Goal: Task Accomplishment & Management: Complete application form

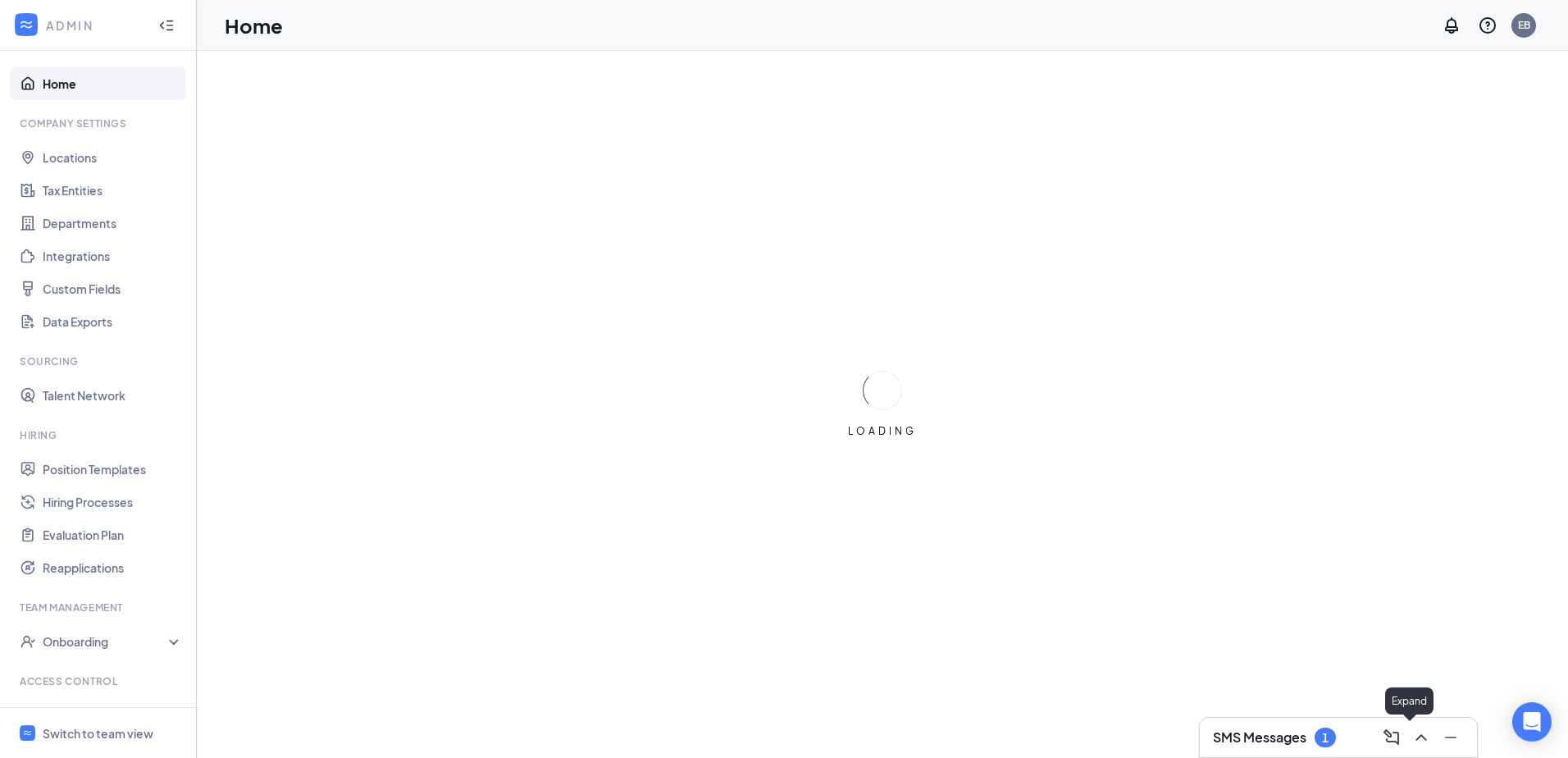
click at [1409, 745] on div at bounding box center [1420, 736] width 30 height 27
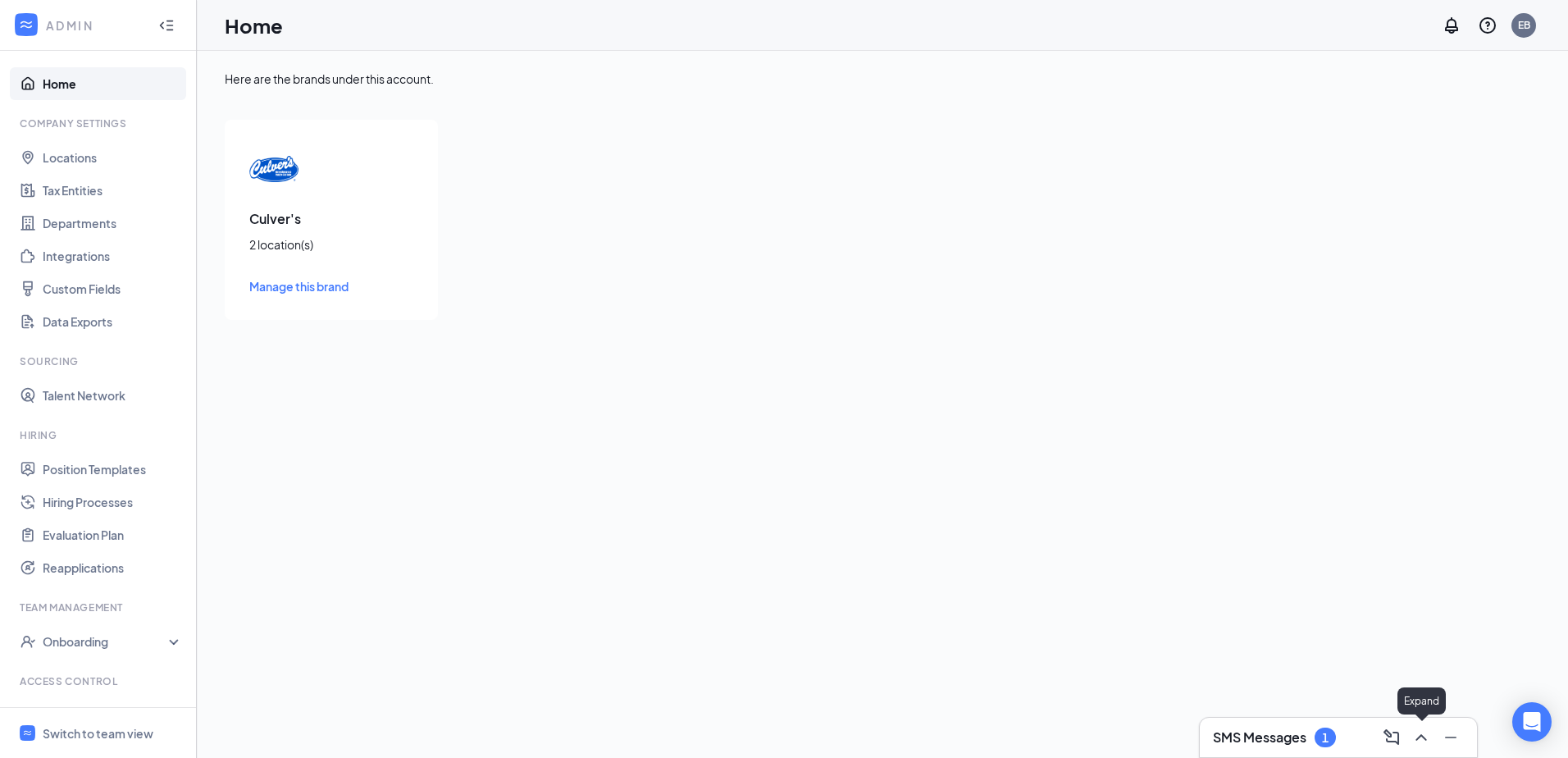
click at [1409, 741] on button at bounding box center [1421, 736] width 27 height 27
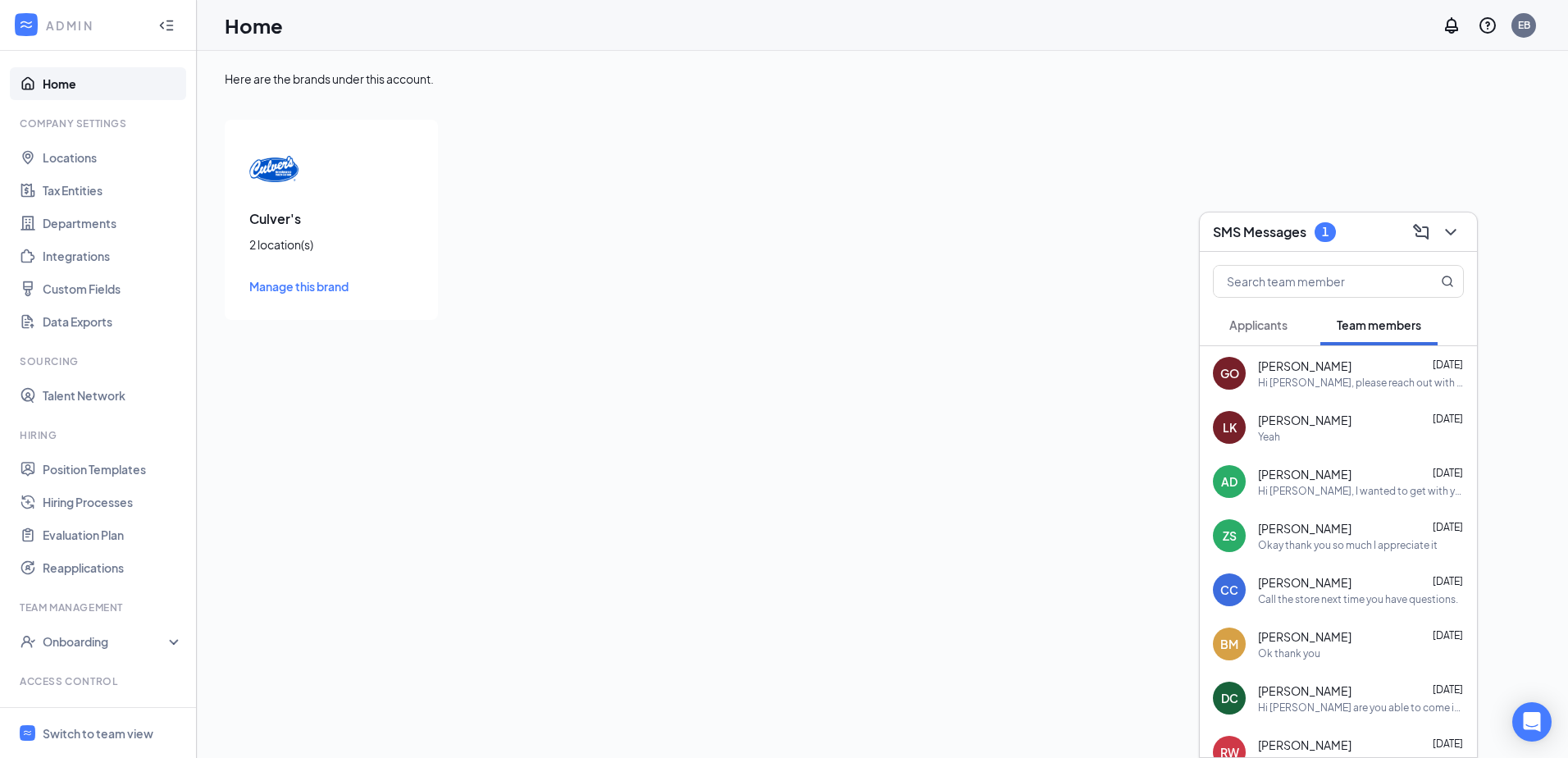
click at [1364, 378] on div "Hi [PERSON_NAME], please reach out with any questions or concerns." at bounding box center [1361, 382] width 206 height 14
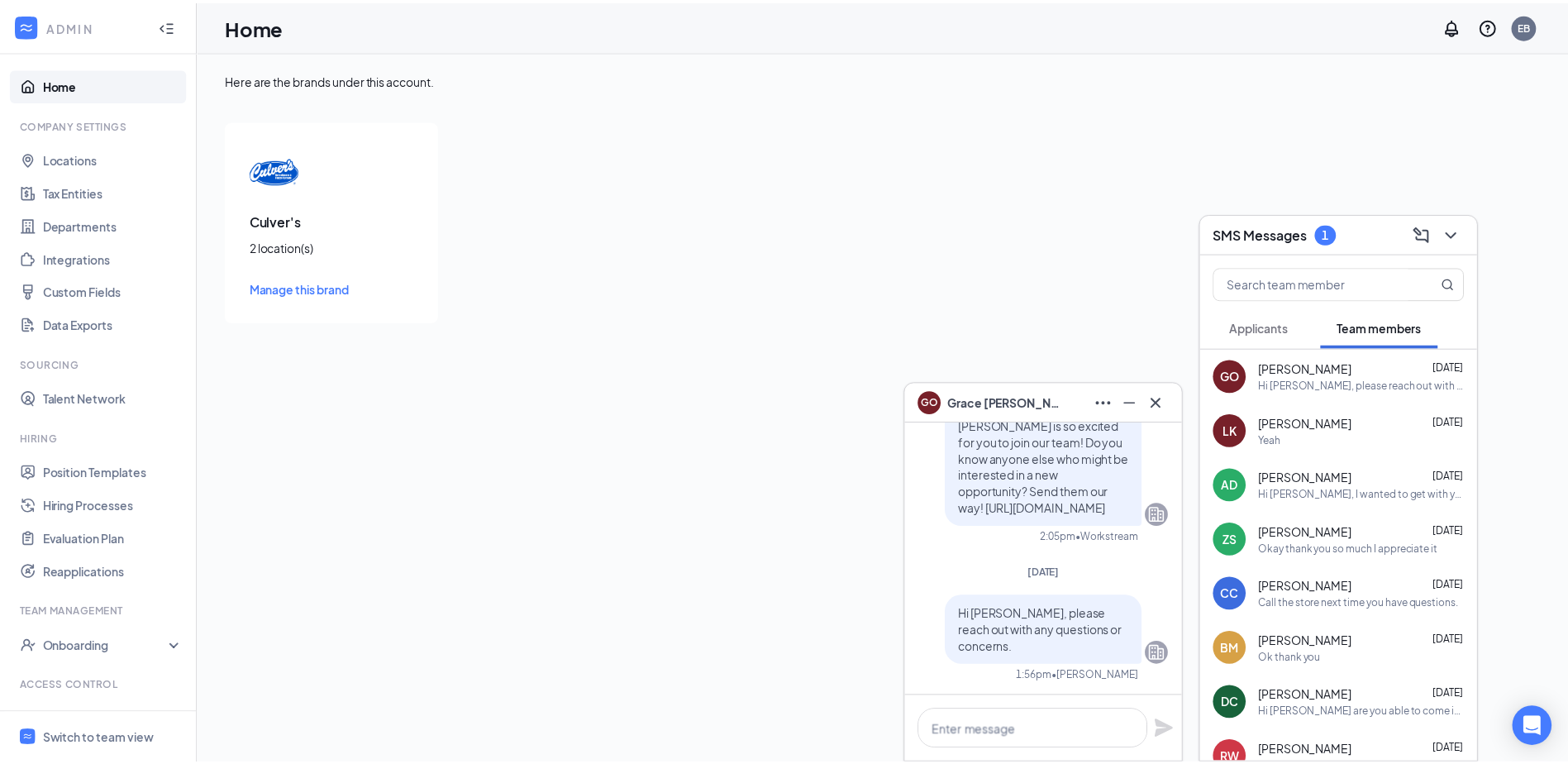
scroll to position [-165, 0]
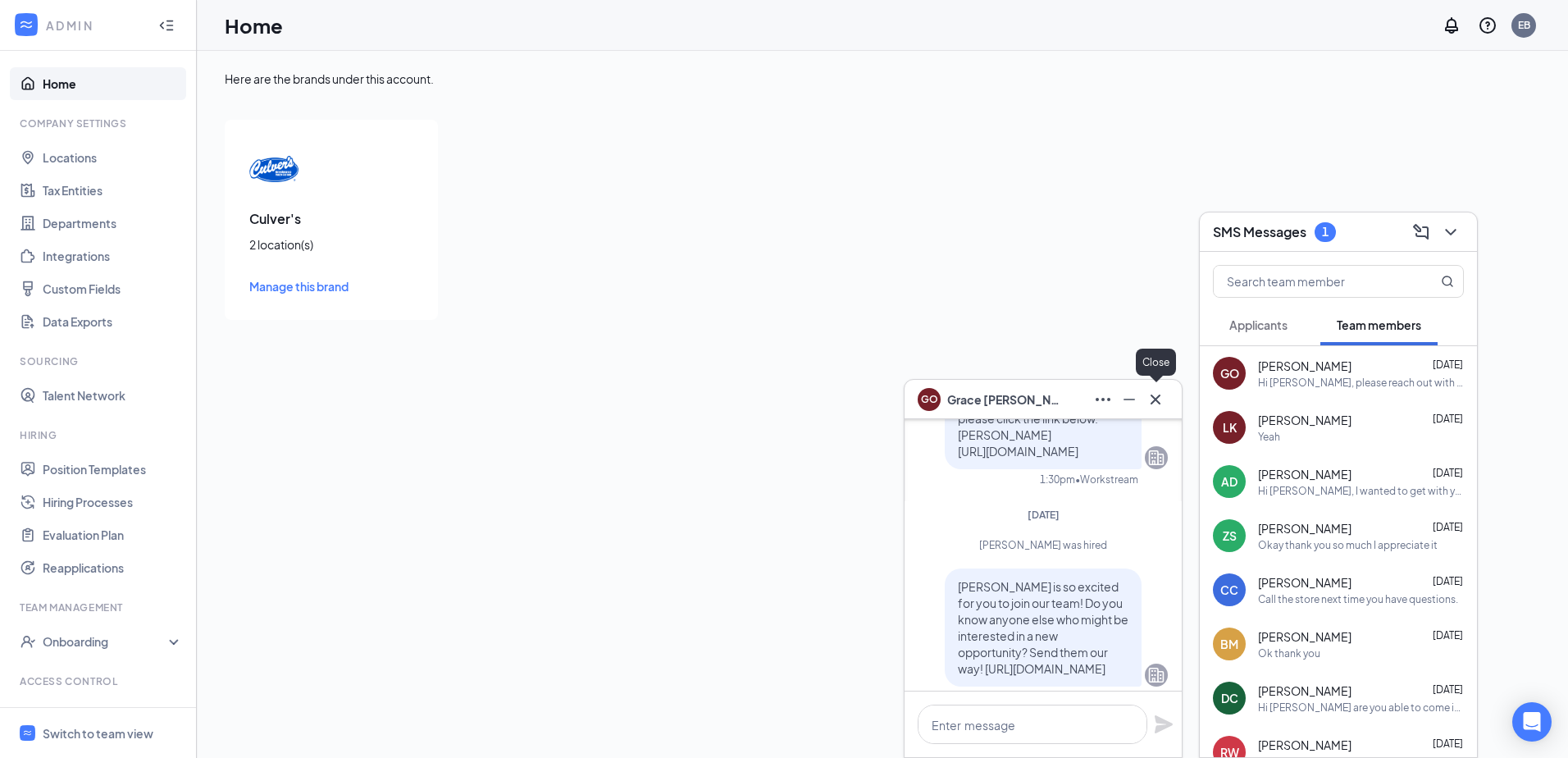
click at [1164, 401] on icon "Cross" at bounding box center [1156, 399] width 20 height 20
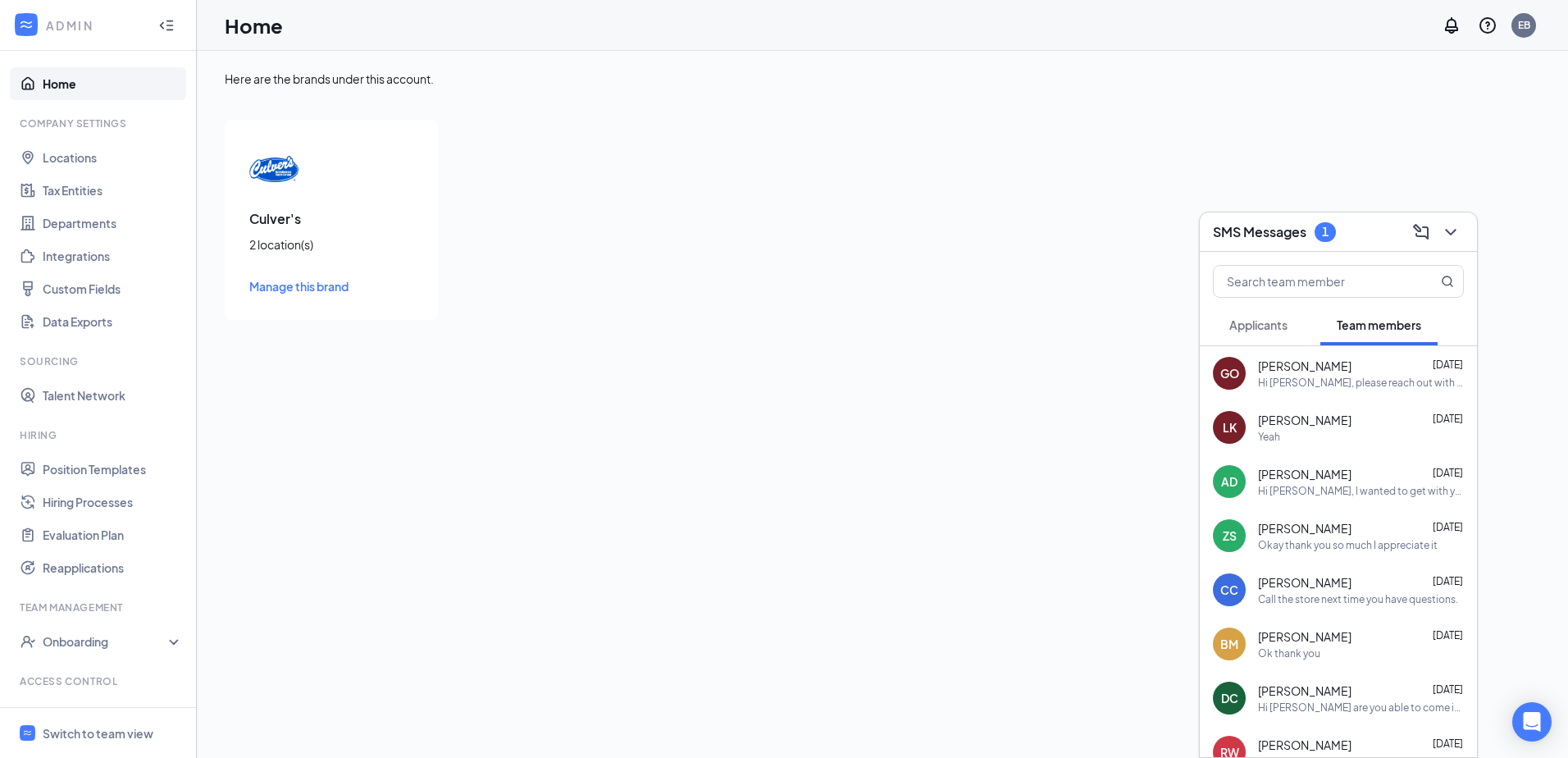
click at [1411, 471] on div "[PERSON_NAME] [DATE]" at bounding box center [1361, 473] width 206 height 17
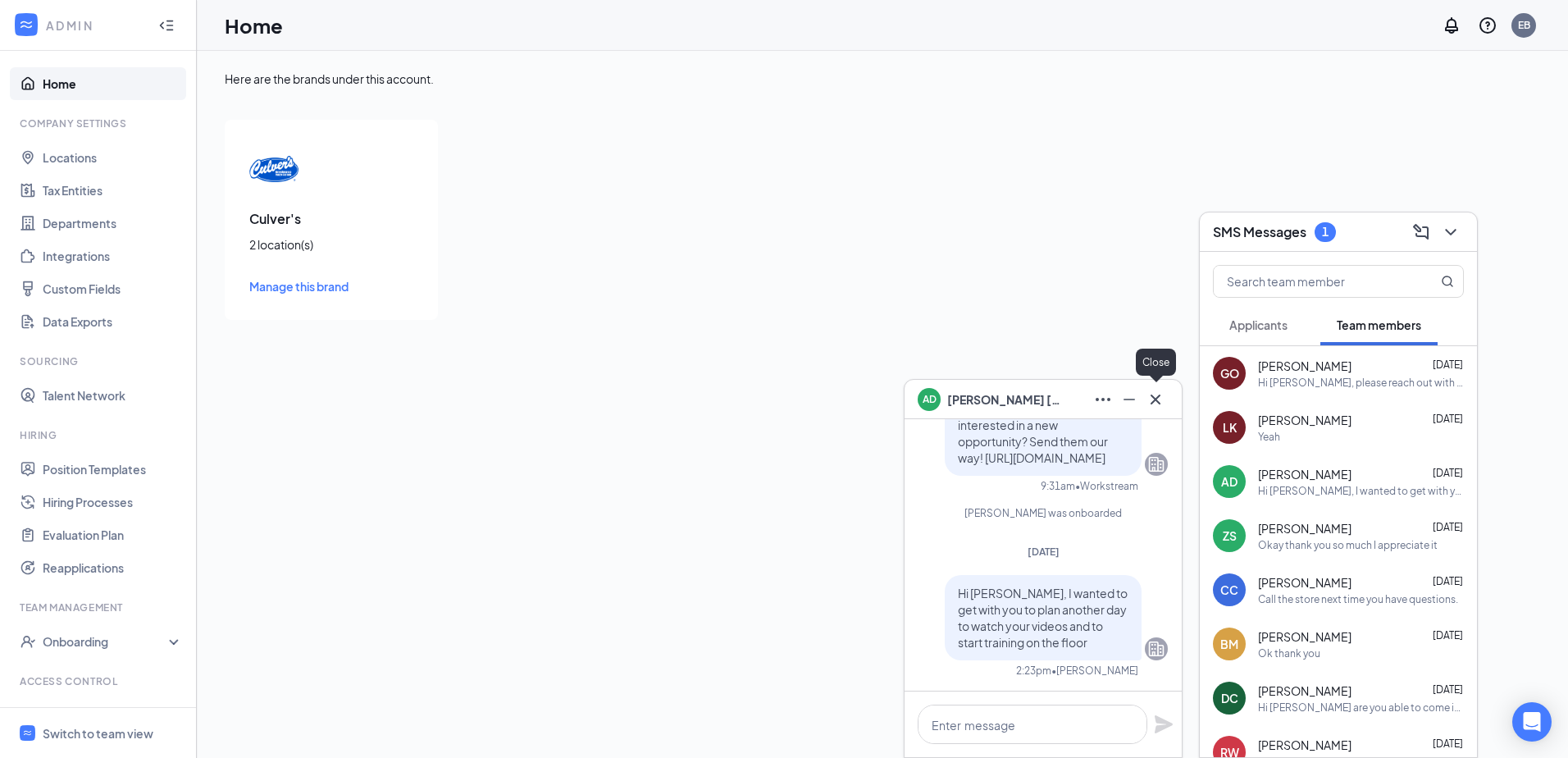
click at [1161, 401] on icon "Cross" at bounding box center [1156, 399] width 20 height 20
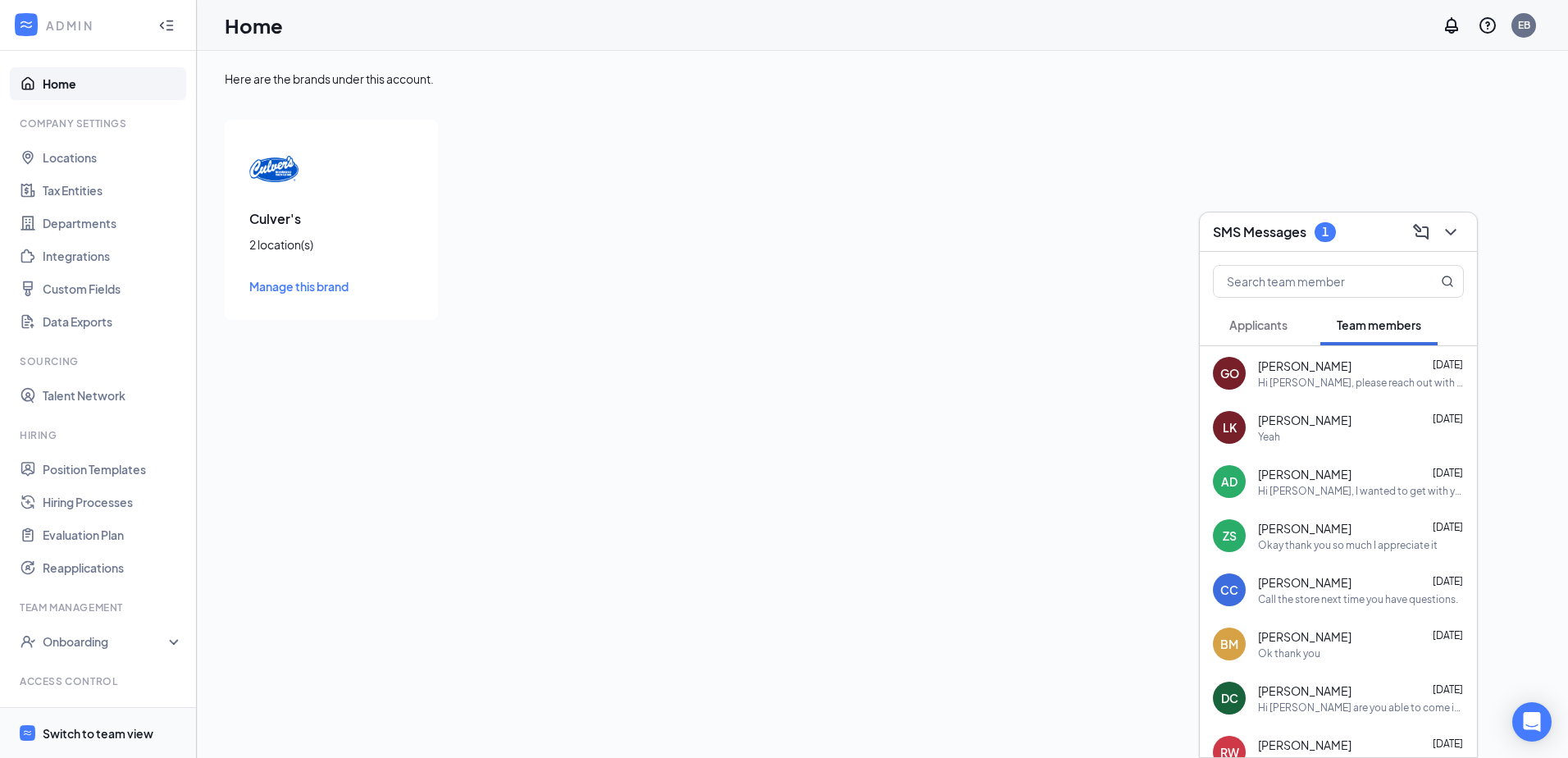
click at [72, 729] on div "Switch to team view" at bounding box center [98, 732] width 110 height 17
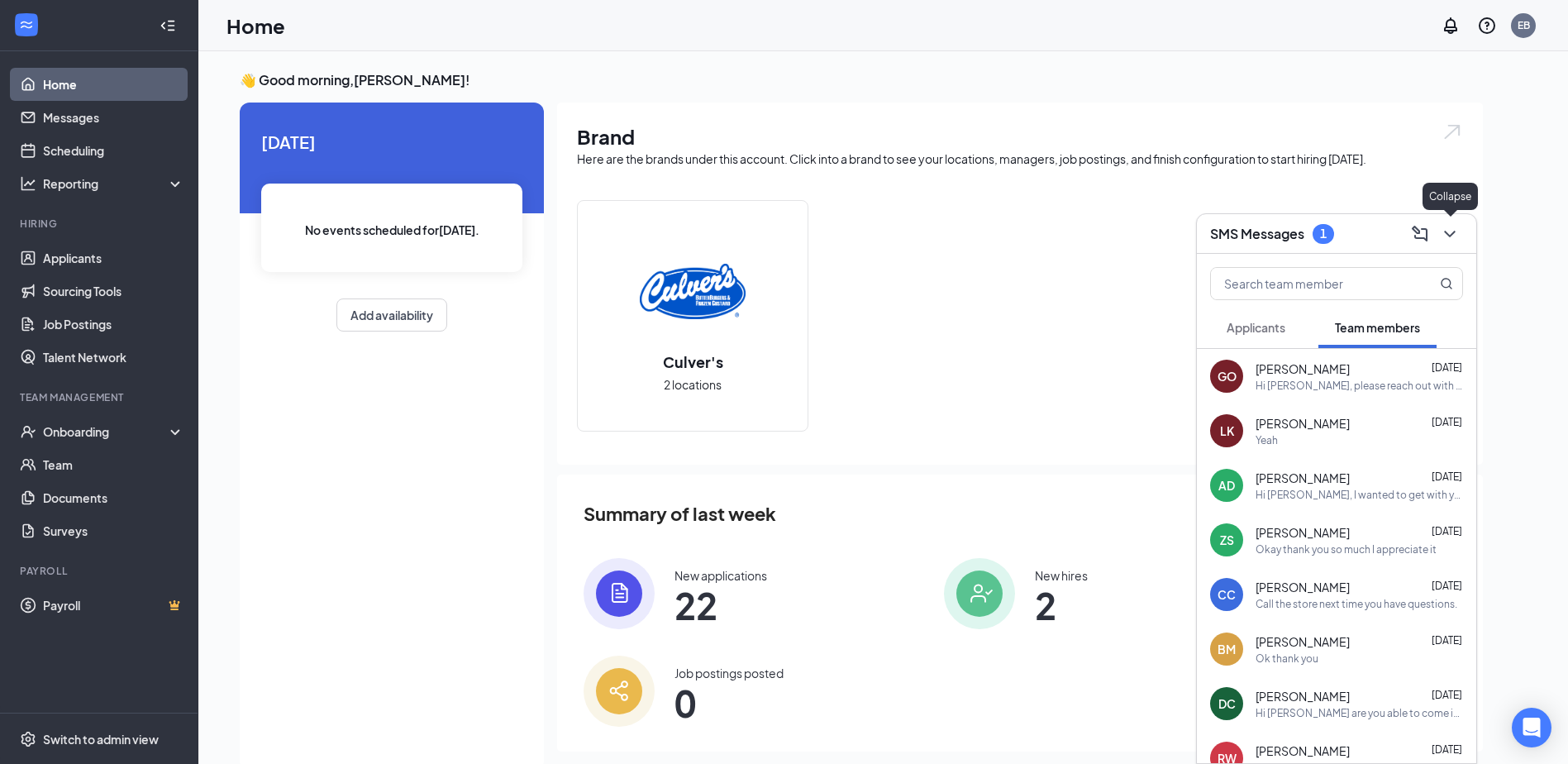
click at [1461, 235] on button at bounding box center [1450, 233] width 27 height 27
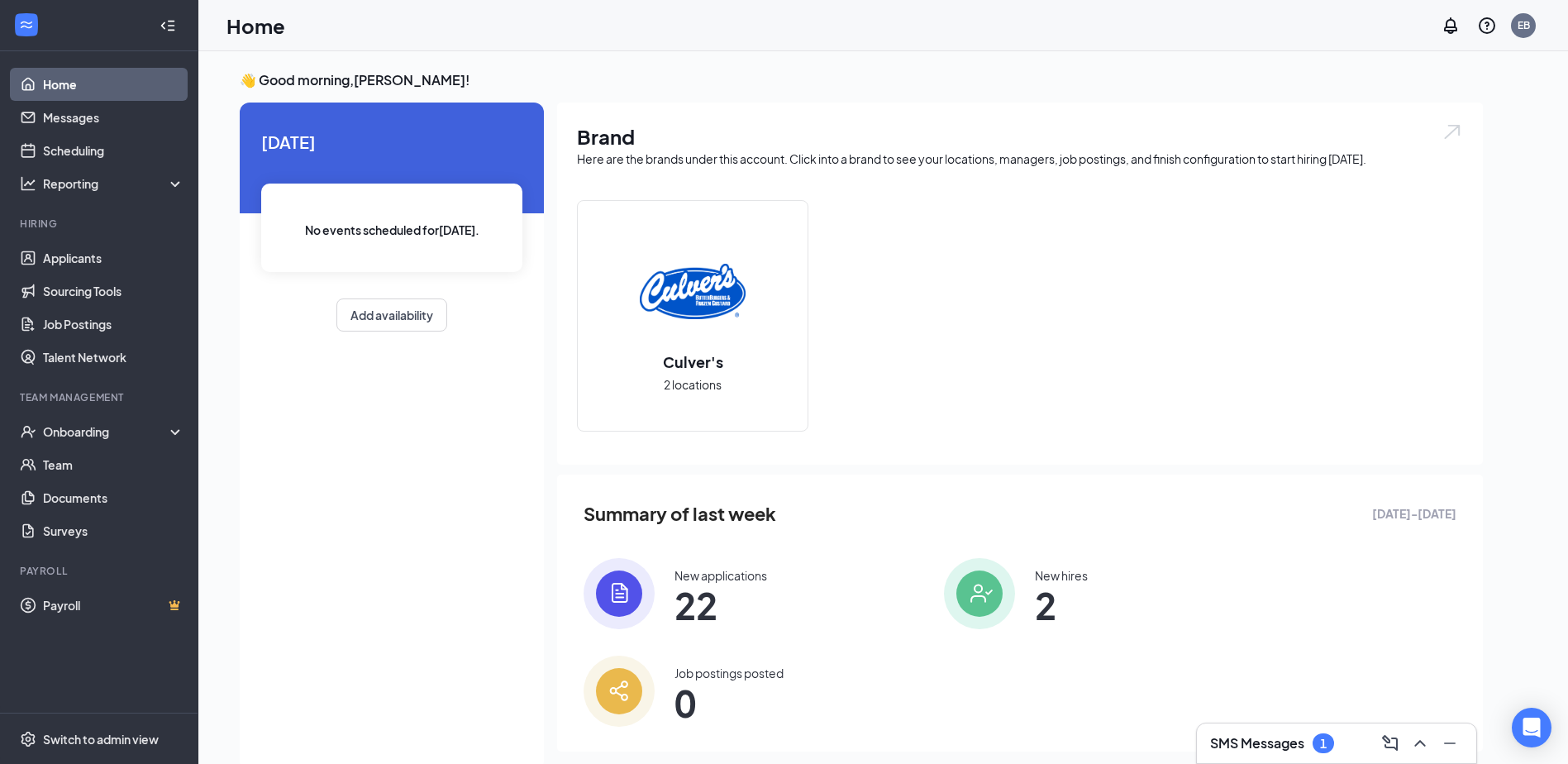
click at [1037, 611] on span "2" at bounding box center [1060, 605] width 53 height 30
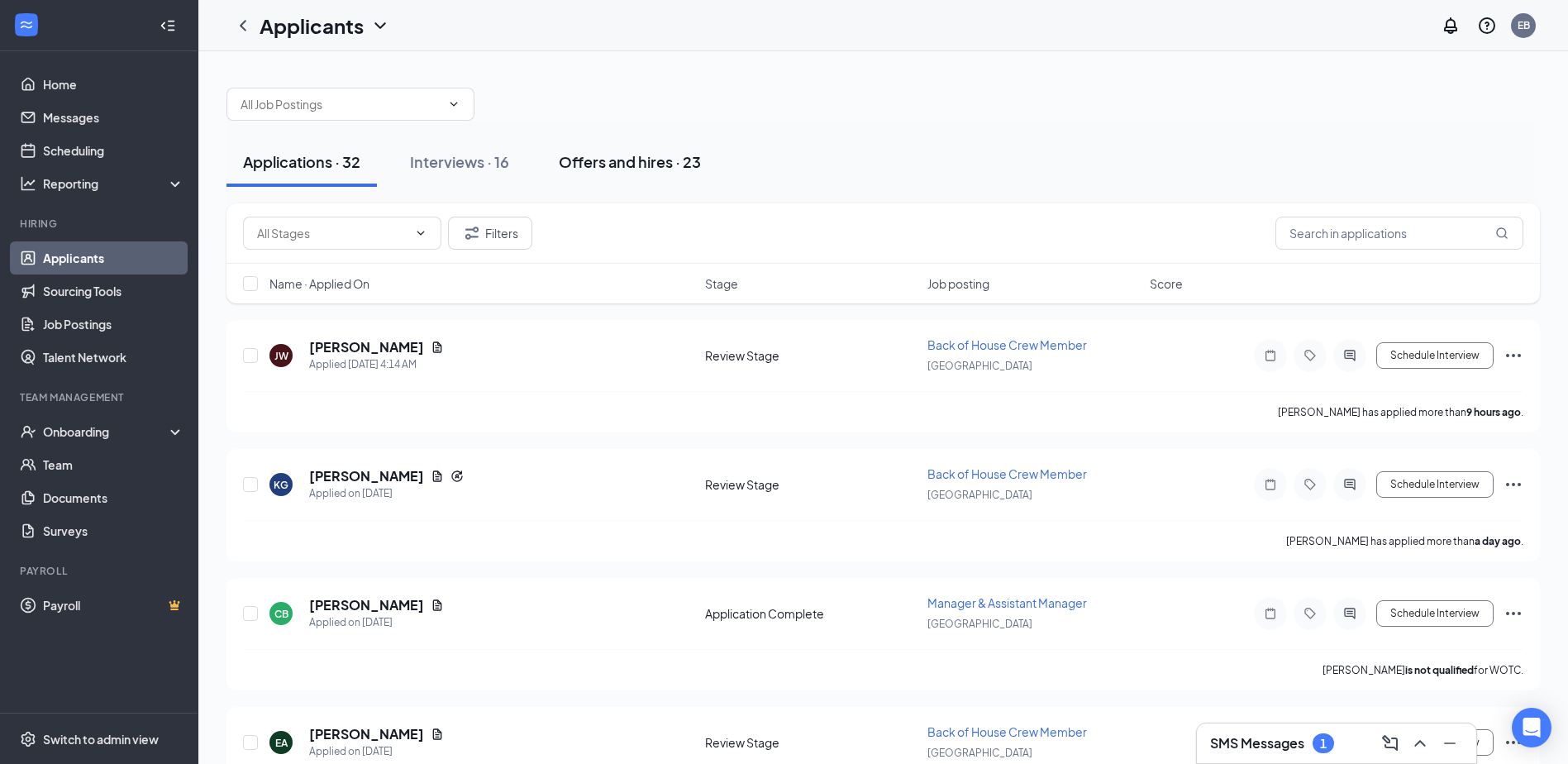
click at [596, 157] on div "Offers and hires · 23" at bounding box center [629, 161] width 142 height 21
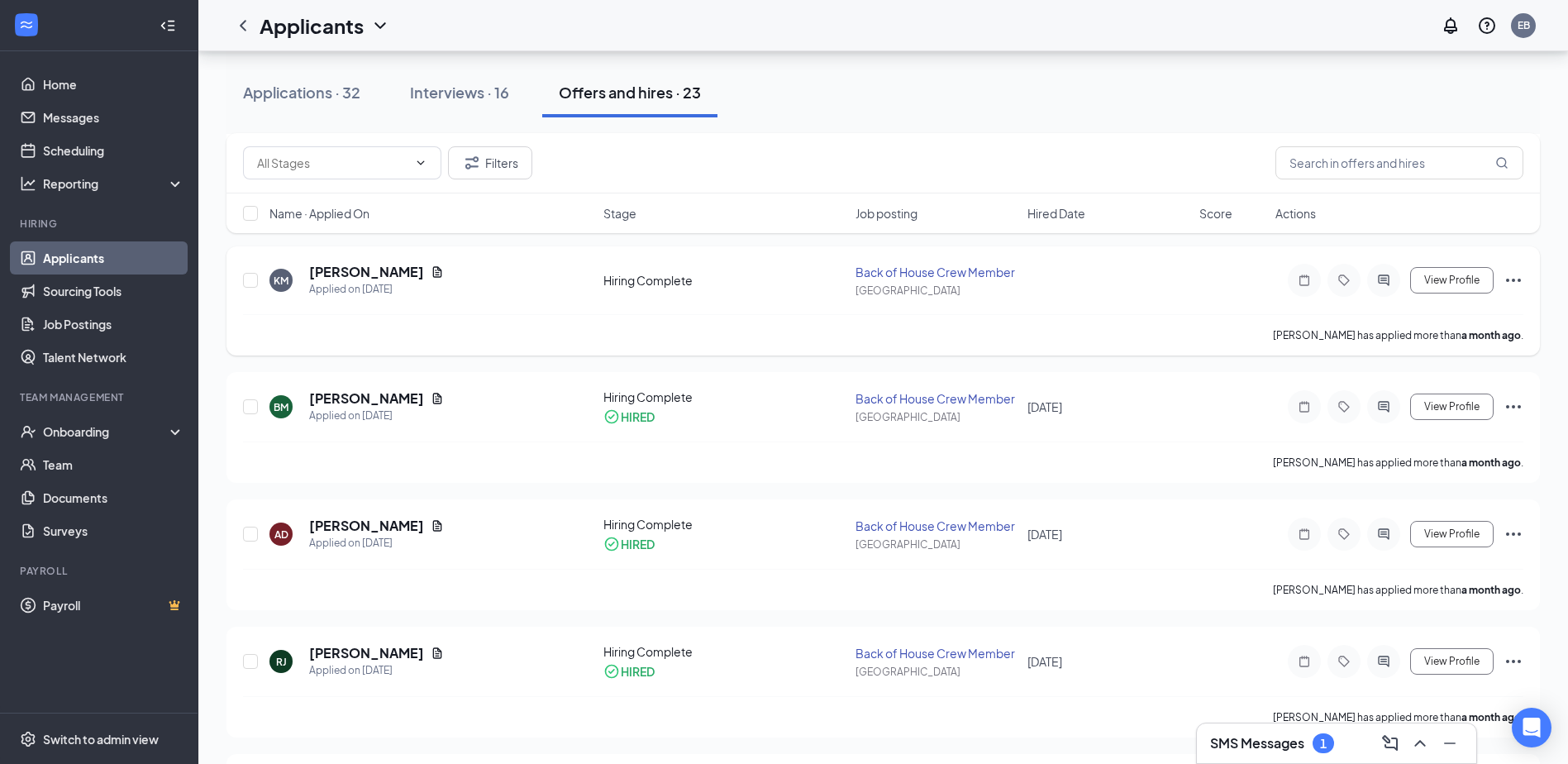
scroll to position [496, 0]
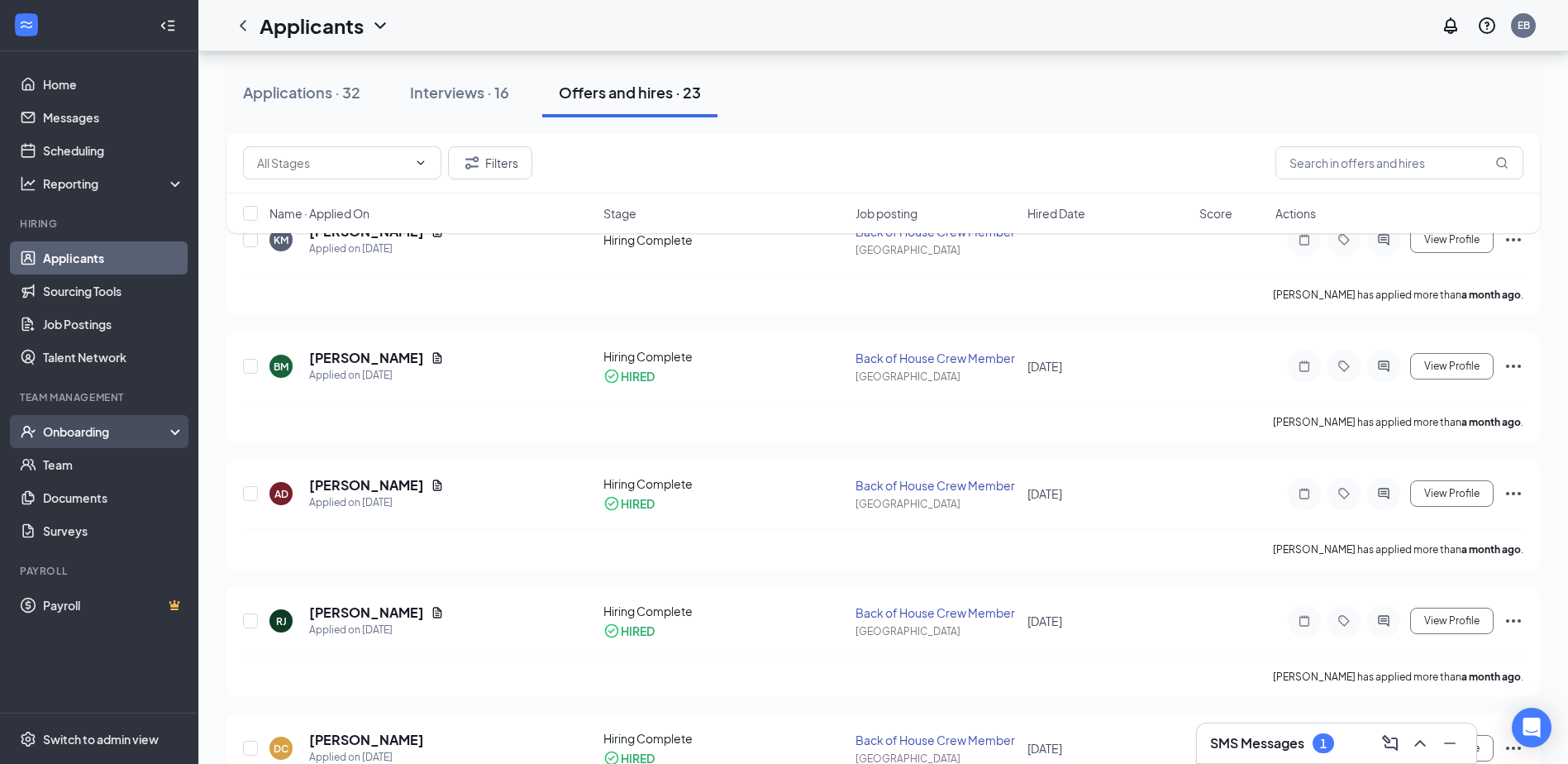
click at [106, 421] on div "Onboarding" at bounding box center [99, 431] width 199 height 33
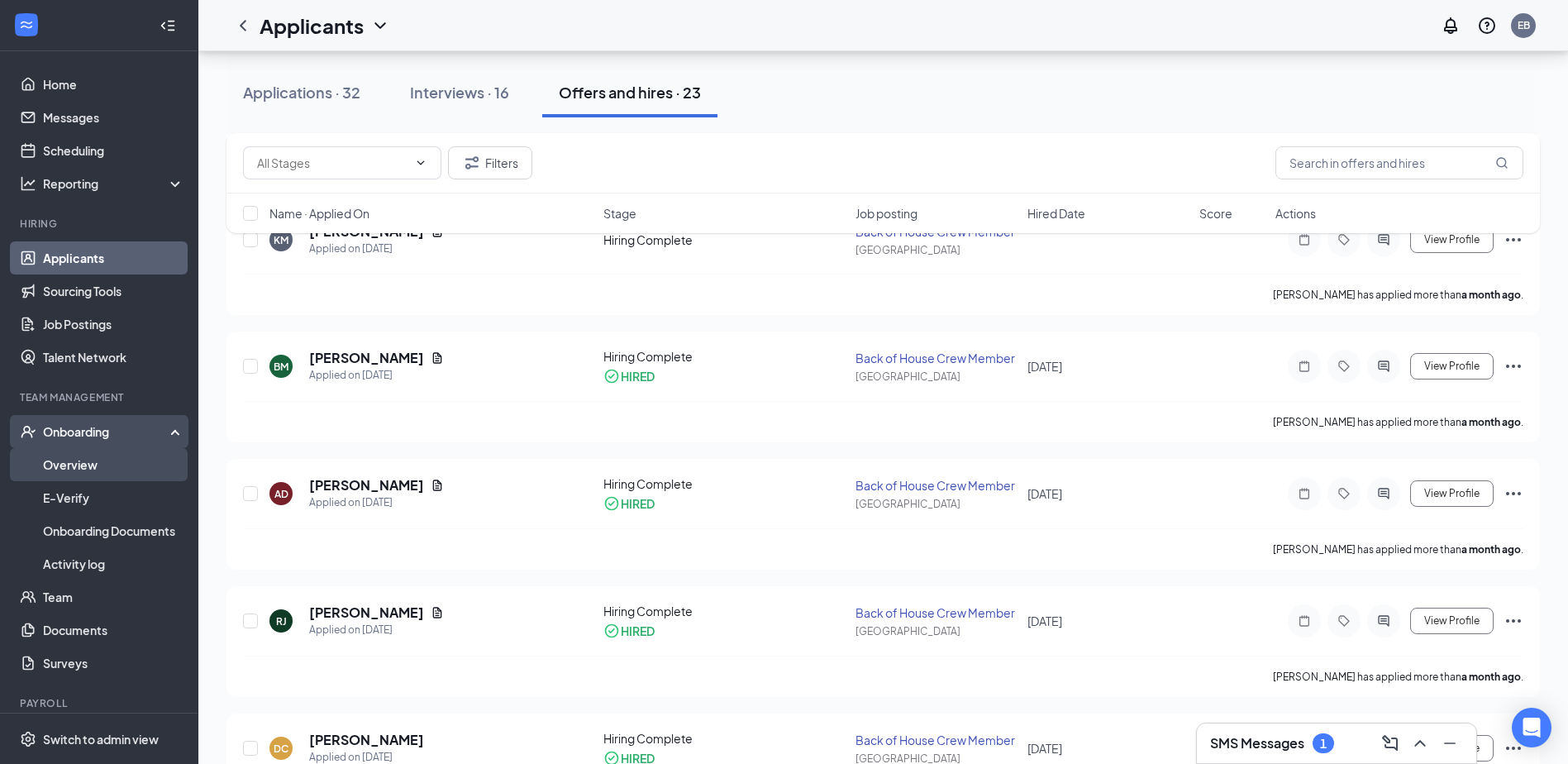
click at [101, 461] on link "Overview" at bounding box center [113, 464] width 141 height 33
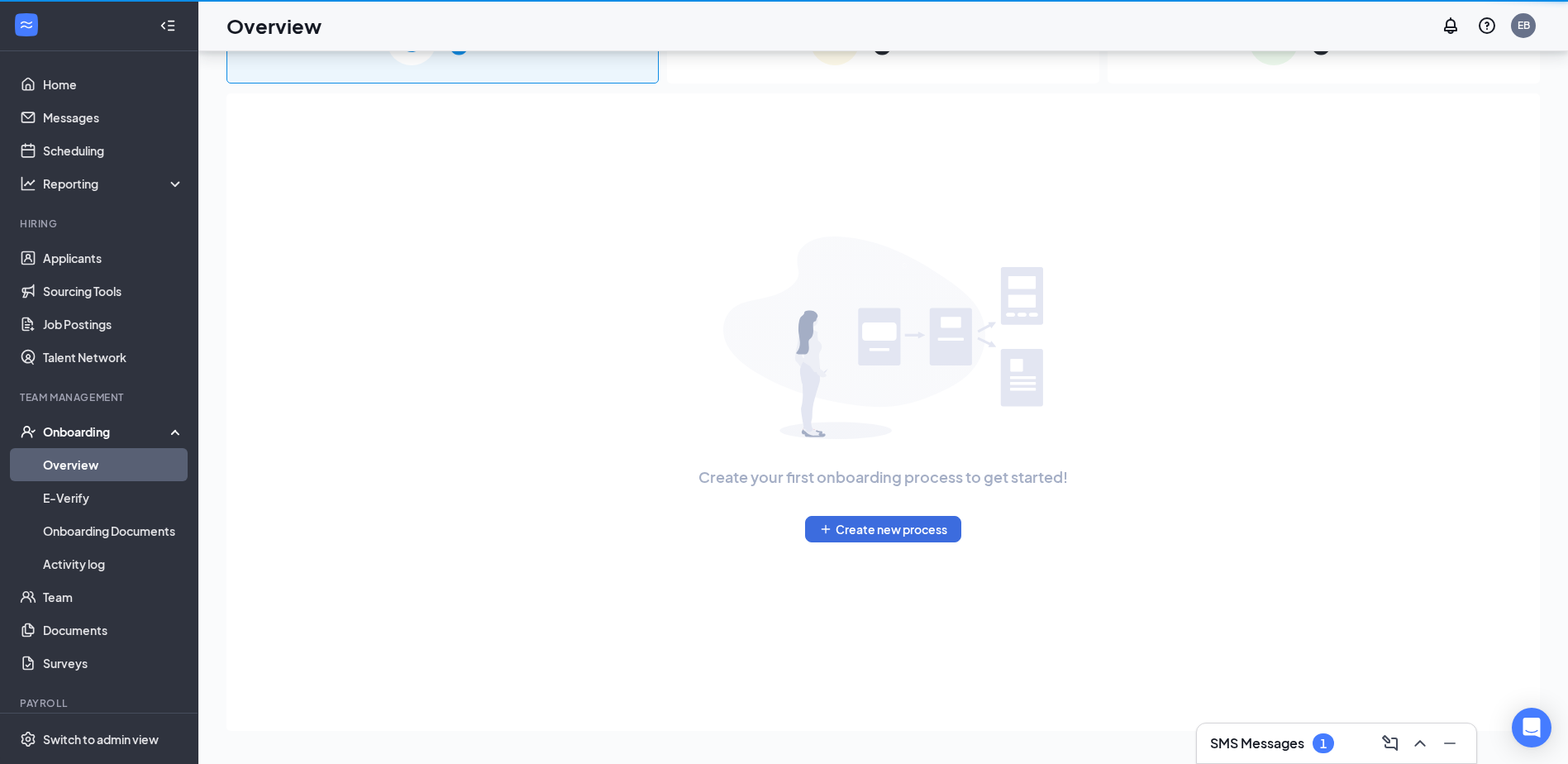
scroll to position [75, 0]
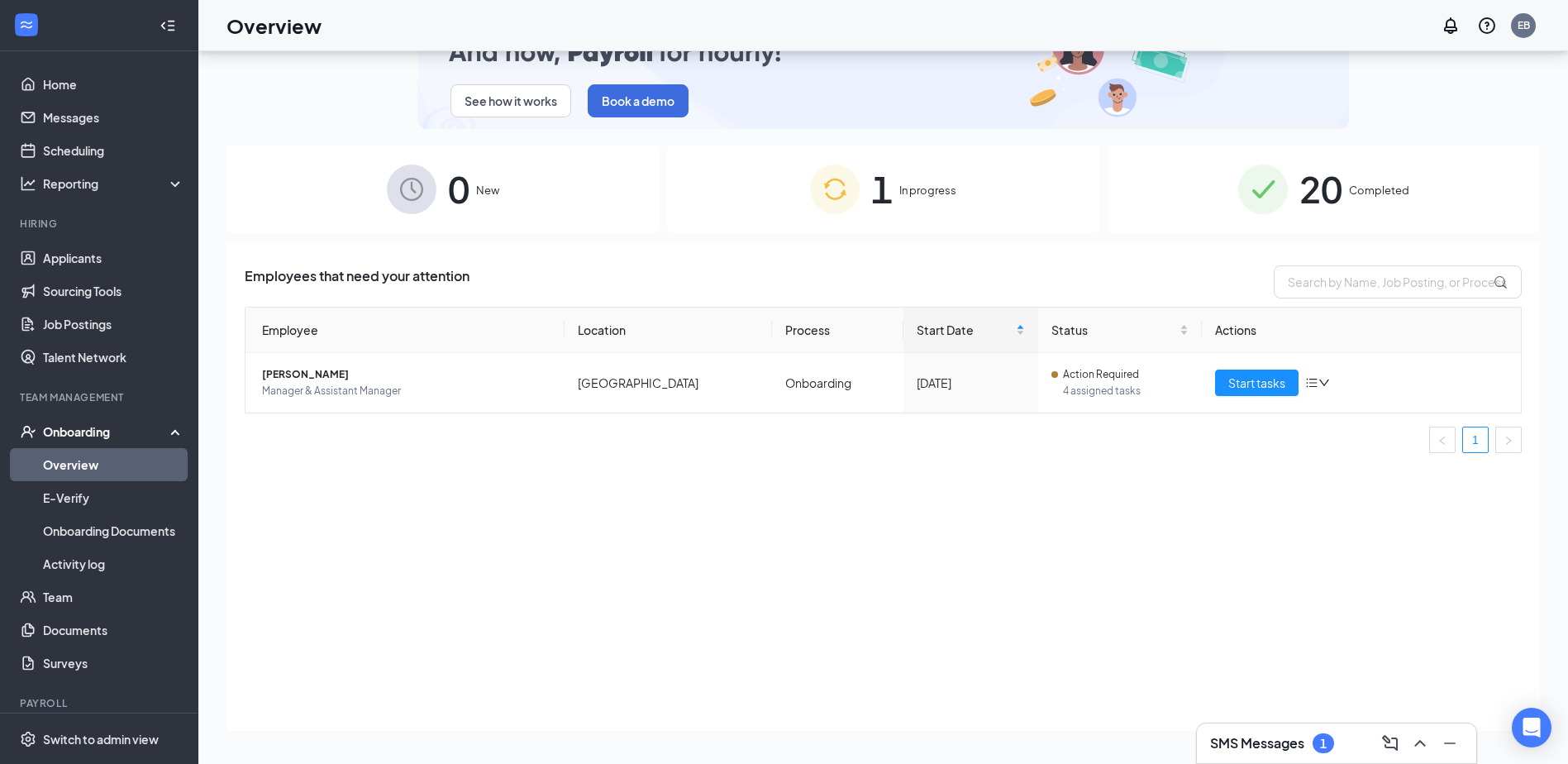
click at [911, 210] on div "1 In progress" at bounding box center [882, 188] width 432 height 86
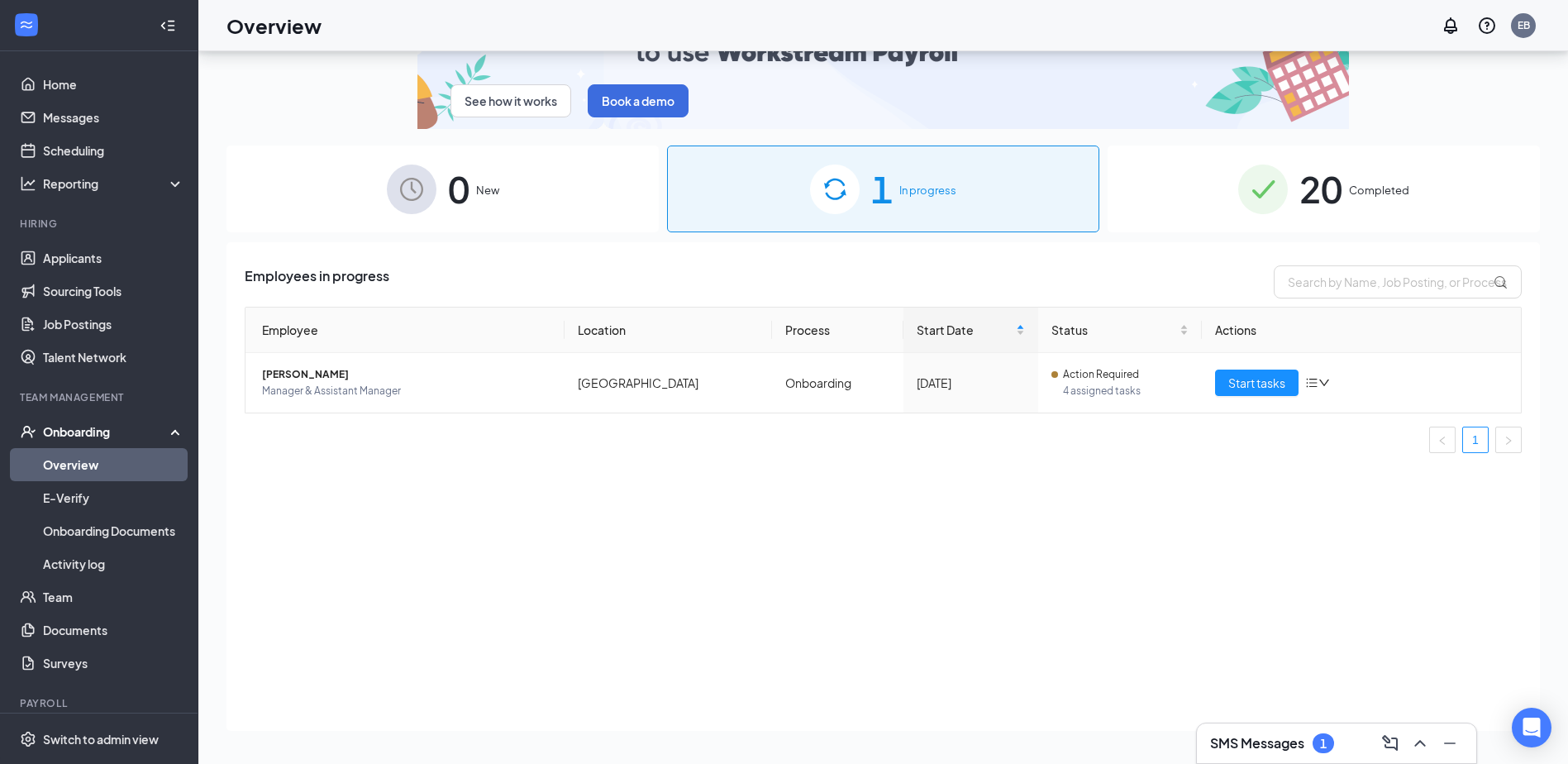
click at [1394, 179] on div "20 Completed" at bounding box center [1324, 188] width 432 height 86
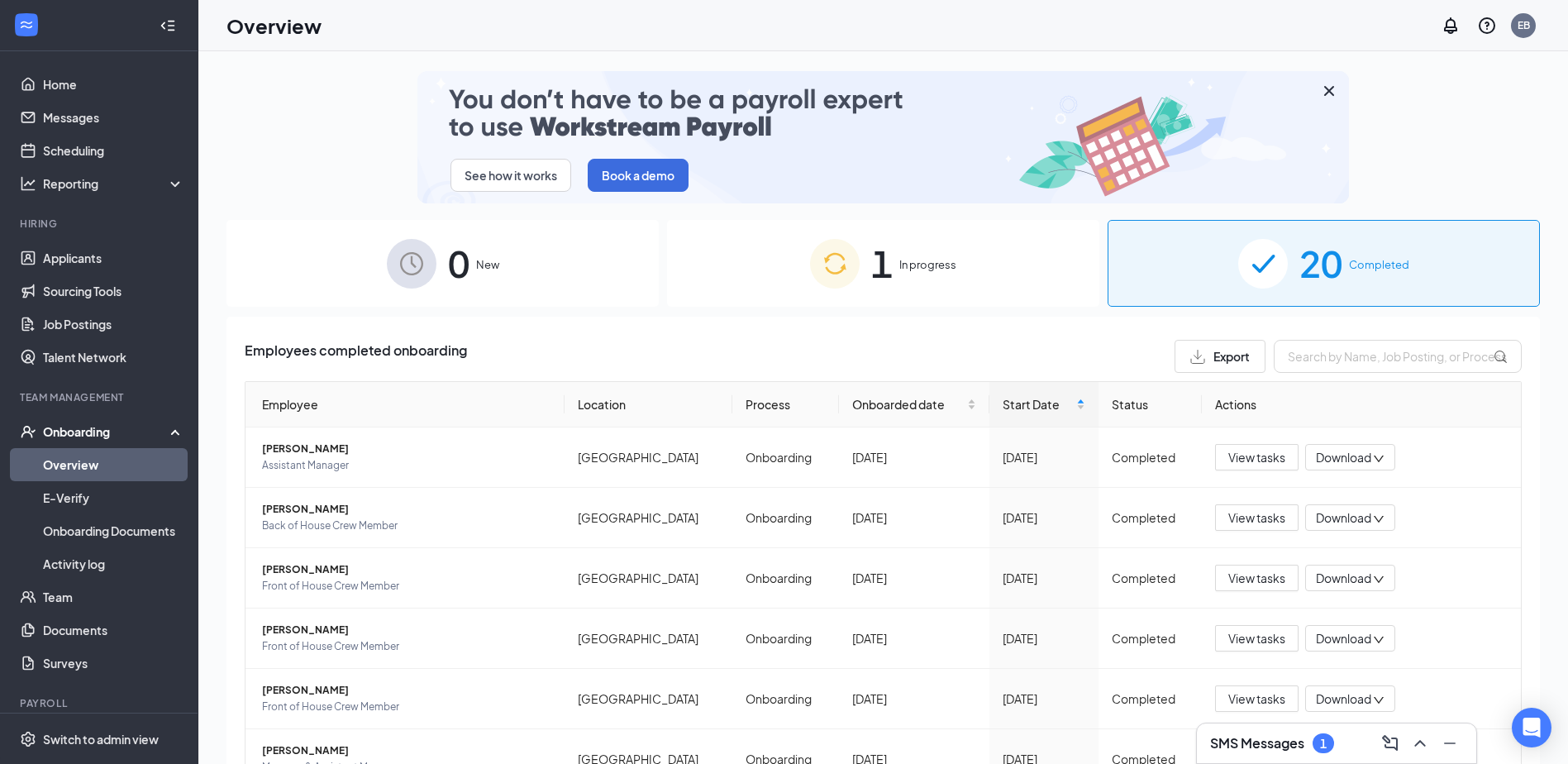
click at [346, 287] on div "0 New" at bounding box center [442, 262] width 432 height 86
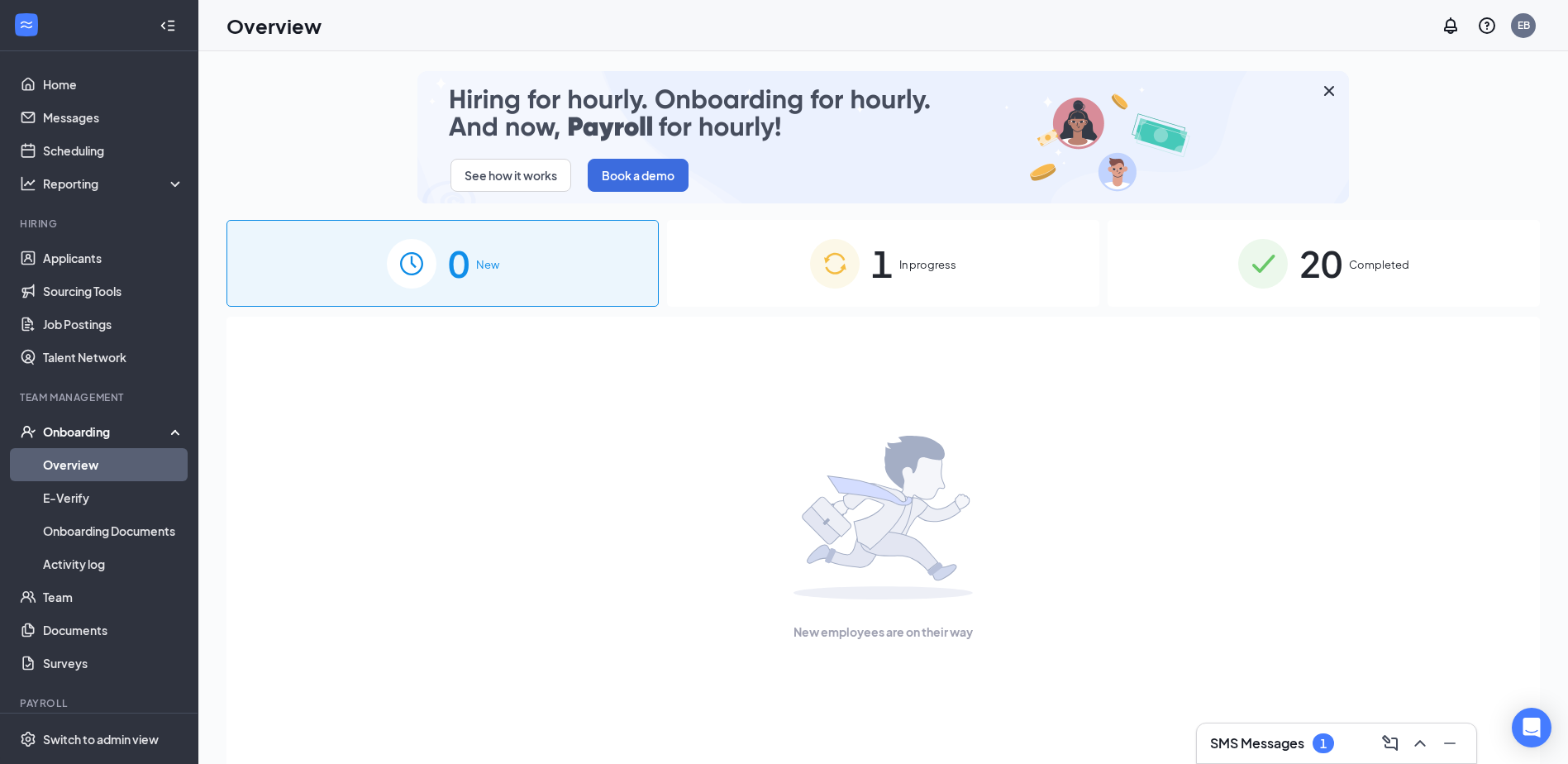
click at [87, 462] on link "Overview" at bounding box center [113, 464] width 141 height 33
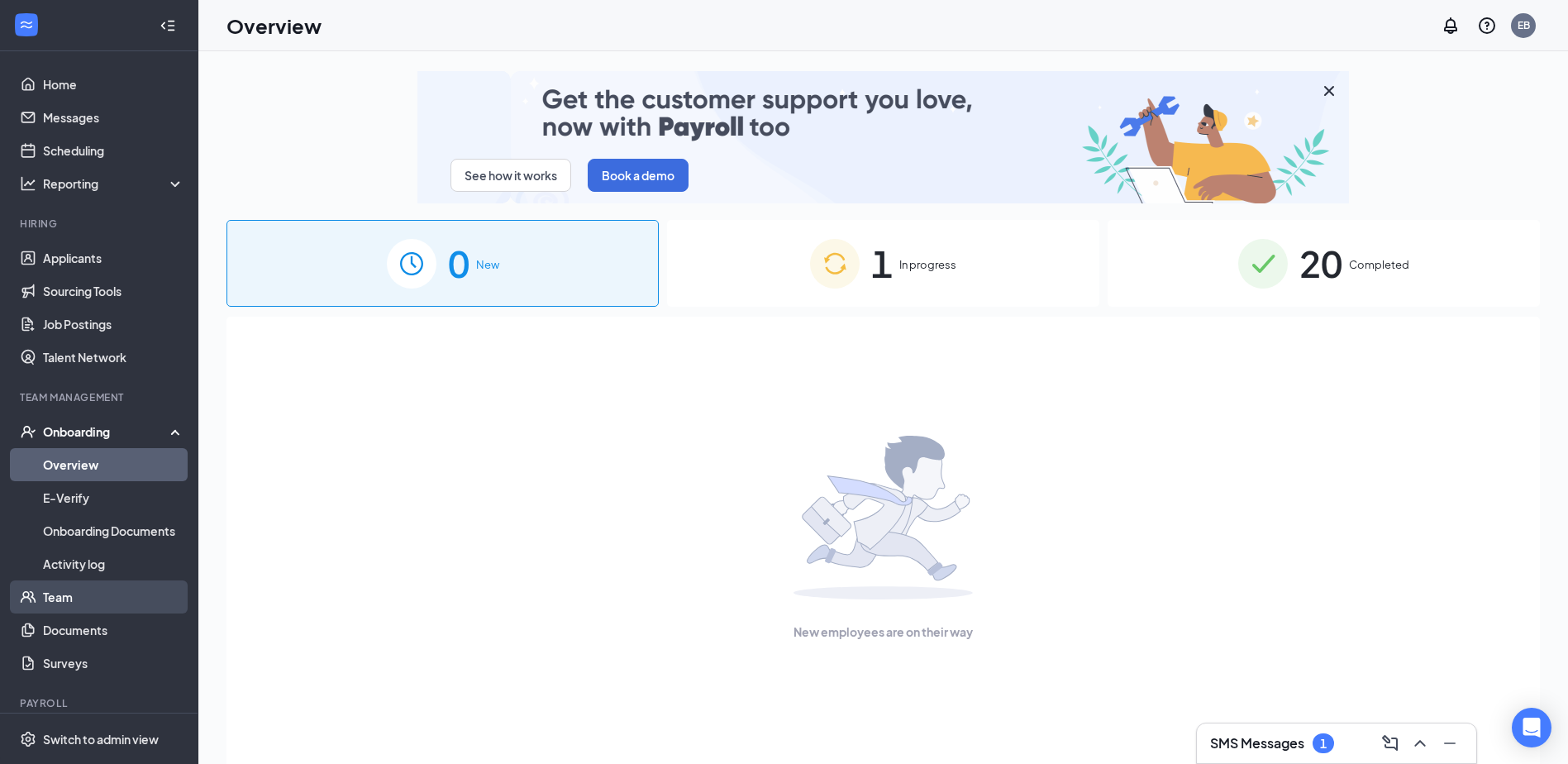
click at [77, 595] on link "Team" at bounding box center [113, 596] width 141 height 33
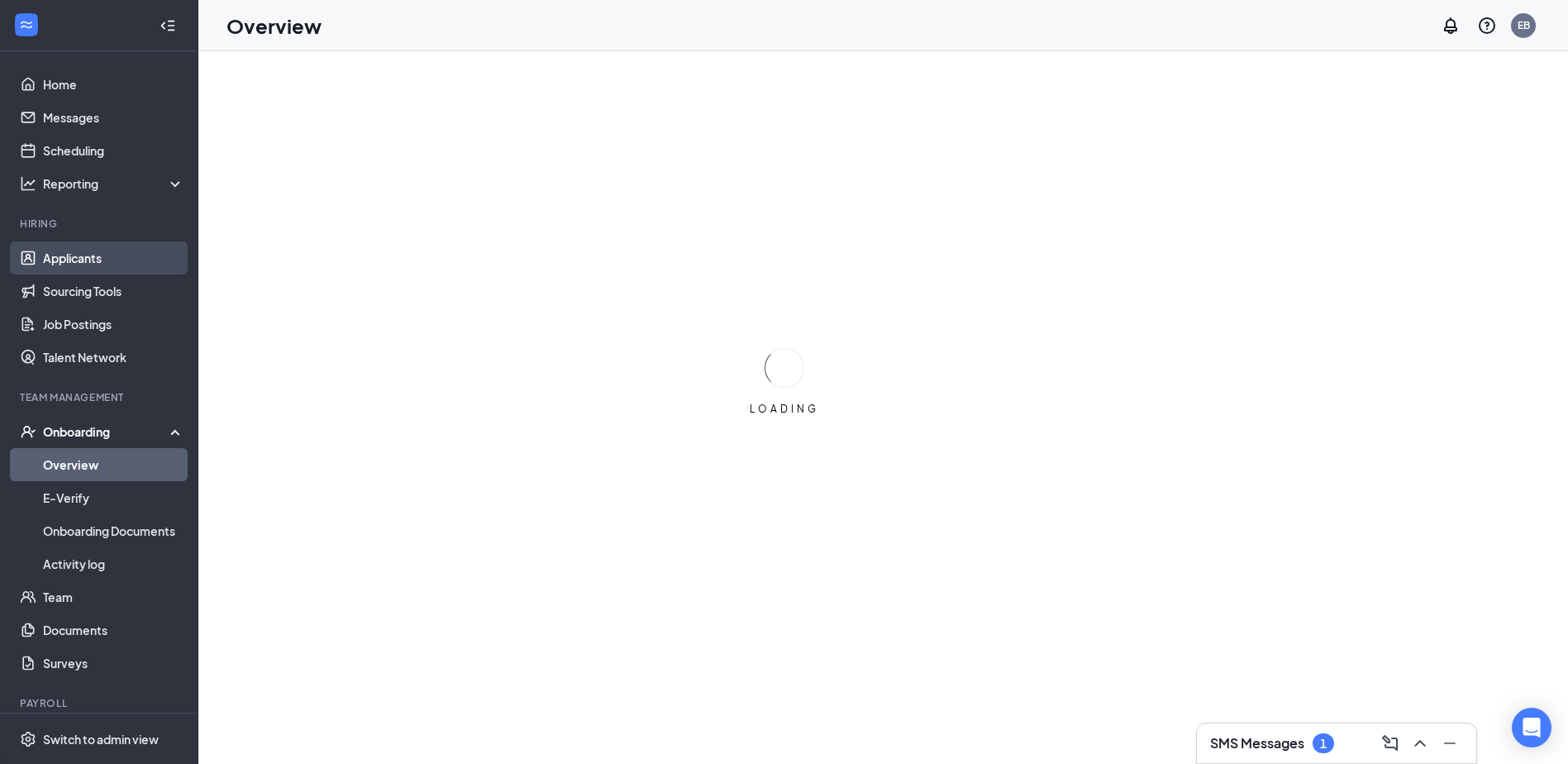
click at [110, 251] on link "Applicants" at bounding box center [113, 257] width 141 height 33
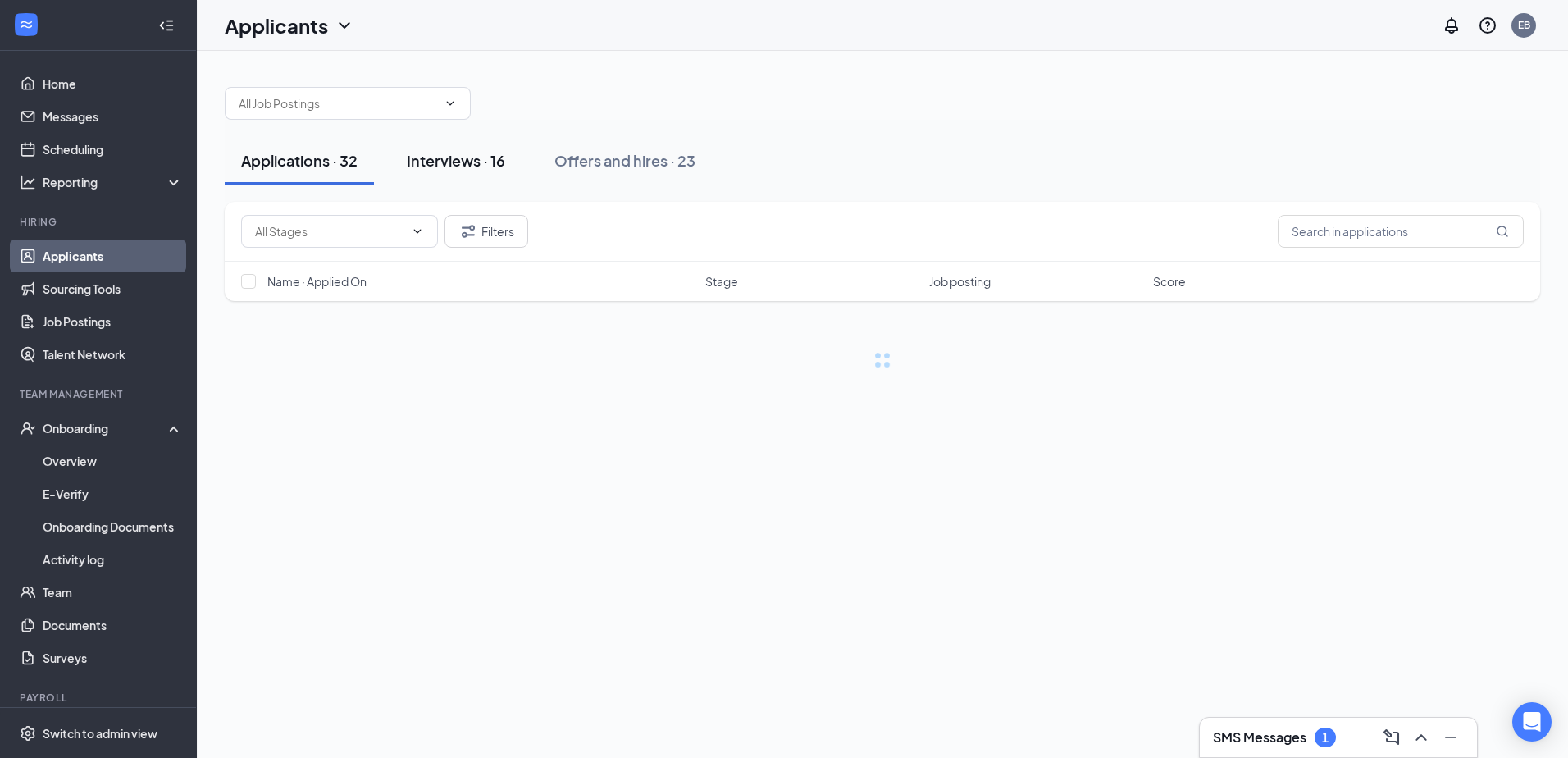
click at [435, 149] on button "Interviews · 16" at bounding box center [456, 161] width 131 height 49
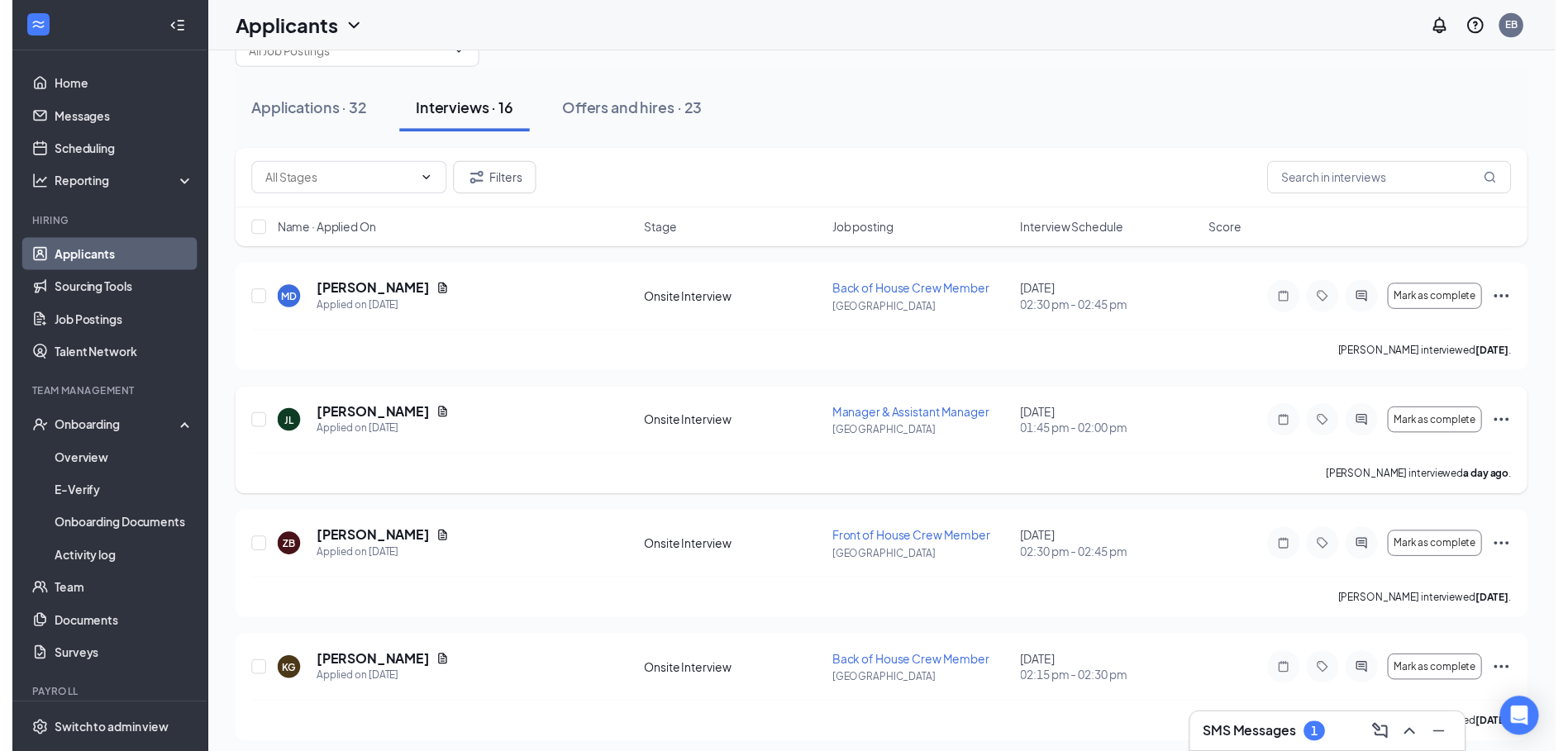
scroll to position [82, 0]
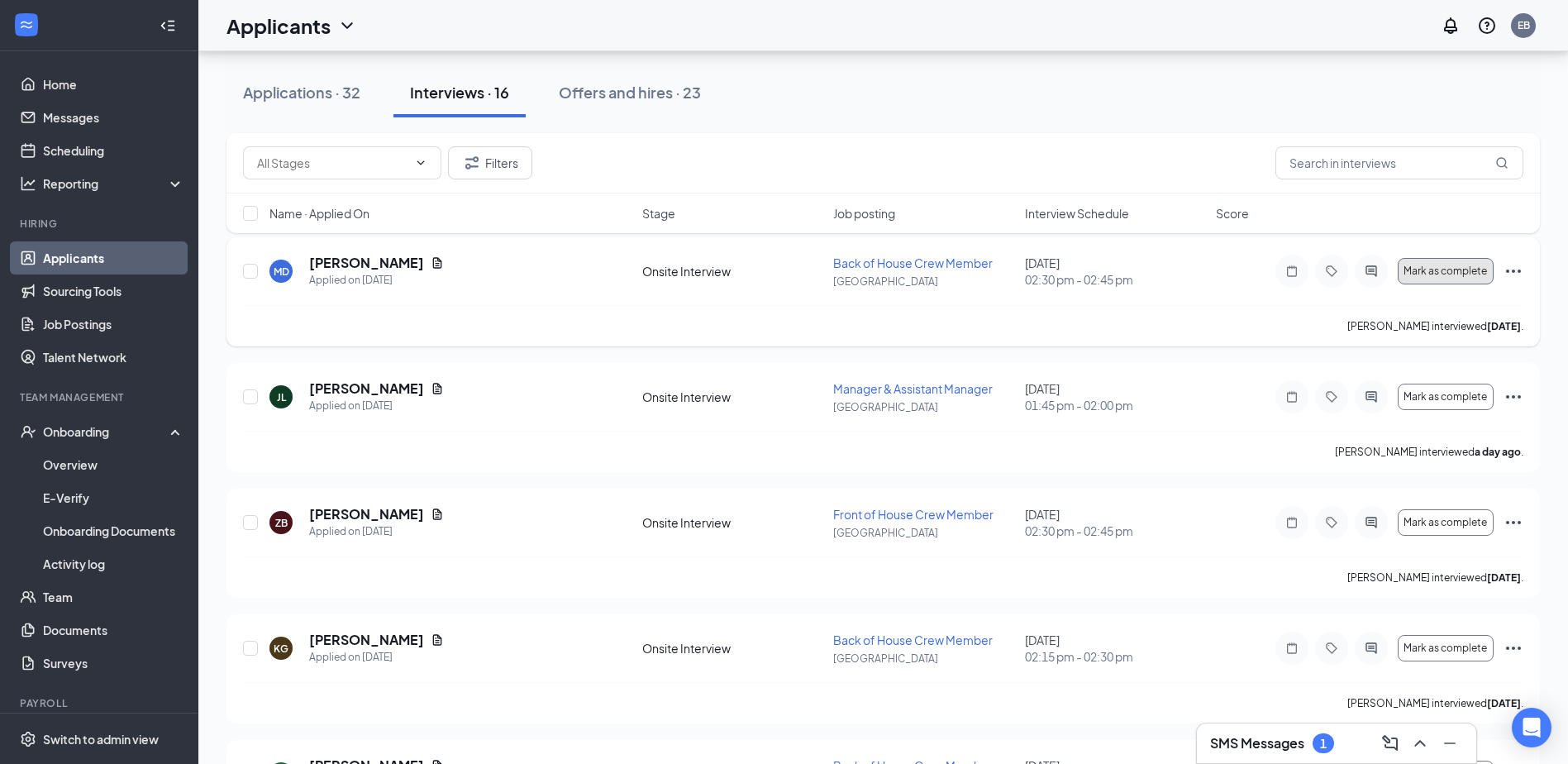
click at [1440, 269] on span "Mark as complete" at bounding box center [1445, 271] width 83 height 12
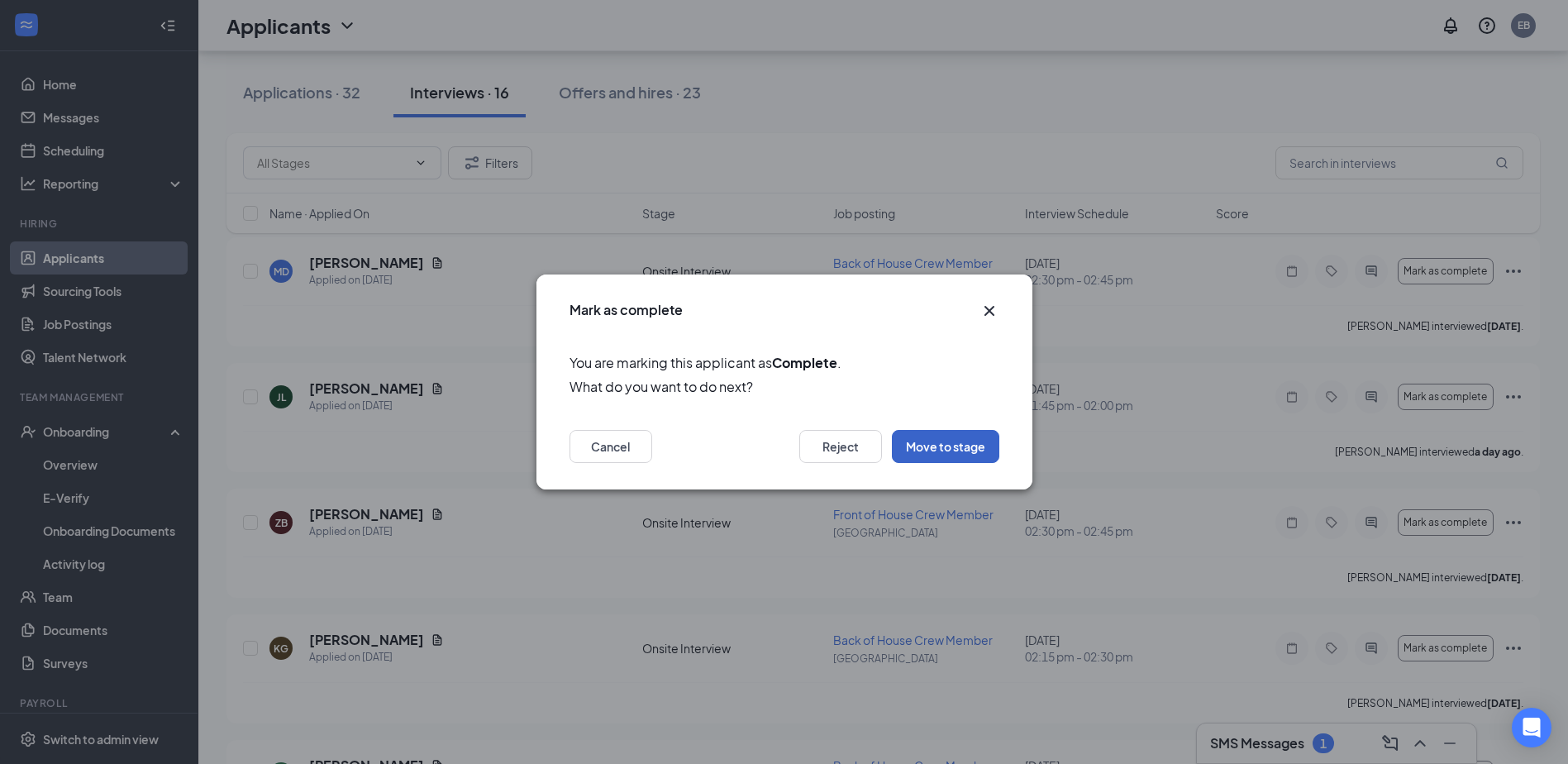
click at [960, 448] on button "Move to stage" at bounding box center [945, 445] width 107 height 33
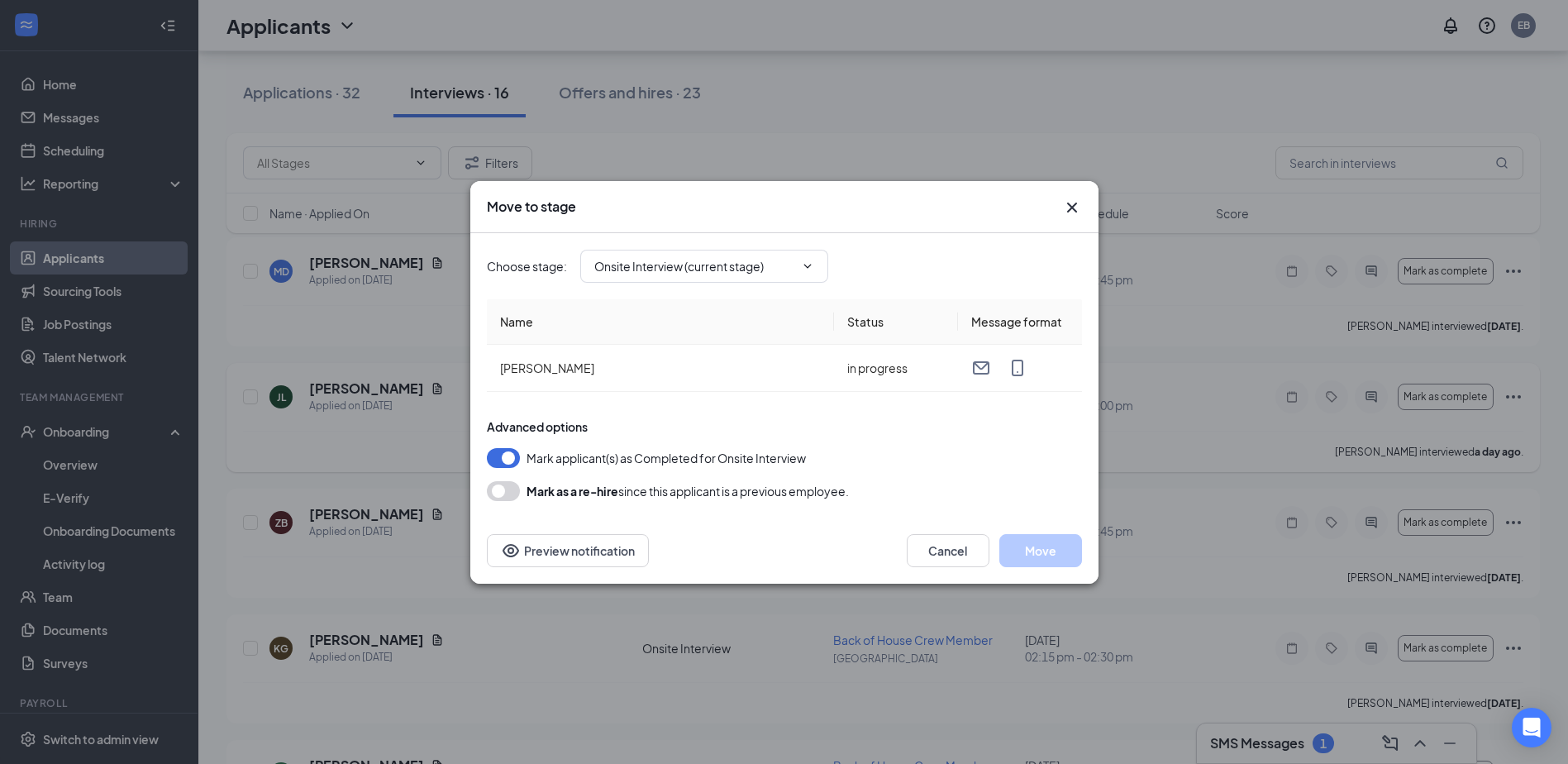
type input "Hiring Complete (final stage)"
click at [1043, 548] on button "Move" at bounding box center [1040, 549] width 82 height 33
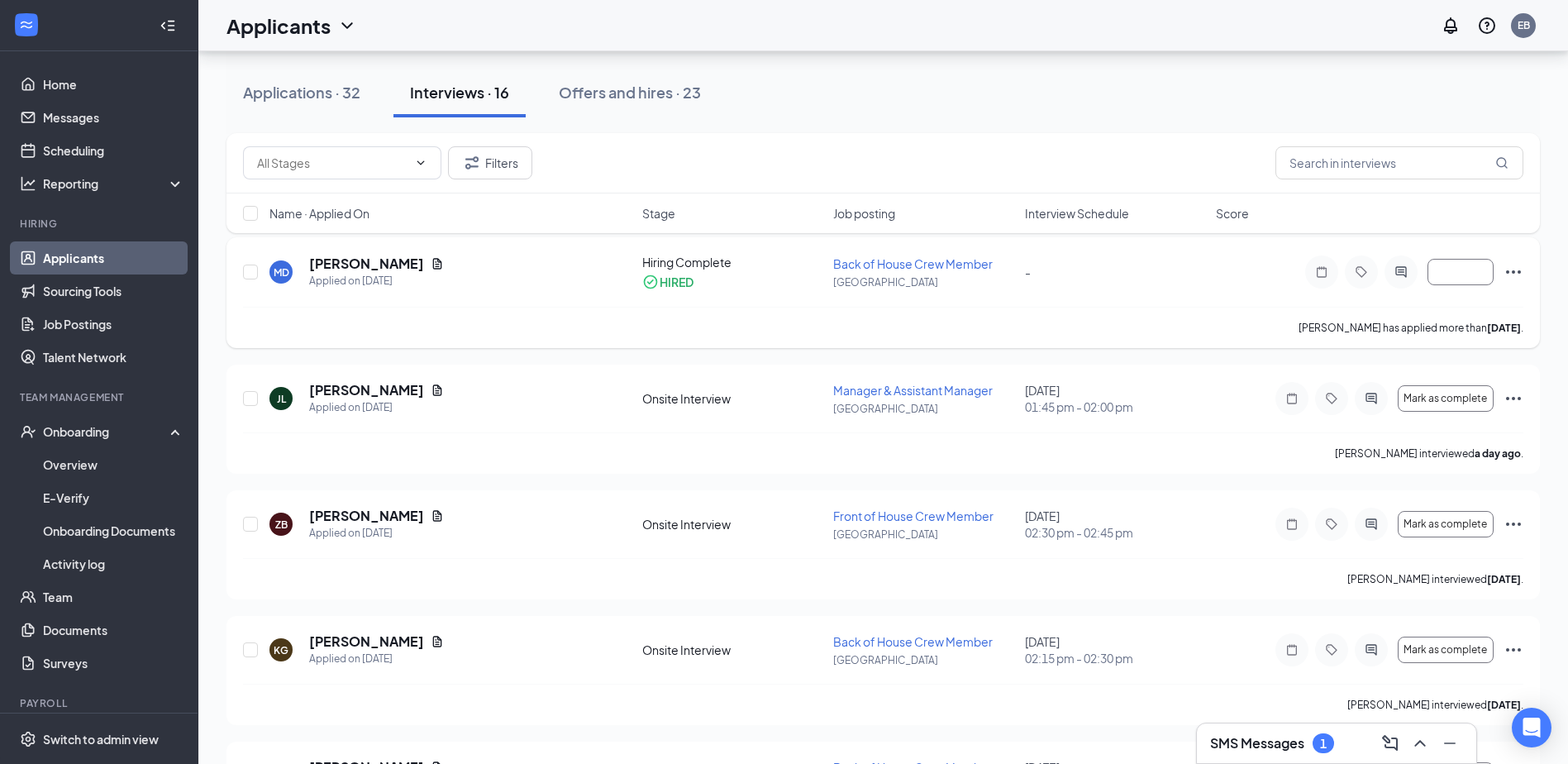
click at [1197, 272] on div "-" at bounding box center [1115, 271] width 181 height 18
click at [706, 260] on div "Hiring Complete" at bounding box center [732, 261] width 181 height 17
click at [404, 263] on h5 "Matthew Dittner" at bounding box center [367, 263] width 115 height 18
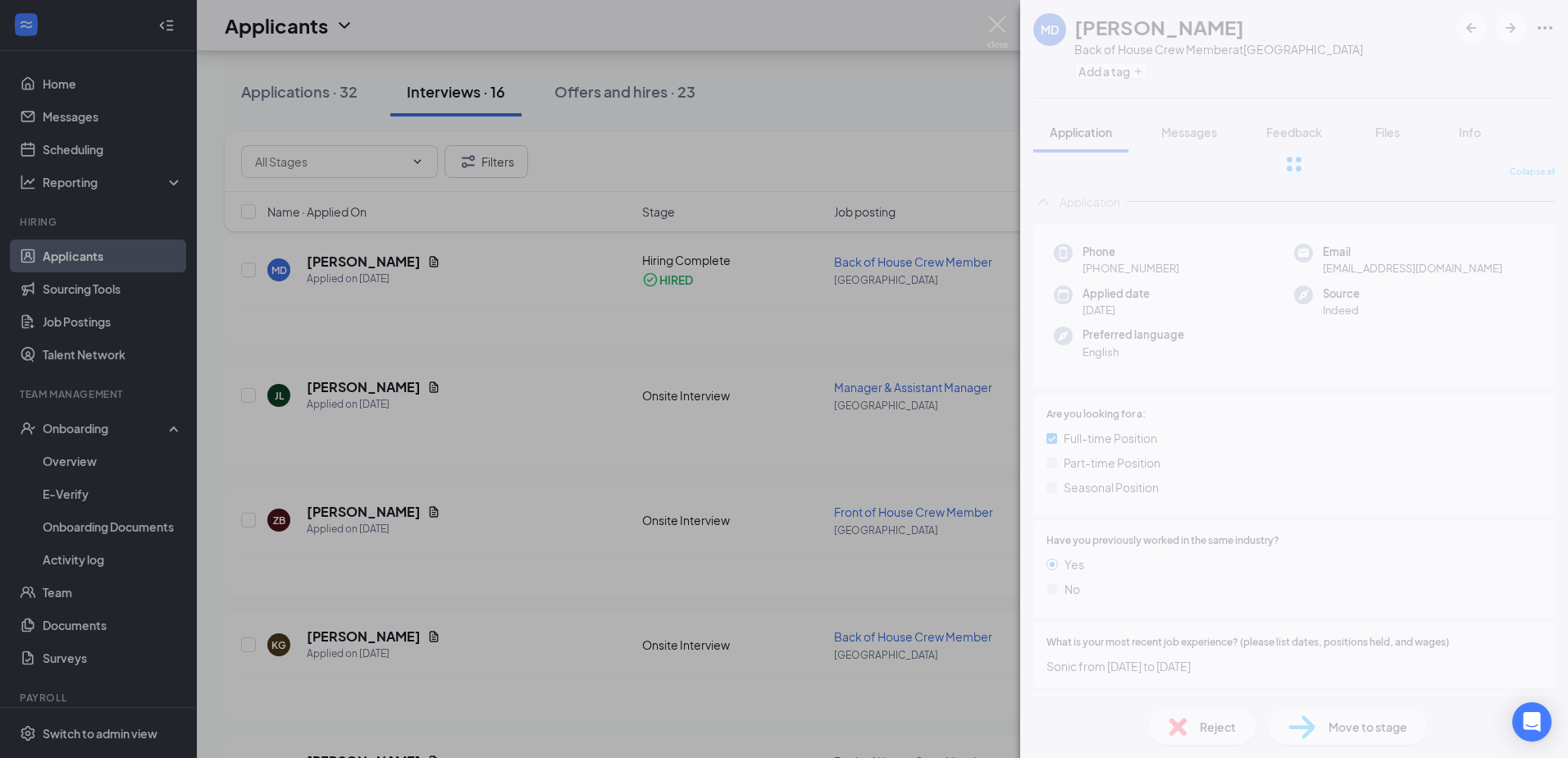
click at [606, 94] on div "MD Matthew Dittner Back of House Crew Member at Burlington Add a tag Applicatio…" at bounding box center [784, 379] width 1568 height 758
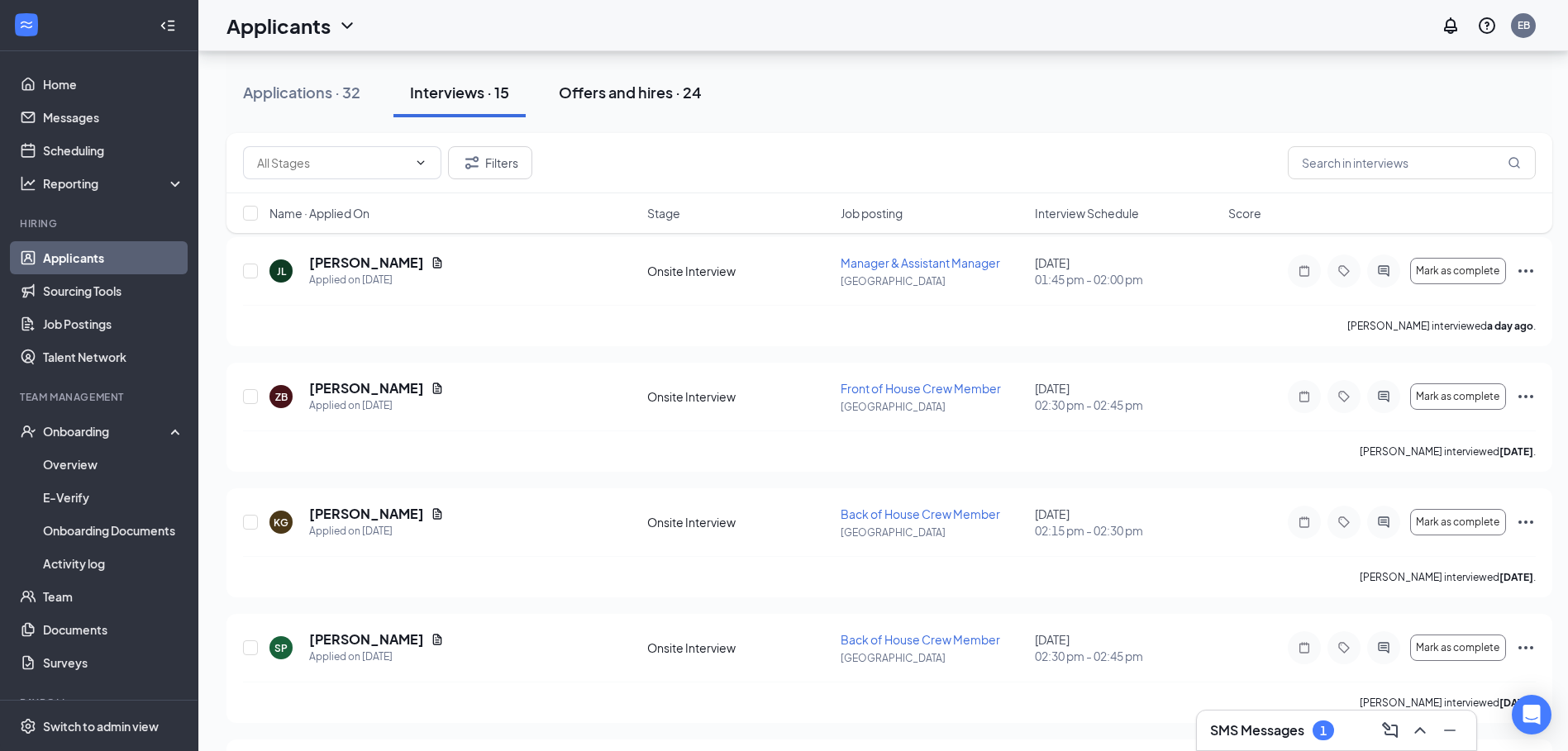
click at [642, 99] on div "Offers and hires · 24" at bounding box center [630, 91] width 143 height 21
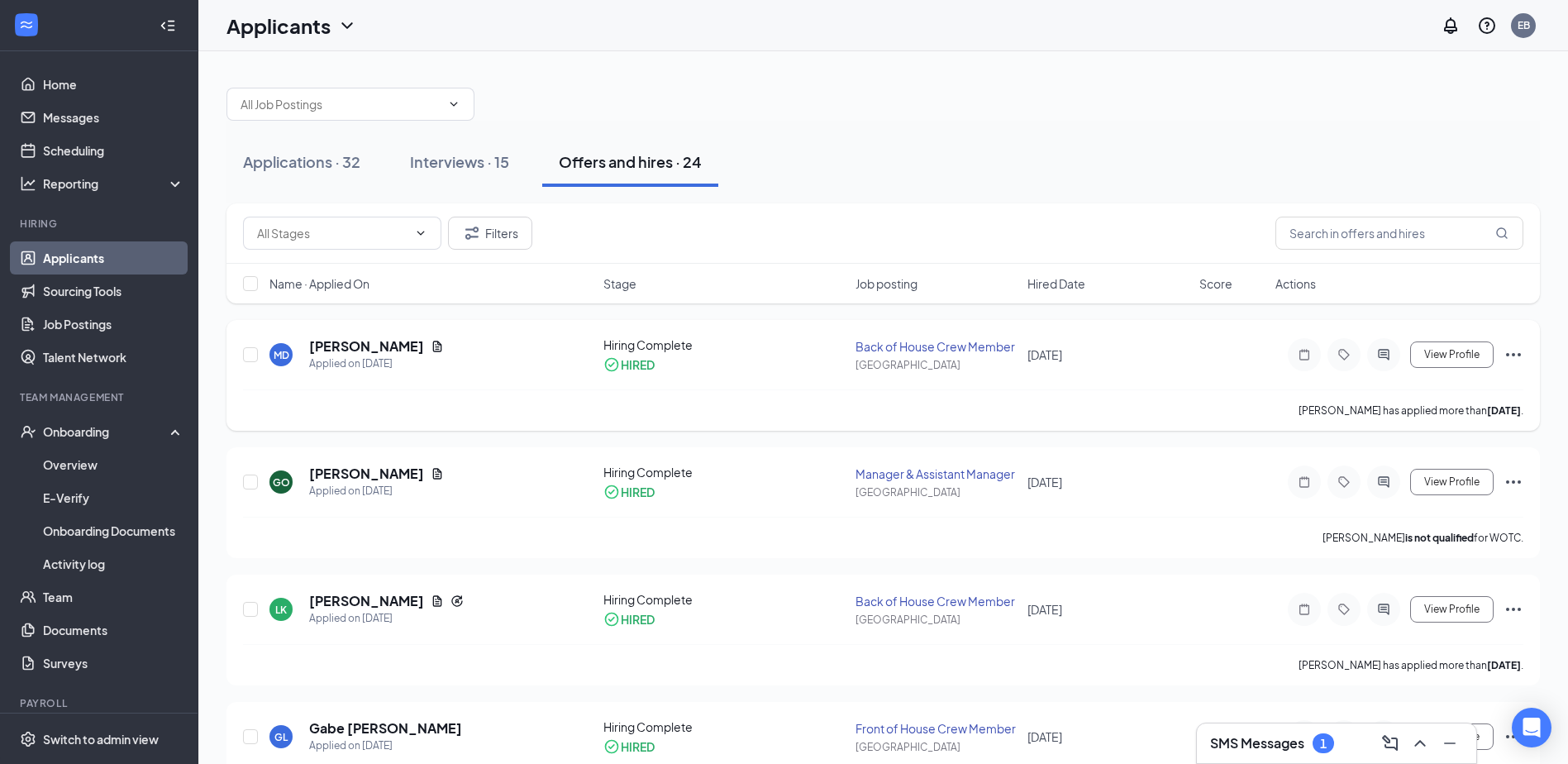
click at [1513, 356] on icon "Ellipses" at bounding box center [1513, 355] width 20 height 20
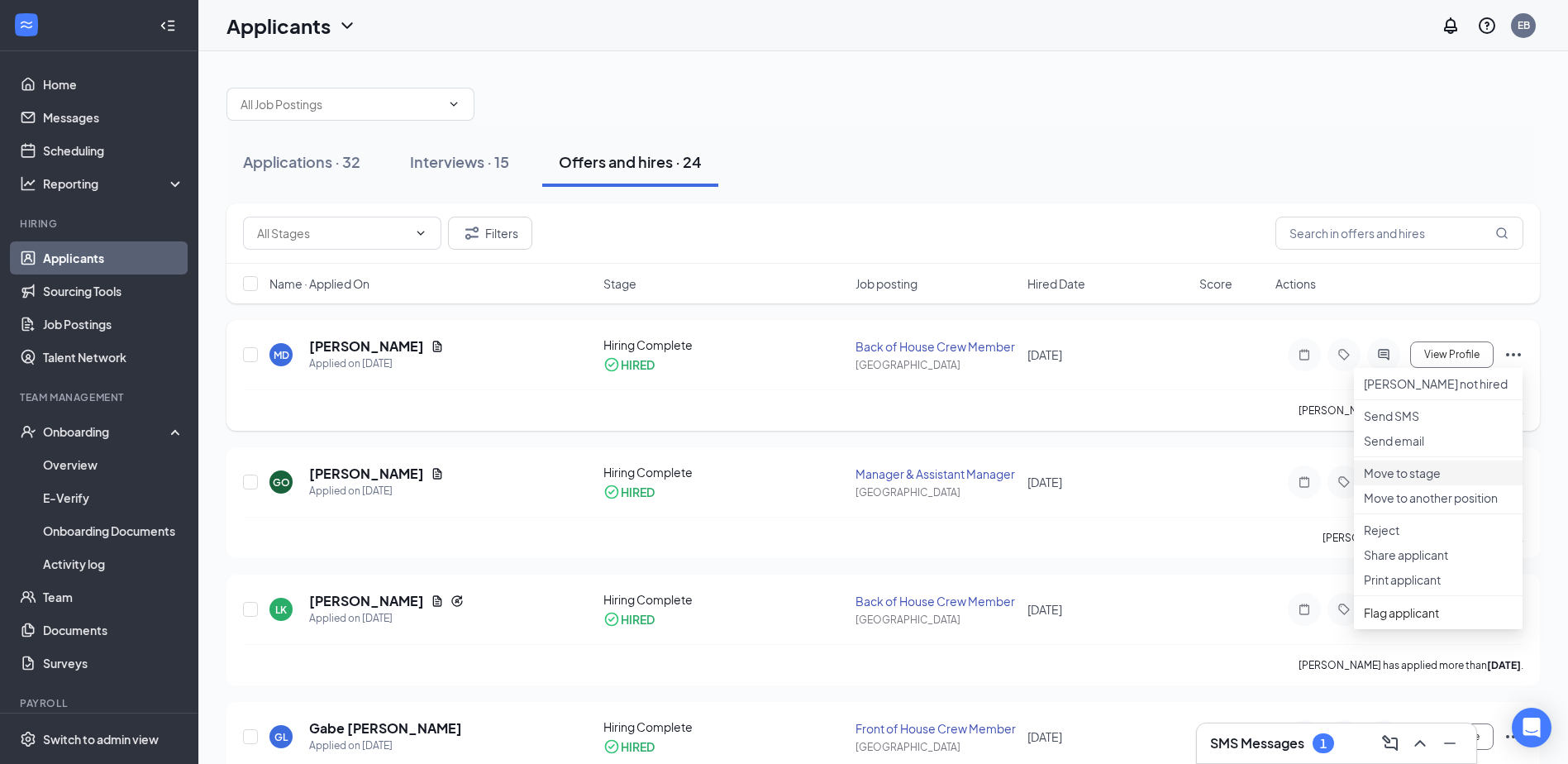
click at [1426, 481] on p "Move to stage" at bounding box center [1438, 472] width 149 height 17
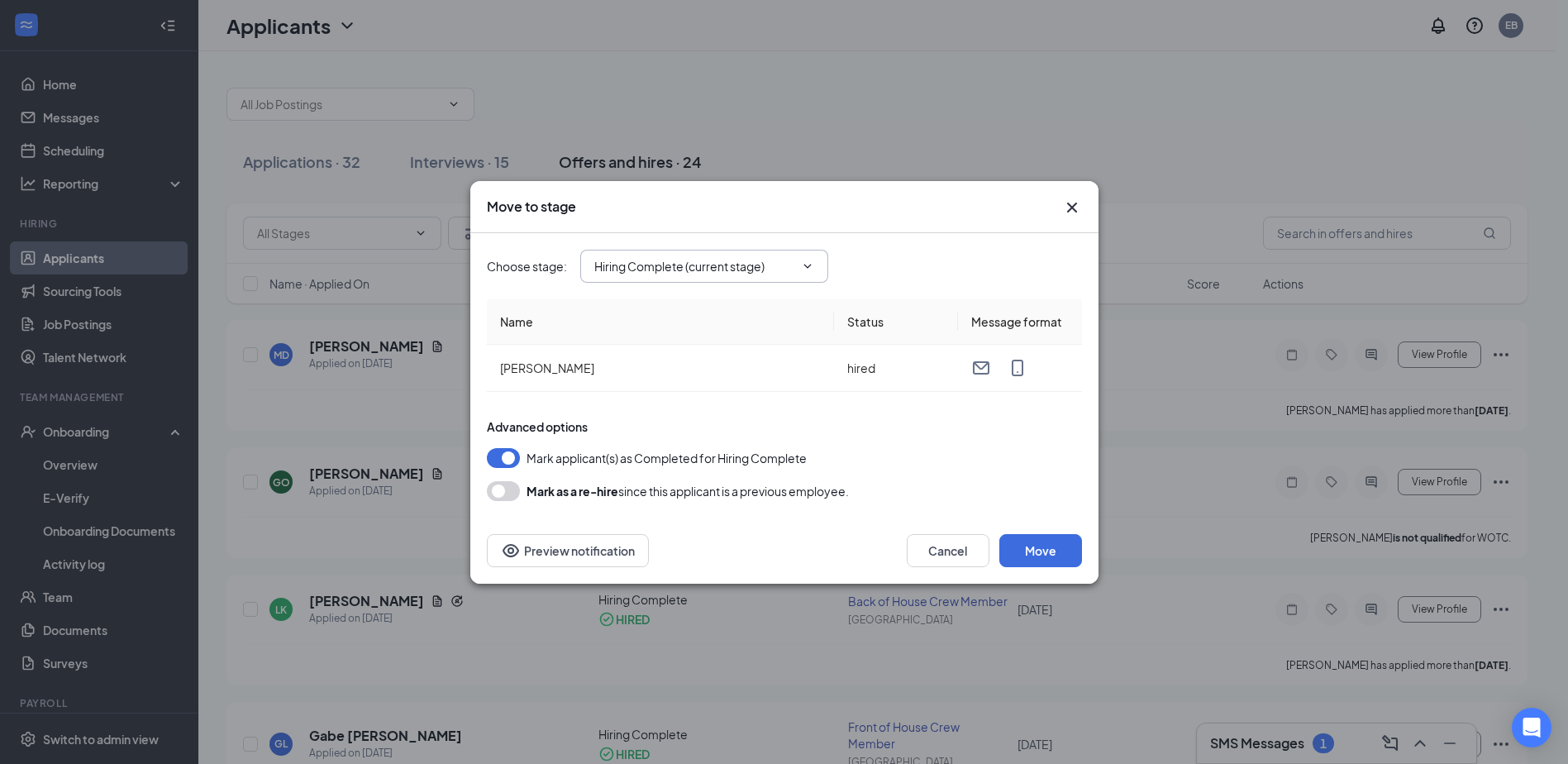
click at [806, 268] on icon "ChevronDown" at bounding box center [807, 265] width 13 height 13
click at [808, 267] on icon "ChevronDown" at bounding box center [806, 265] width 7 height 4
click at [803, 262] on icon "ChevronDown" at bounding box center [807, 265] width 13 height 13
click at [796, 255] on span "Hiring Complete (current stage)" at bounding box center [705, 265] width 248 height 33
click at [795, 274] on span "Hiring Complete (current stage)" at bounding box center [705, 265] width 248 height 33
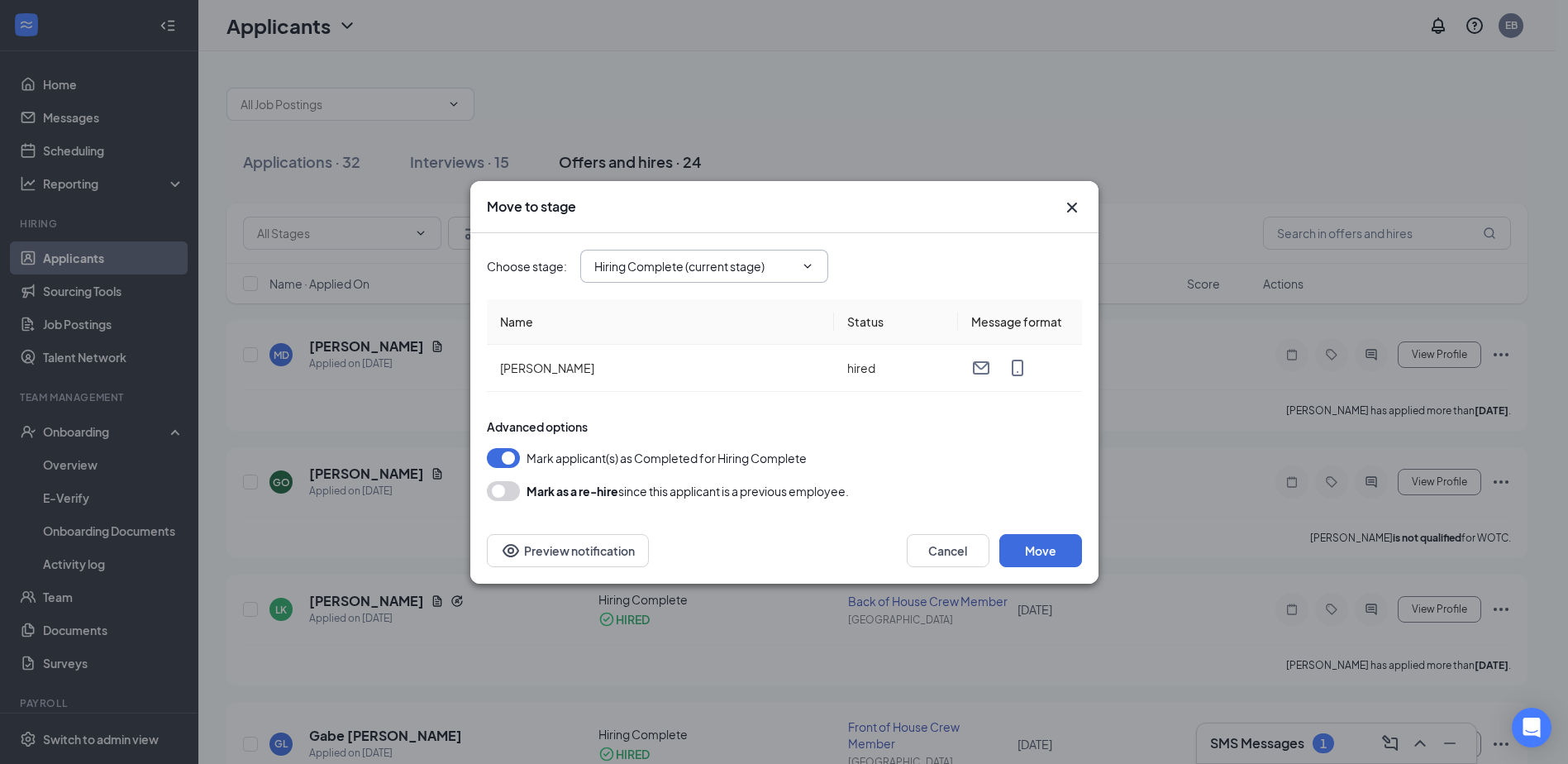
click at [813, 267] on icon "ChevronDown" at bounding box center [807, 265] width 13 height 13
click at [1025, 542] on button "Move" at bounding box center [1040, 549] width 82 height 33
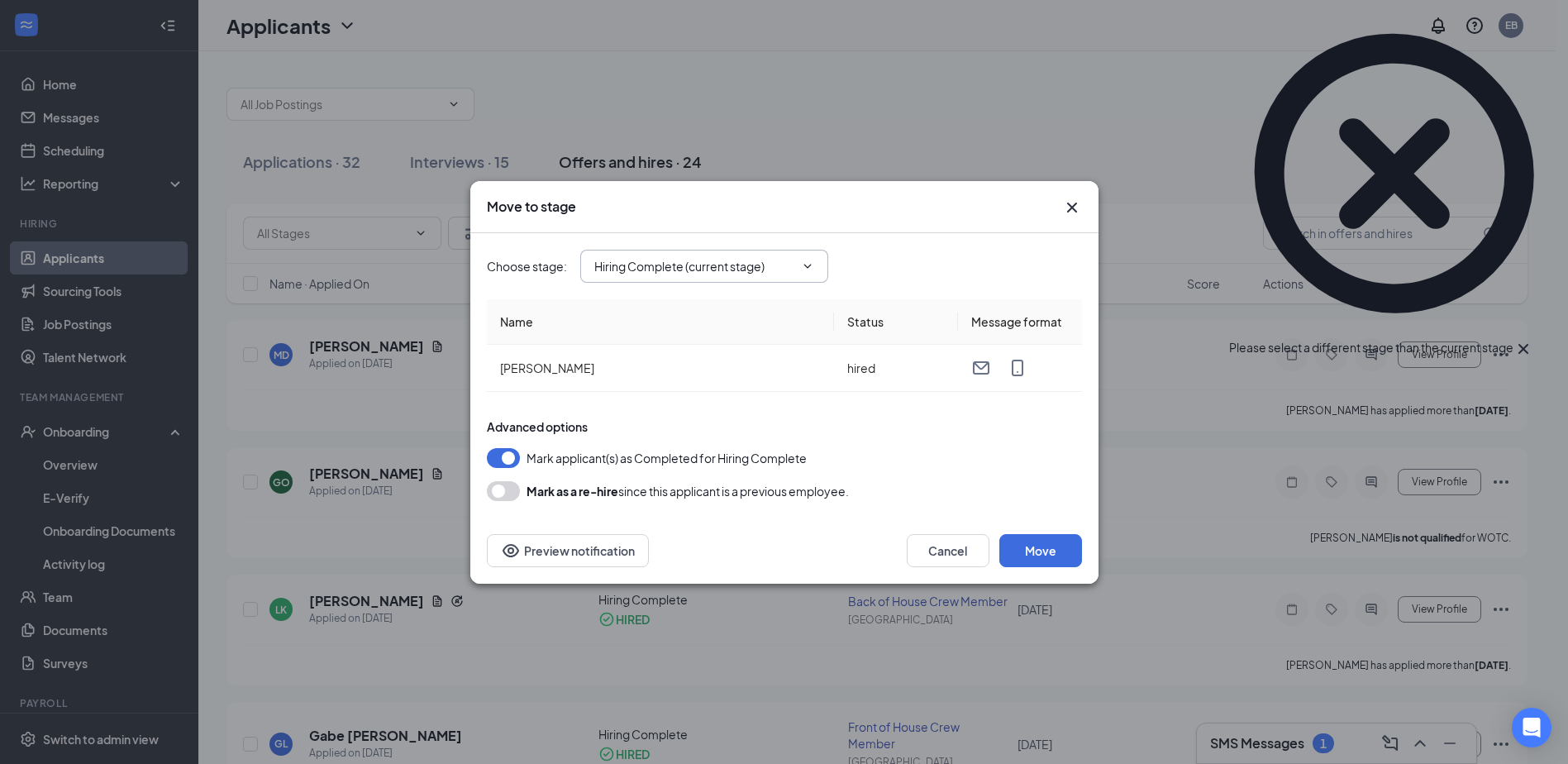
click at [815, 266] on span "Hiring Complete (current stage)" at bounding box center [705, 265] width 248 height 33
click at [1079, 209] on icon "Cross" at bounding box center [1072, 208] width 20 height 20
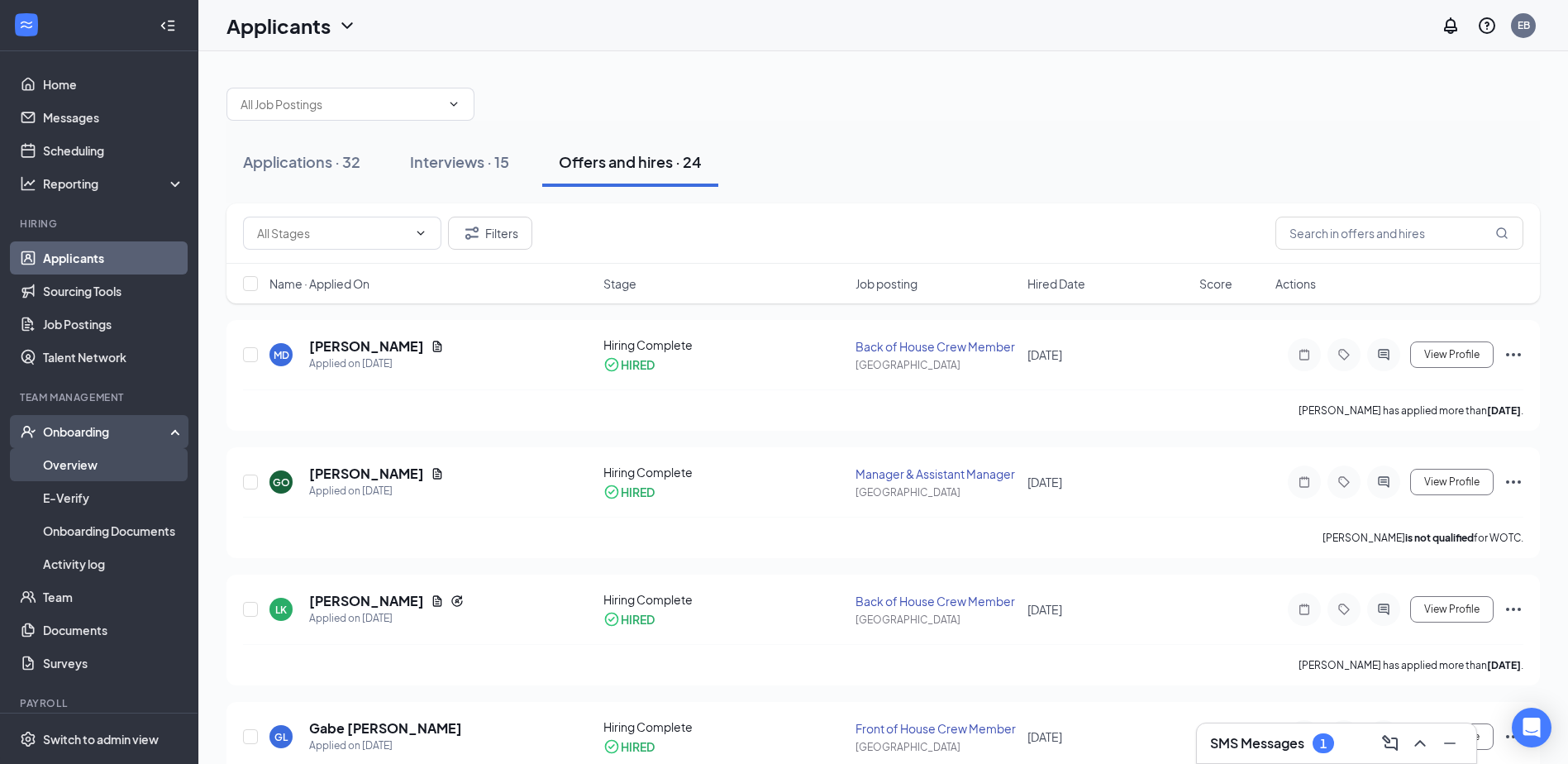
click at [107, 474] on link "Overview" at bounding box center [113, 464] width 141 height 33
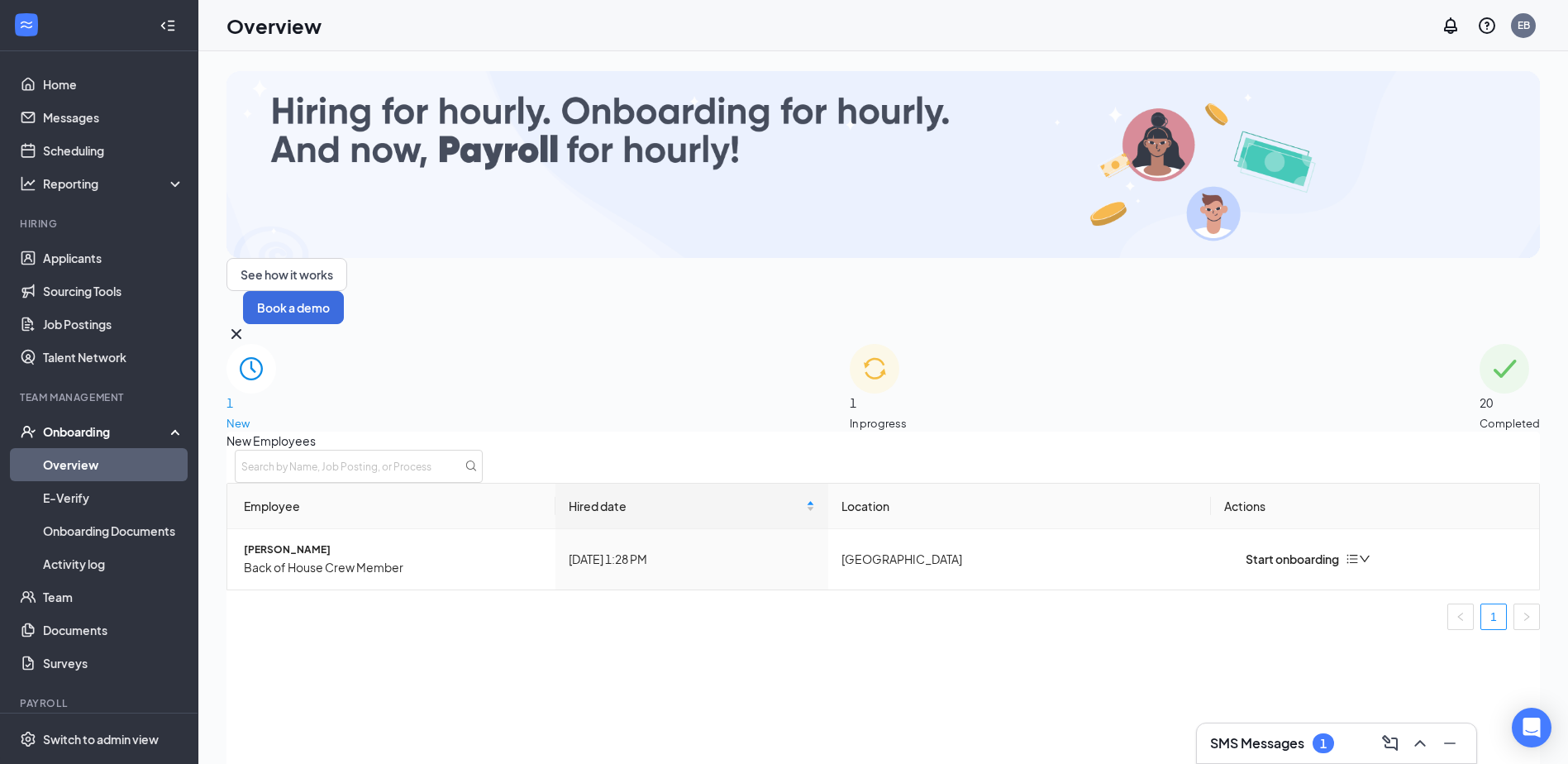
click at [850, 344] on img at bounding box center [874, 369] width 50 height 50
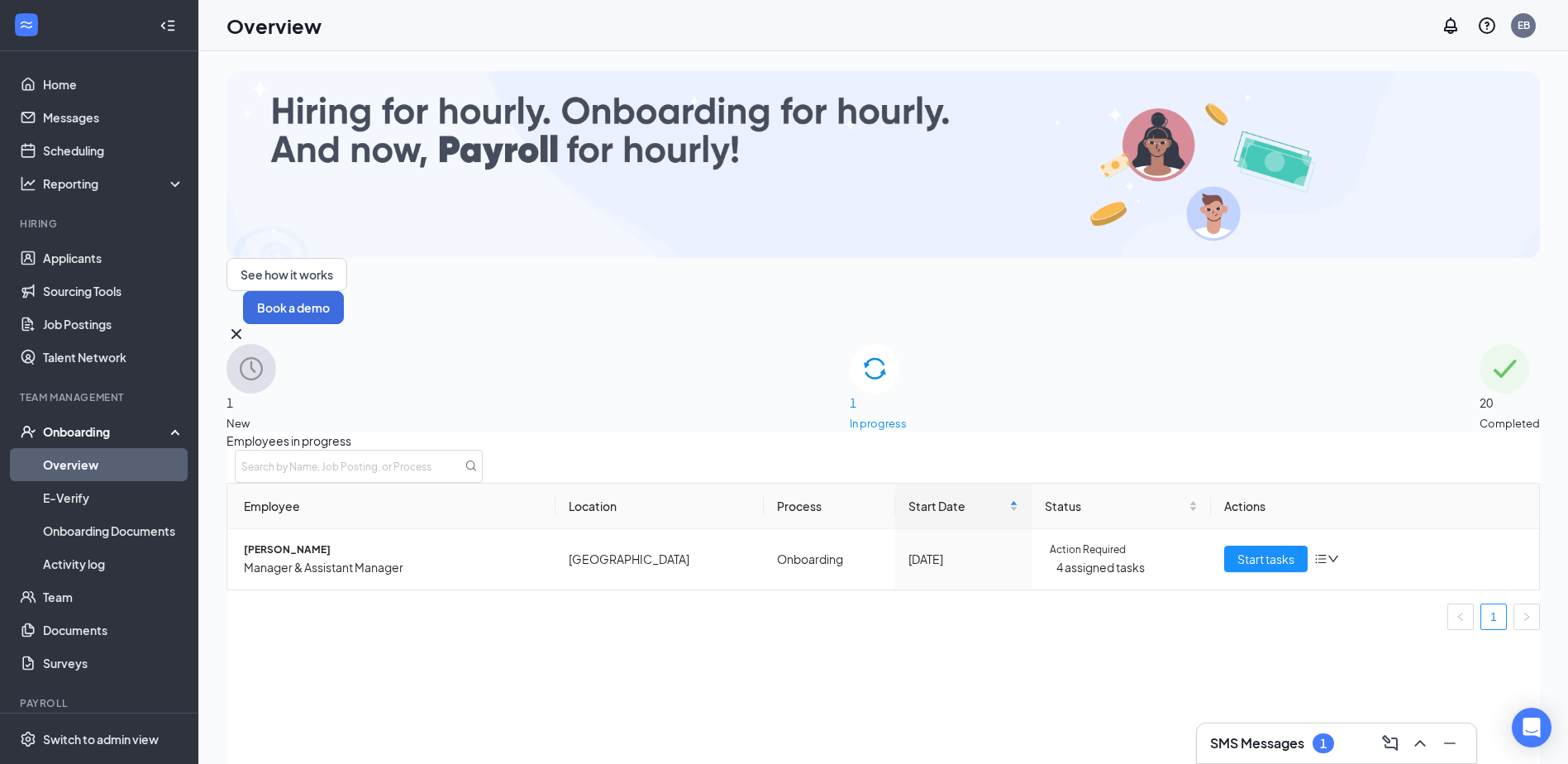
click at [276, 344] on div "1 New" at bounding box center [251, 387] width 50 height 87
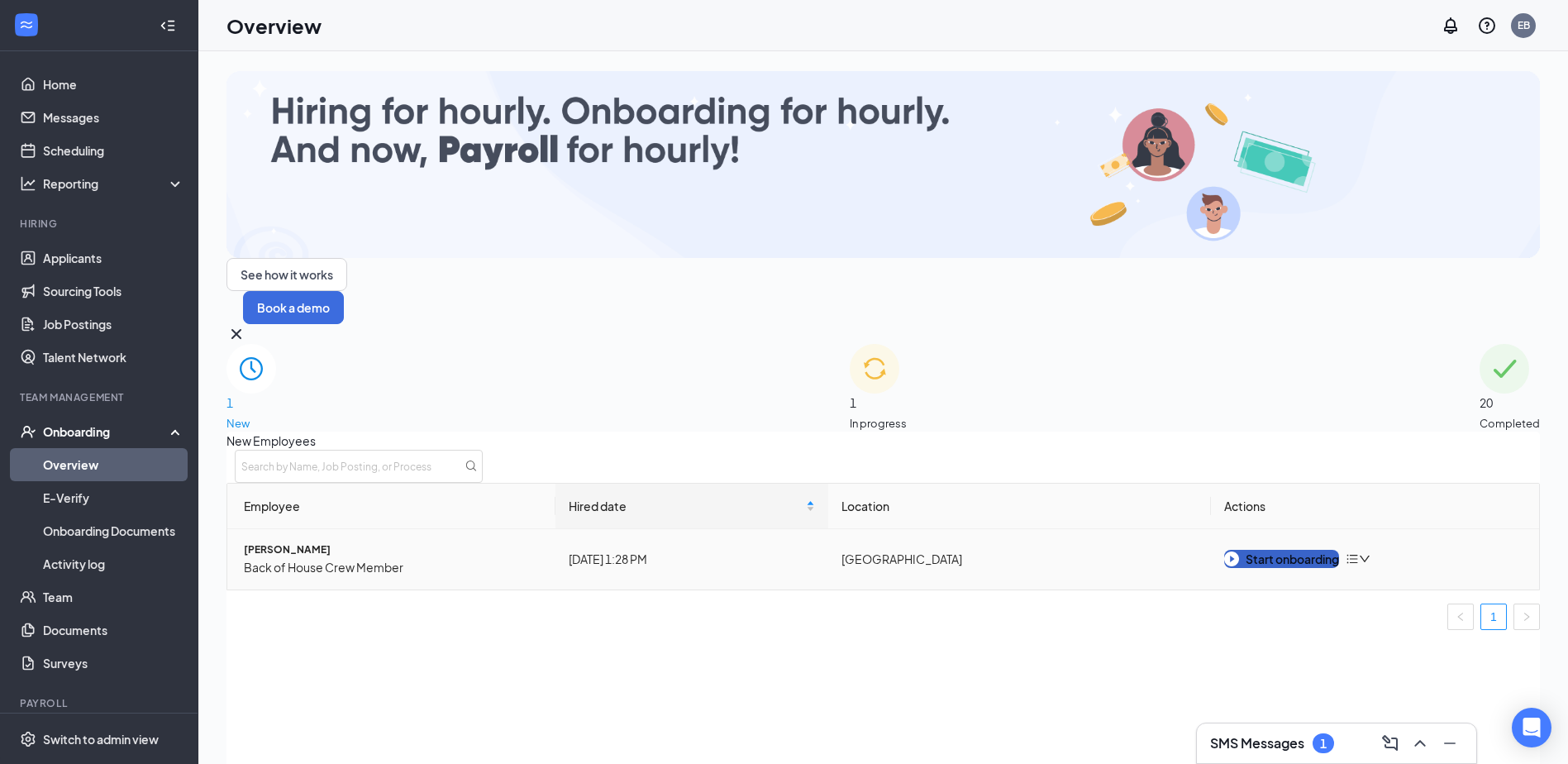
click at [1337, 549] on button "Start onboarding" at bounding box center [1282, 558] width 115 height 18
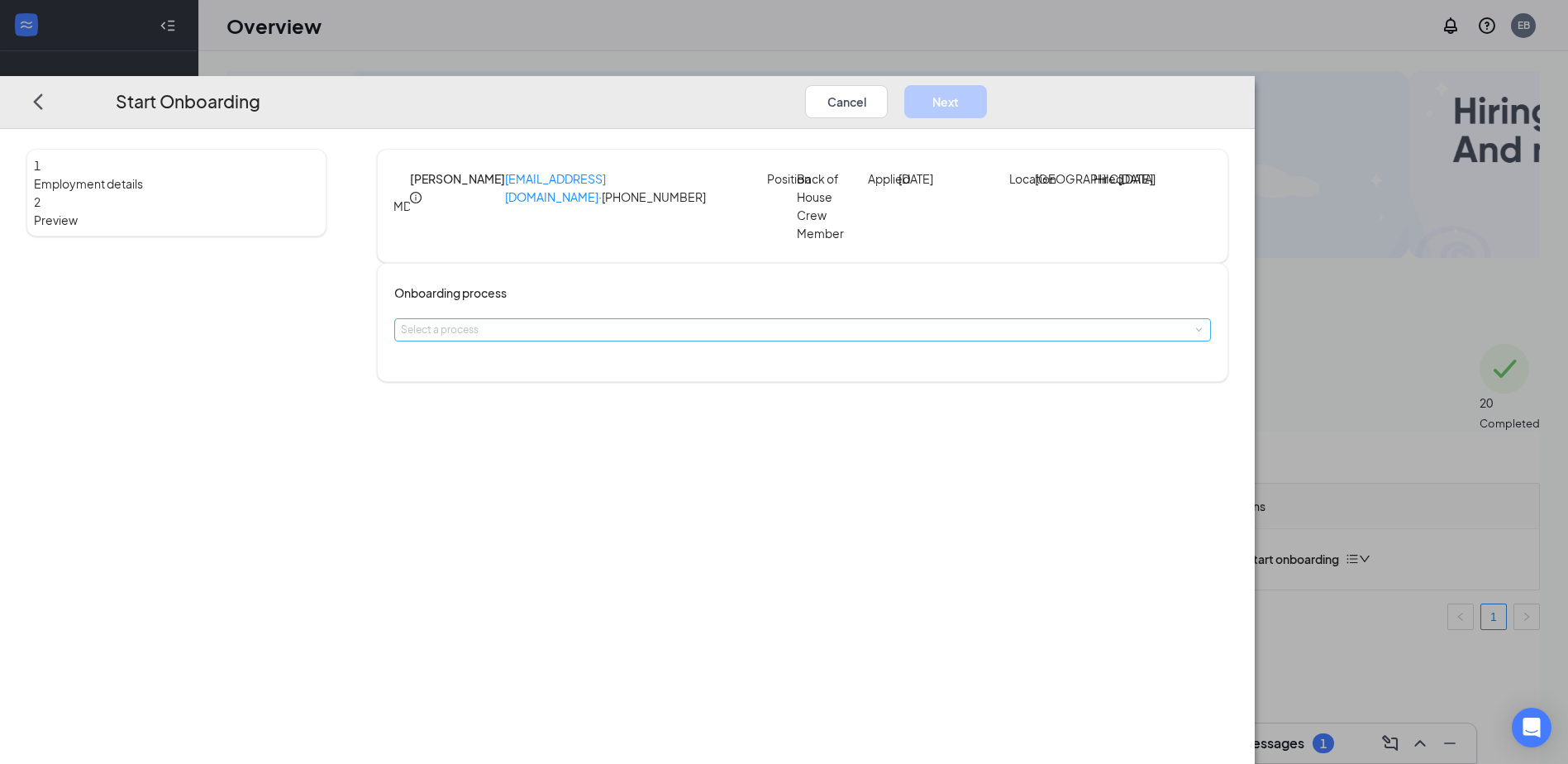
click at [742, 333] on div "Select a process" at bounding box center [798, 330] width 796 height 17
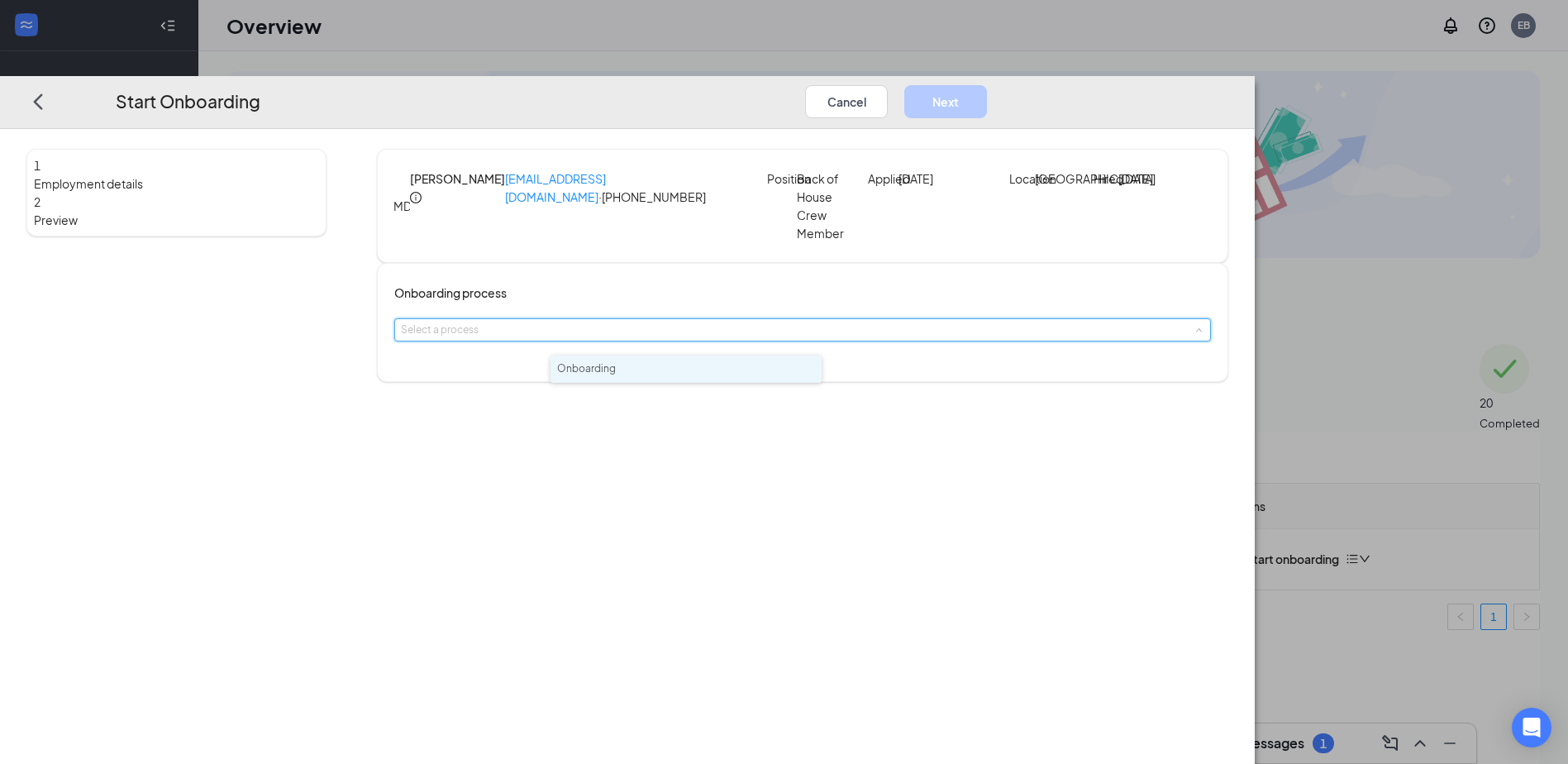
click at [734, 376] on li "Onboarding" at bounding box center [686, 369] width 271 height 27
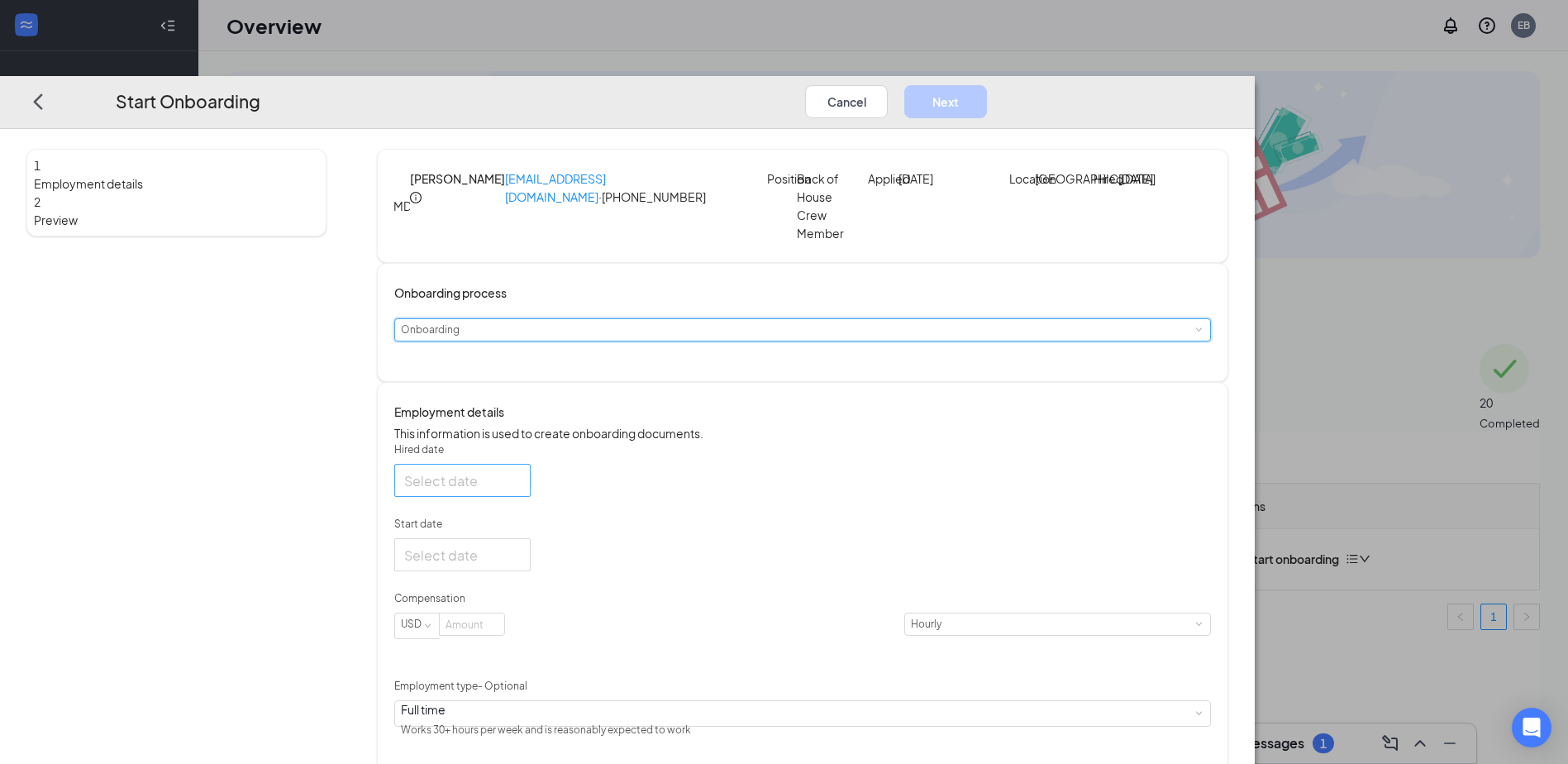
click at [521, 491] on div at bounding box center [462, 480] width 116 height 21
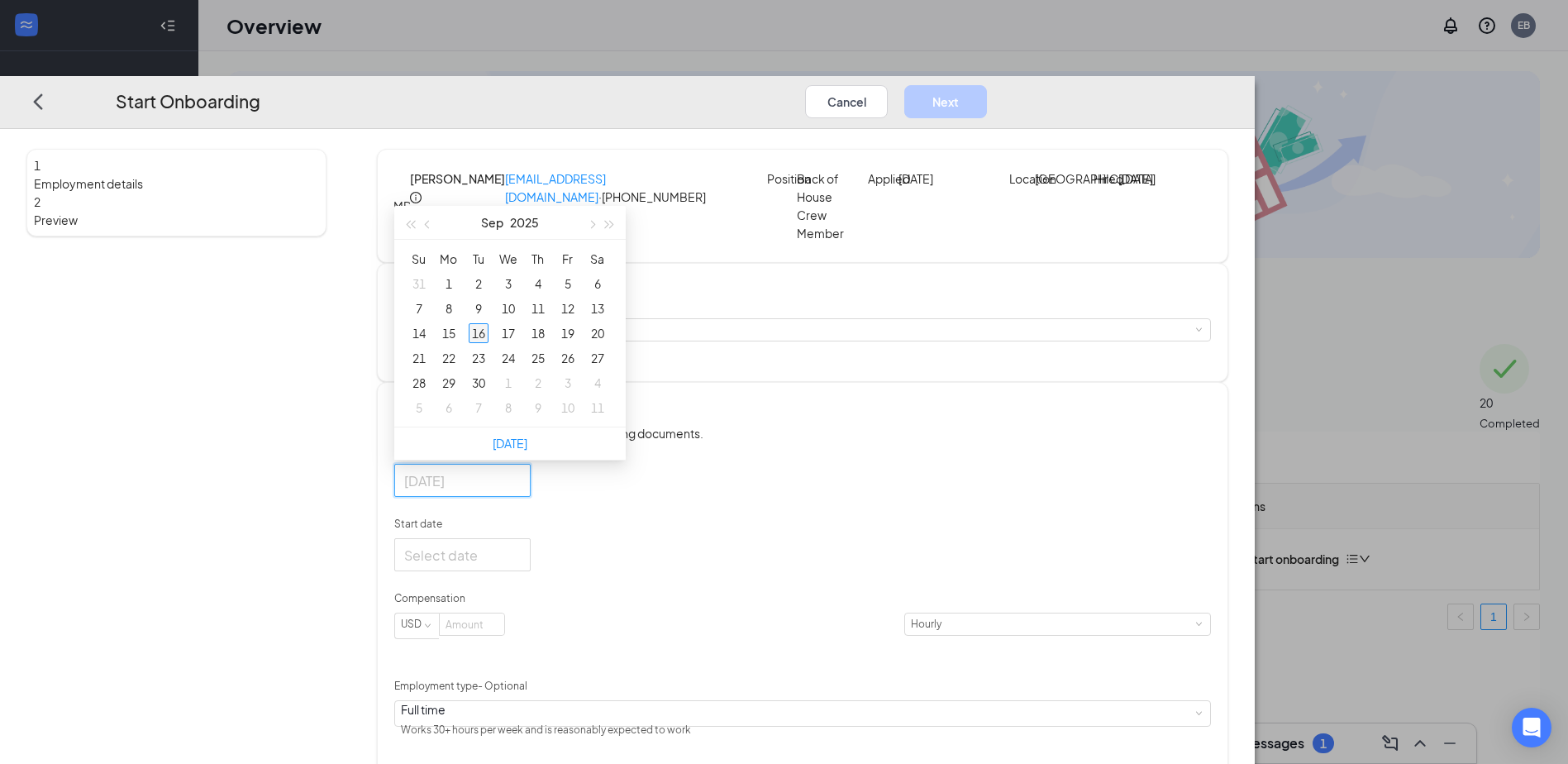
type input "Sep 16, 2025"
click at [489, 343] on div "16" at bounding box center [479, 333] width 20 height 20
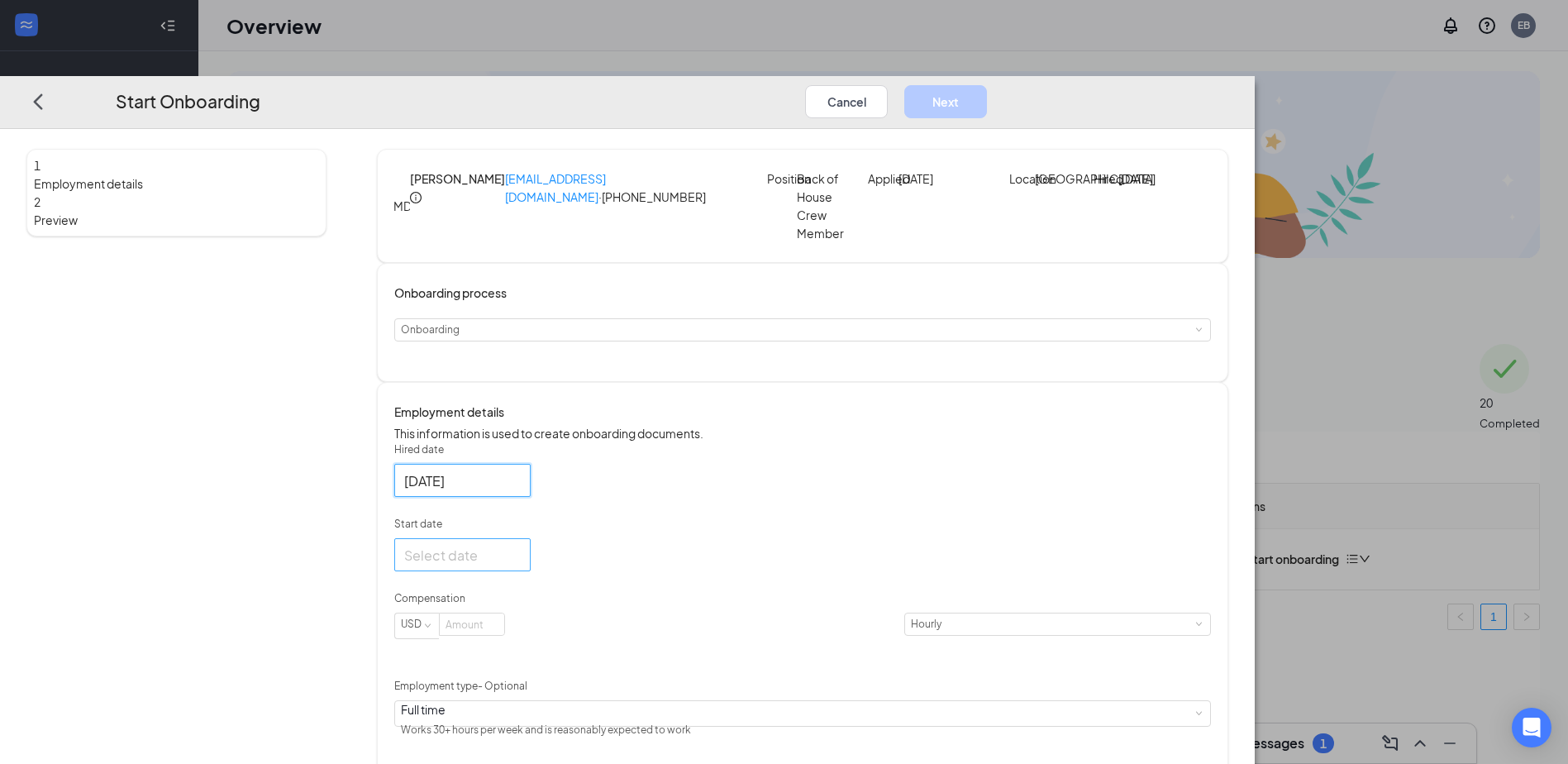
click at [521, 565] on div at bounding box center [462, 554] width 116 height 21
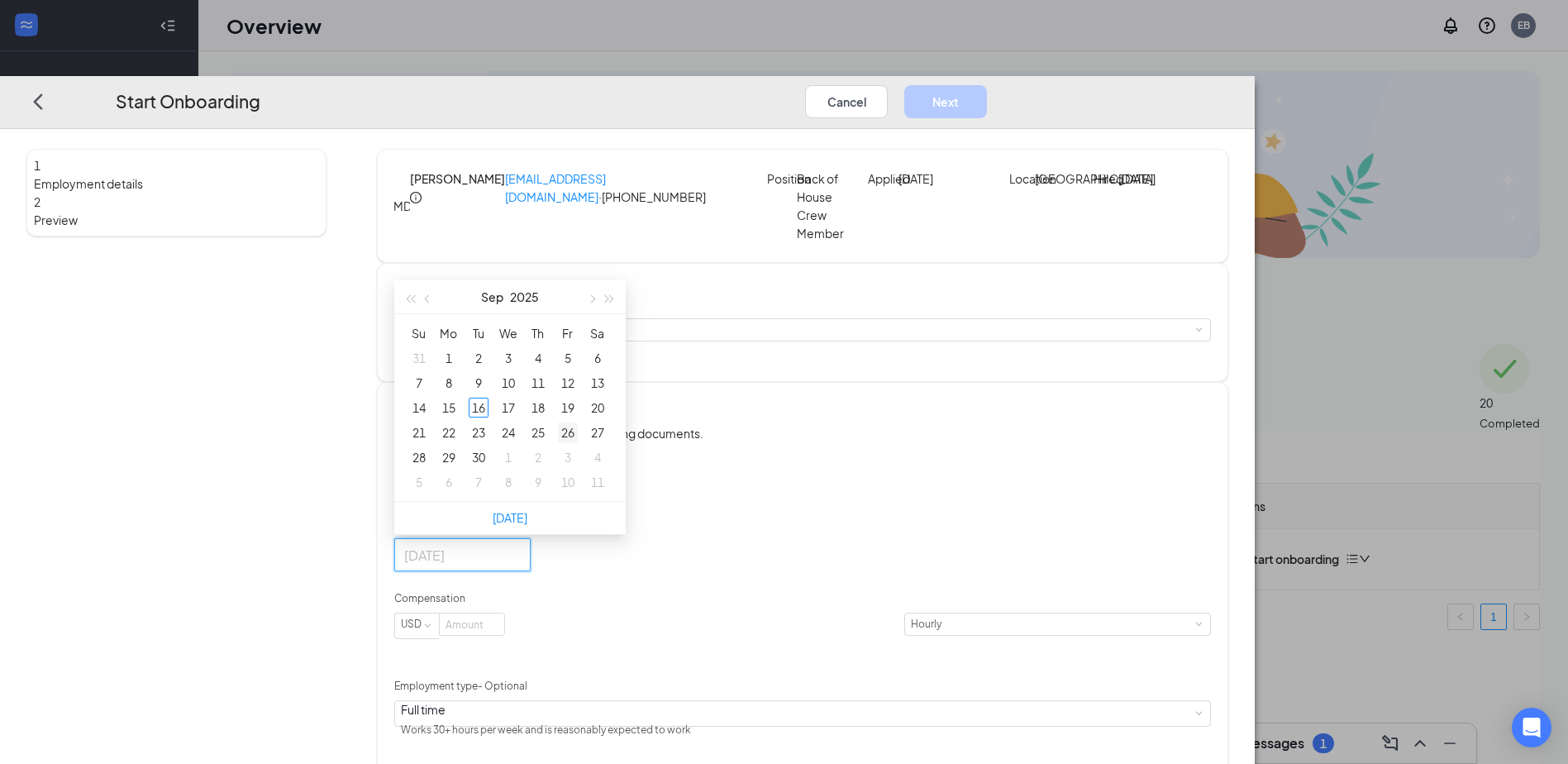
type input "Sep 26, 2025"
click at [577, 443] on div "26" at bounding box center [567, 433] width 20 height 20
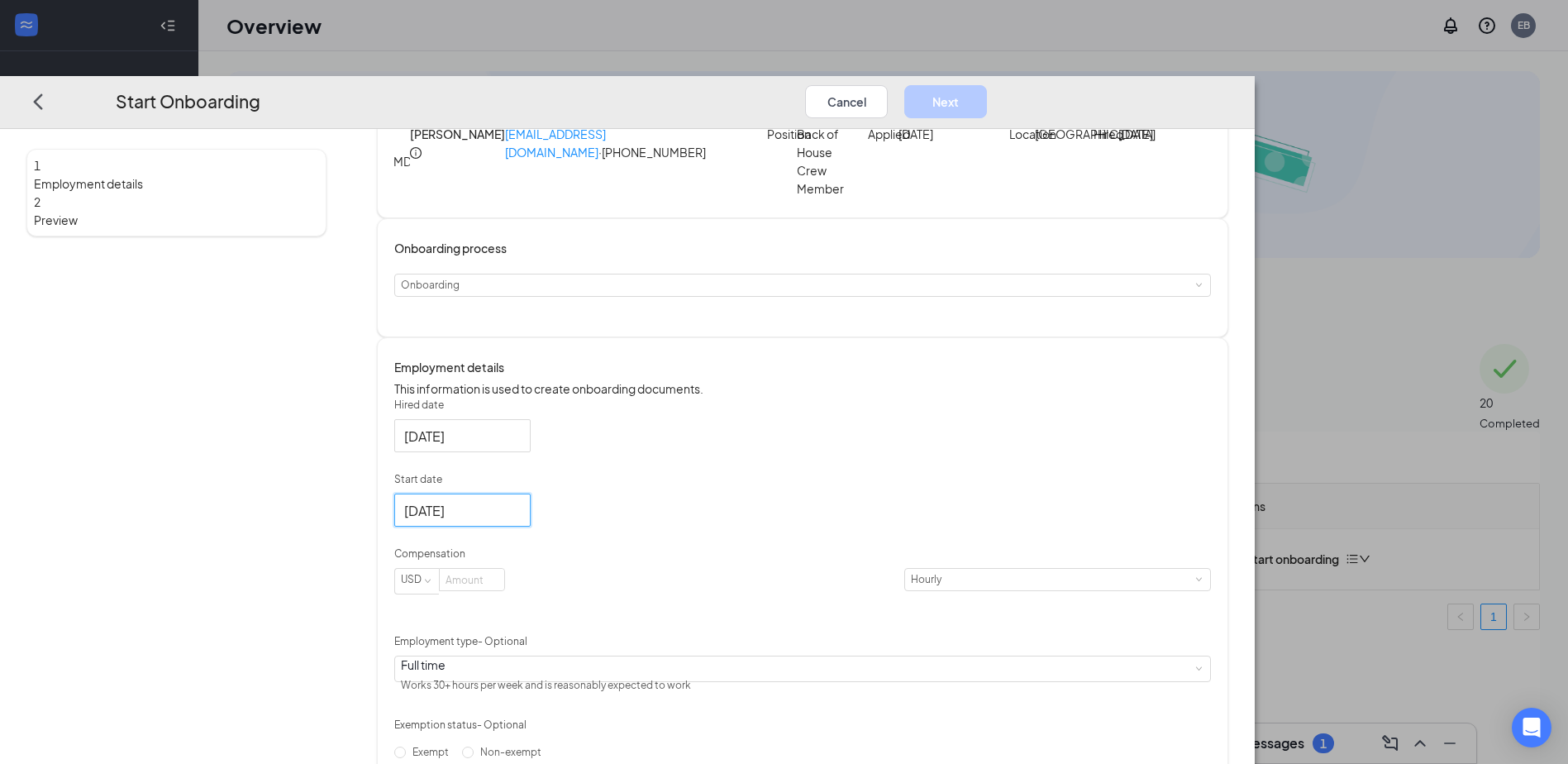
scroll to position [165, 0]
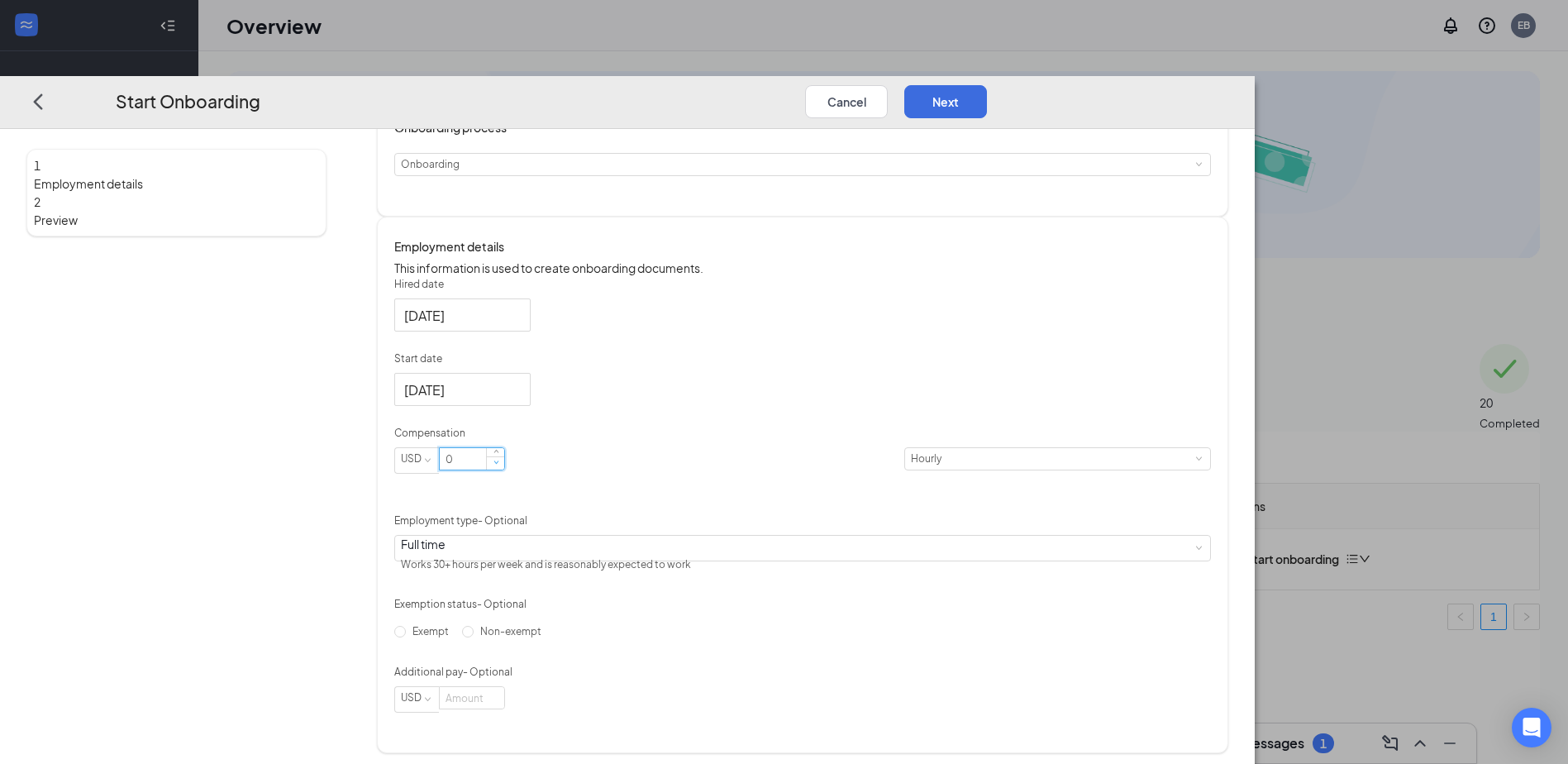
click at [504, 469] on span "Decrease Value" at bounding box center [495, 462] width 17 height 13
click at [499, 458] on span "Increase Value" at bounding box center [496, 455] width 6 height 6
type input "2"
click at [499, 458] on span "Increase Value" at bounding box center [496, 455] width 6 height 6
click at [504, 470] on input "2" at bounding box center [471, 460] width 65 height 22
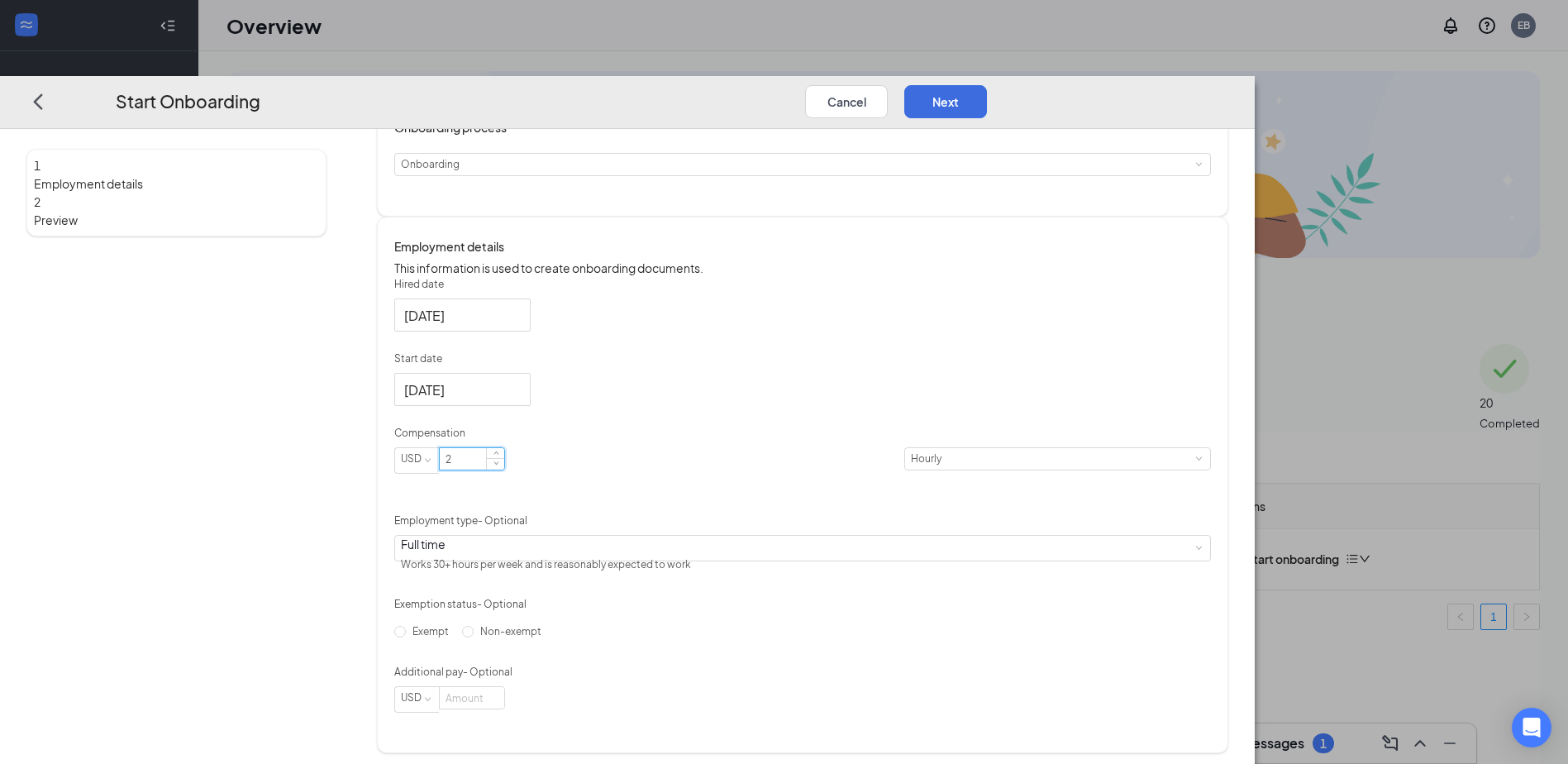
click at [504, 470] on input "2" at bounding box center [471, 460] width 65 height 22
type input "13"
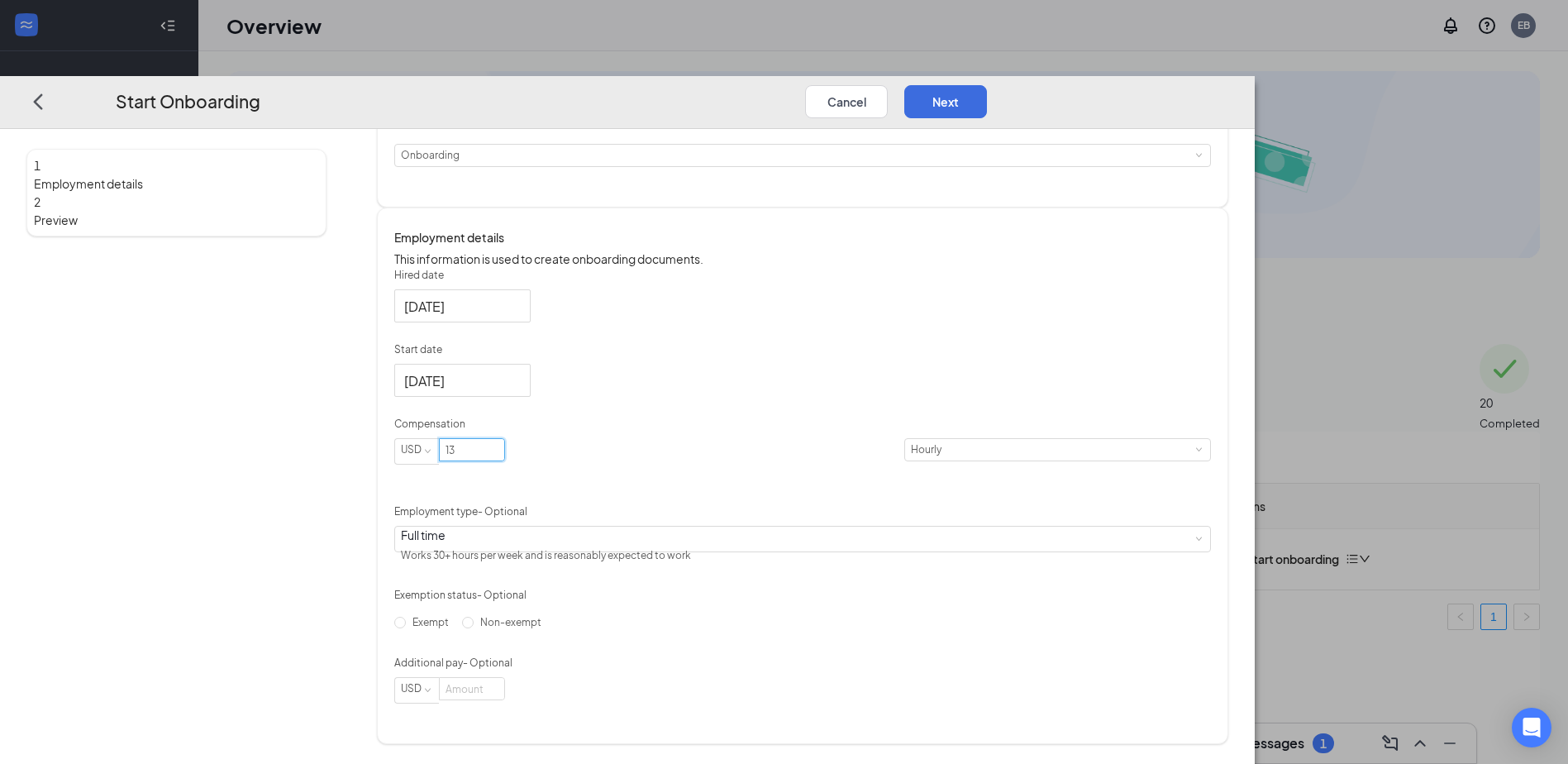
scroll to position [206, 0]
click at [987, 85] on button "Next" at bounding box center [945, 101] width 82 height 33
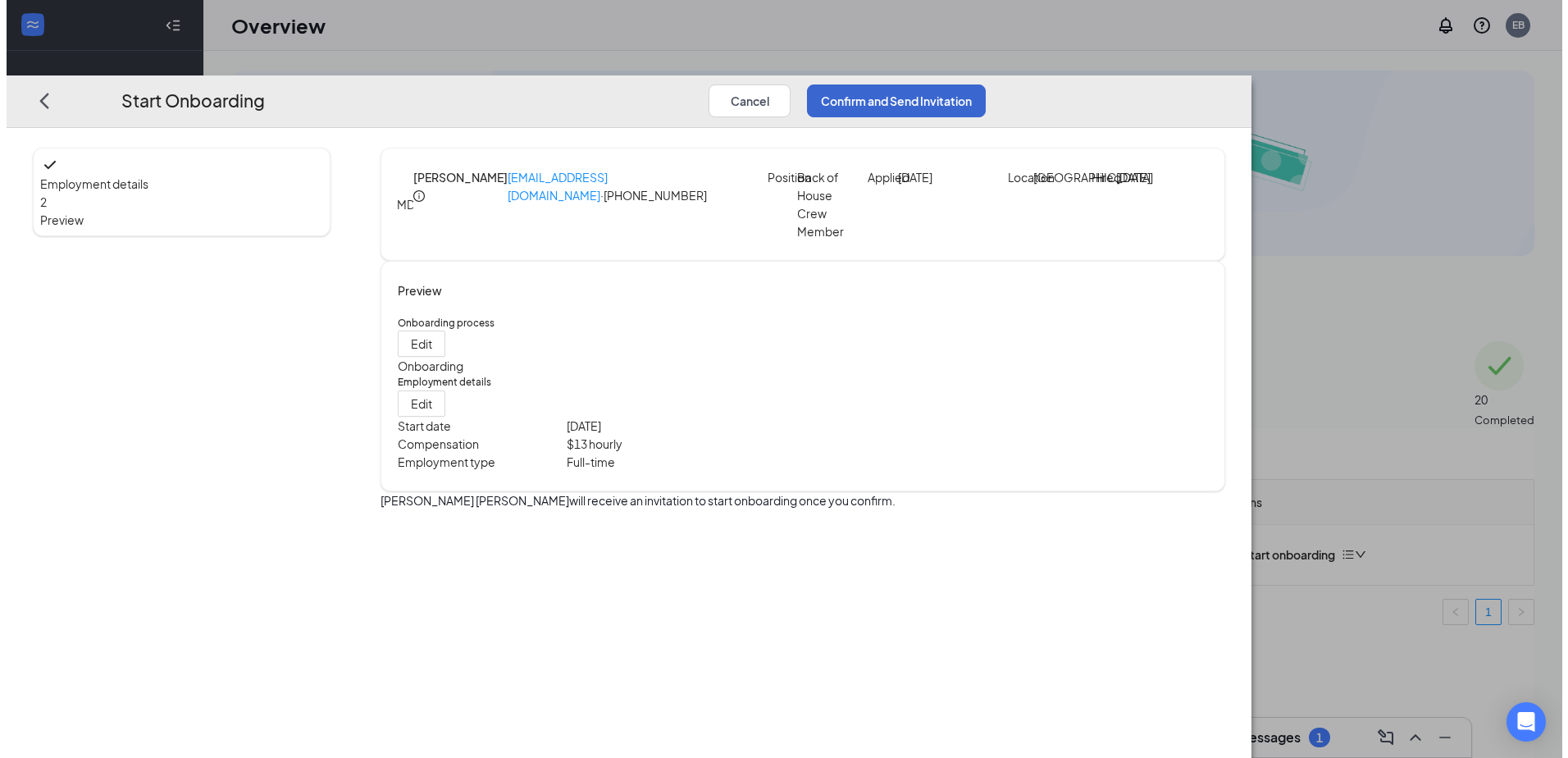
scroll to position [0, 0]
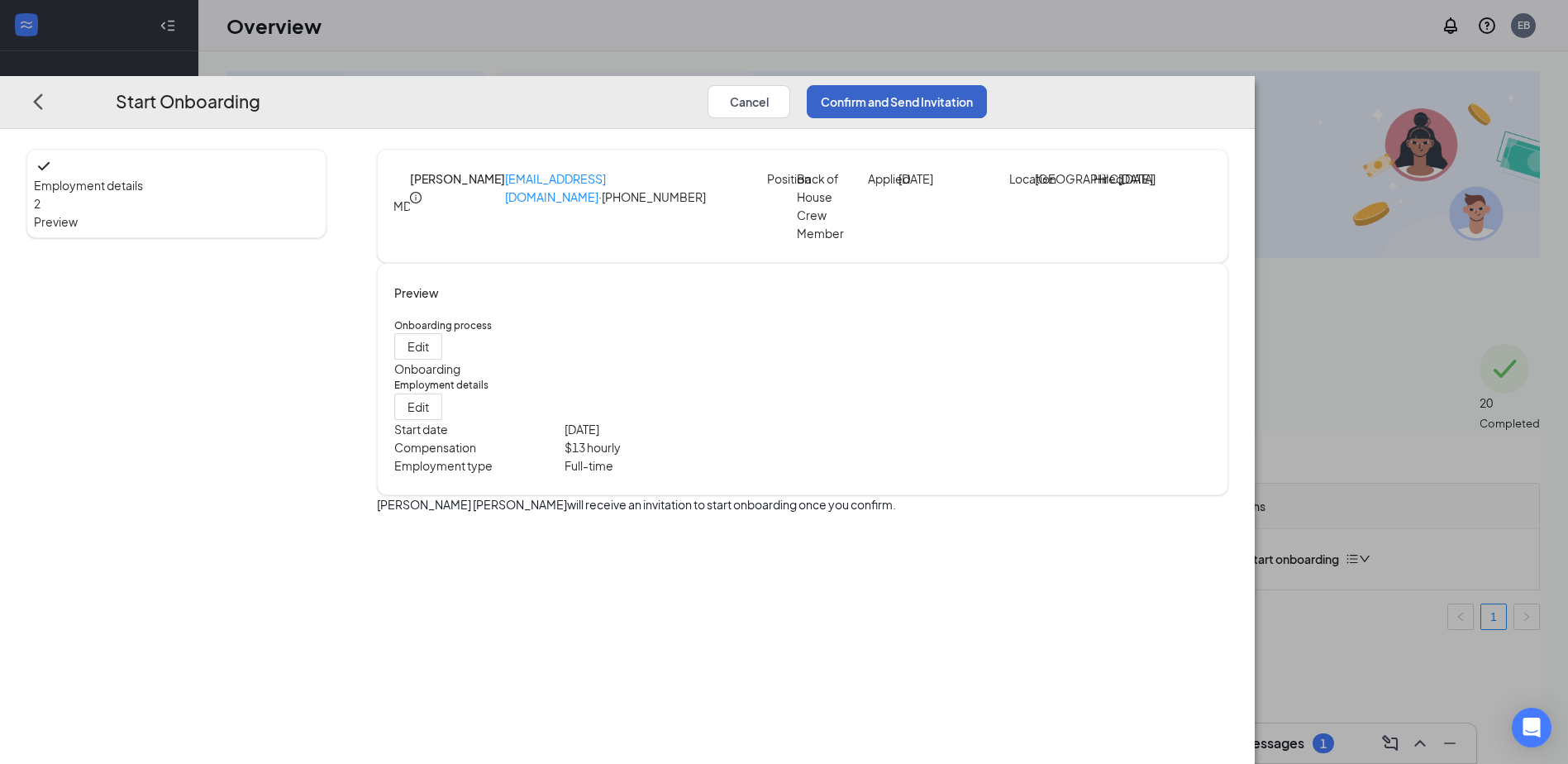
click at [987, 85] on button "Confirm and Send Invitation" at bounding box center [896, 101] width 180 height 33
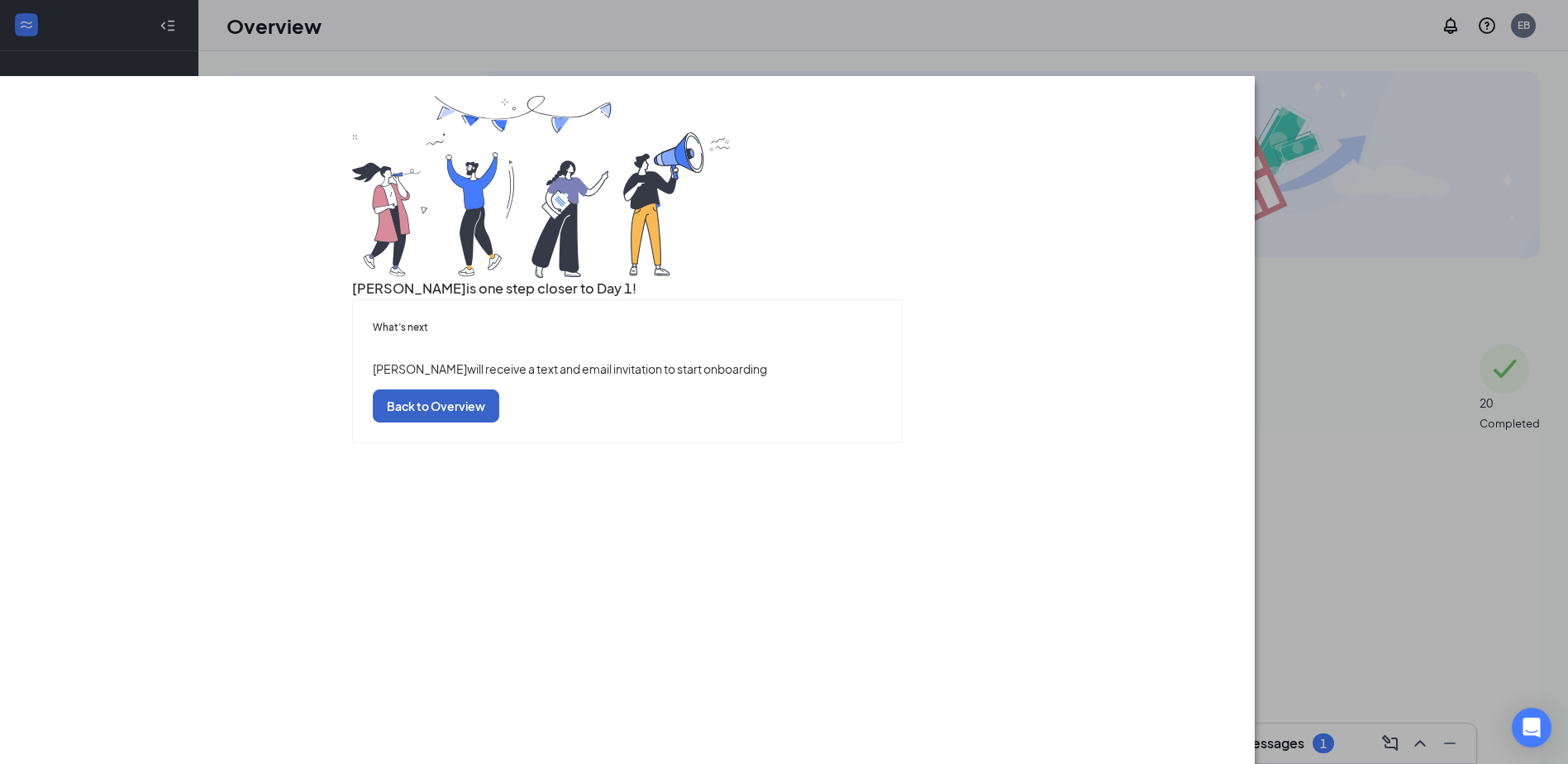
click at [499, 422] on button "Back to Overview" at bounding box center [435, 405] width 126 height 33
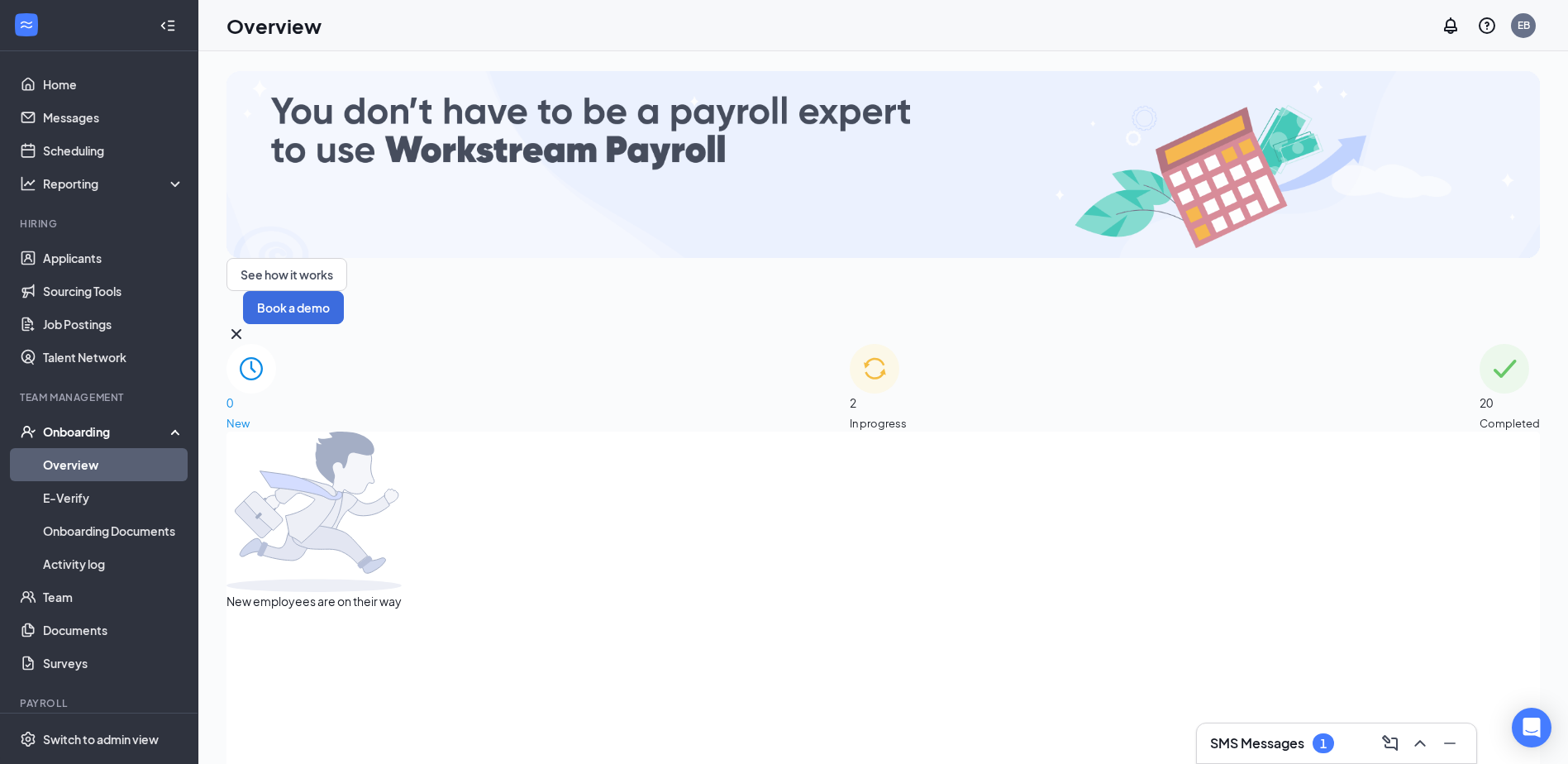
click at [1101, 344] on div "0 New 2 In progress 20 Completed" at bounding box center [883, 387] width 1314 height 87
click at [1480, 344] on div "20 Completed" at bounding box center [1509, 387] width 61 height 87
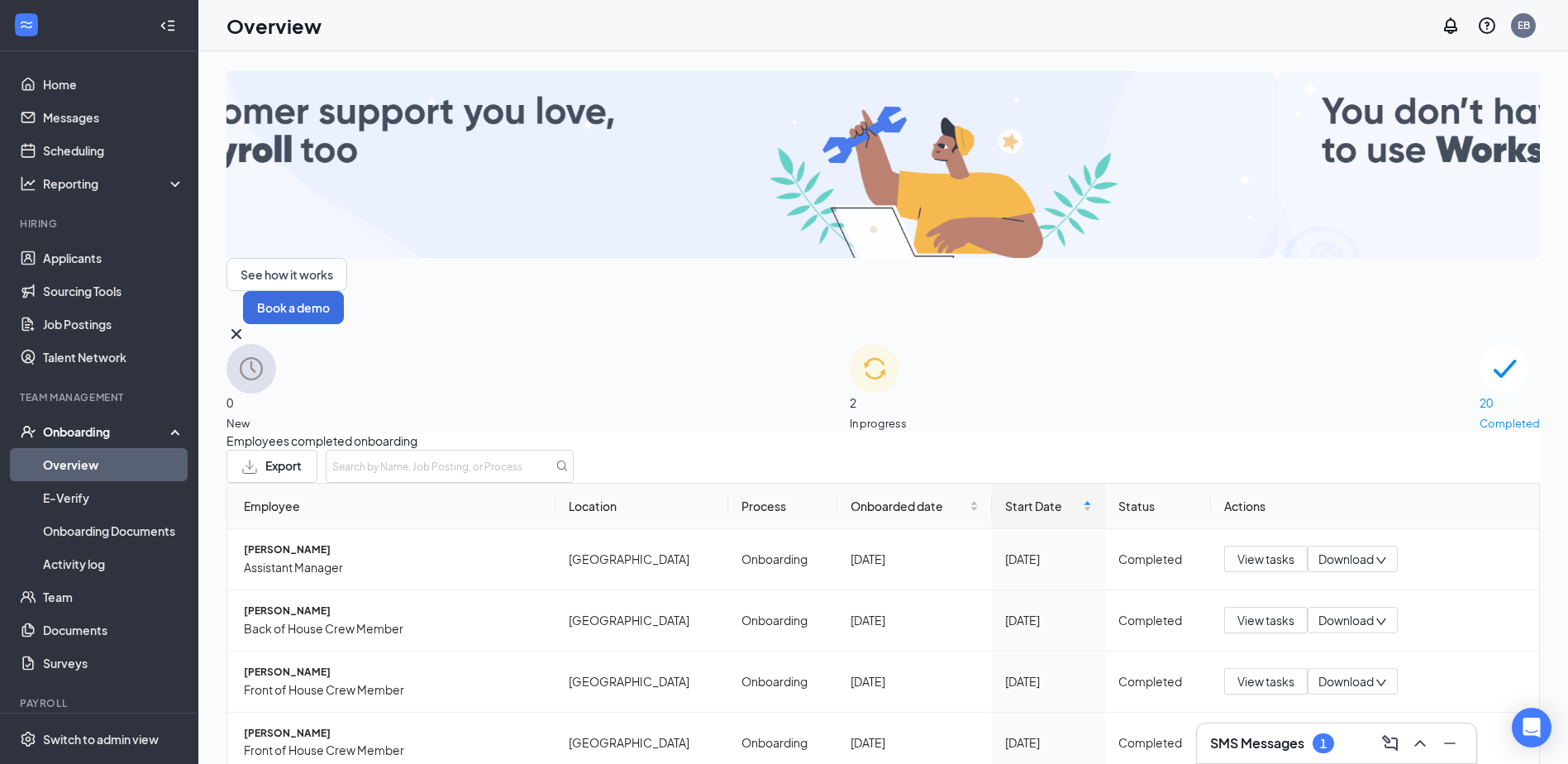
click at [850, 344] on img at bounding box center [874, 369] width 50 height 50
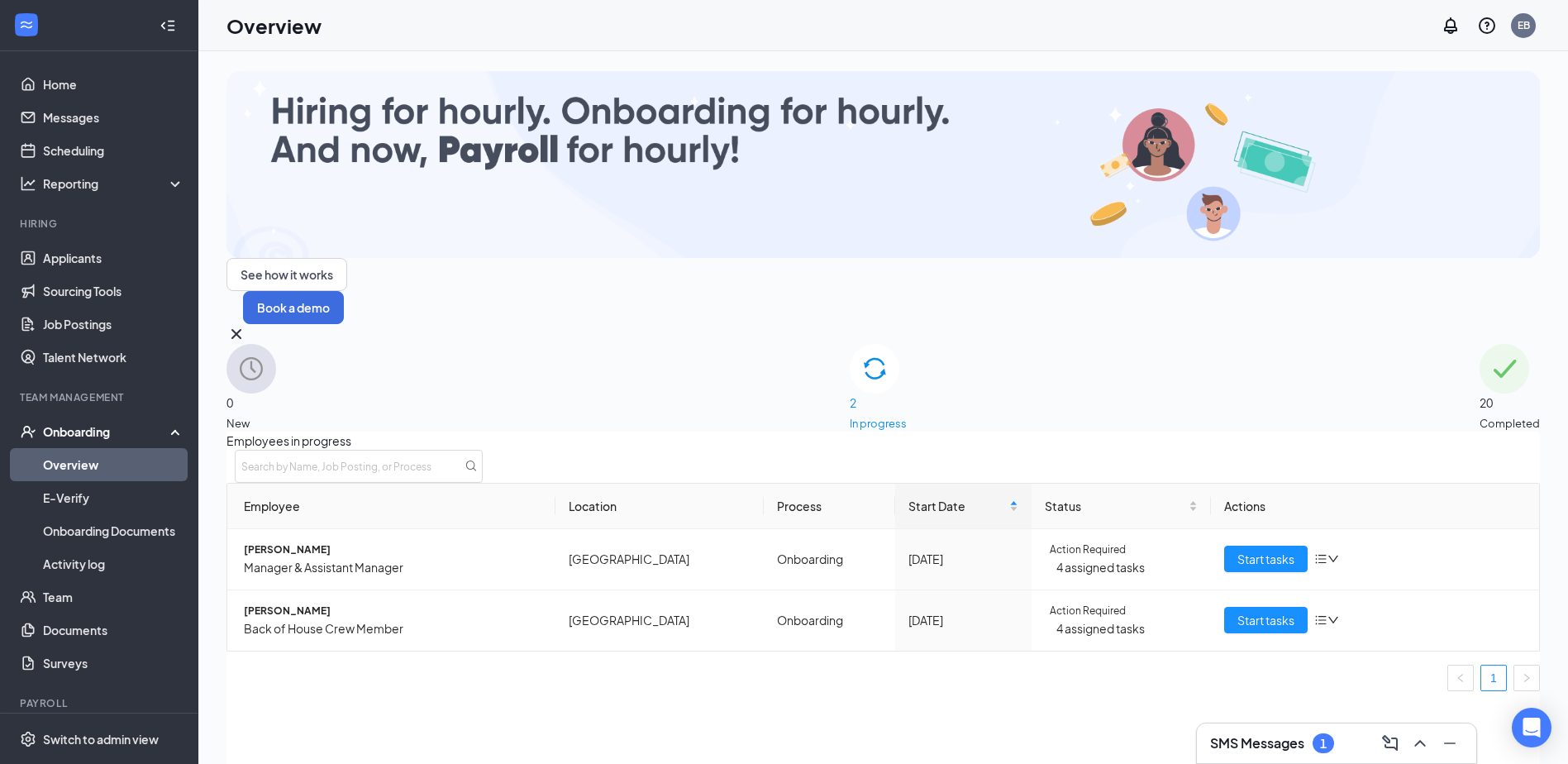
click at [1422, 746] on icon "ChevronUp" at bounding box center [1420, 743] width 20 height 20
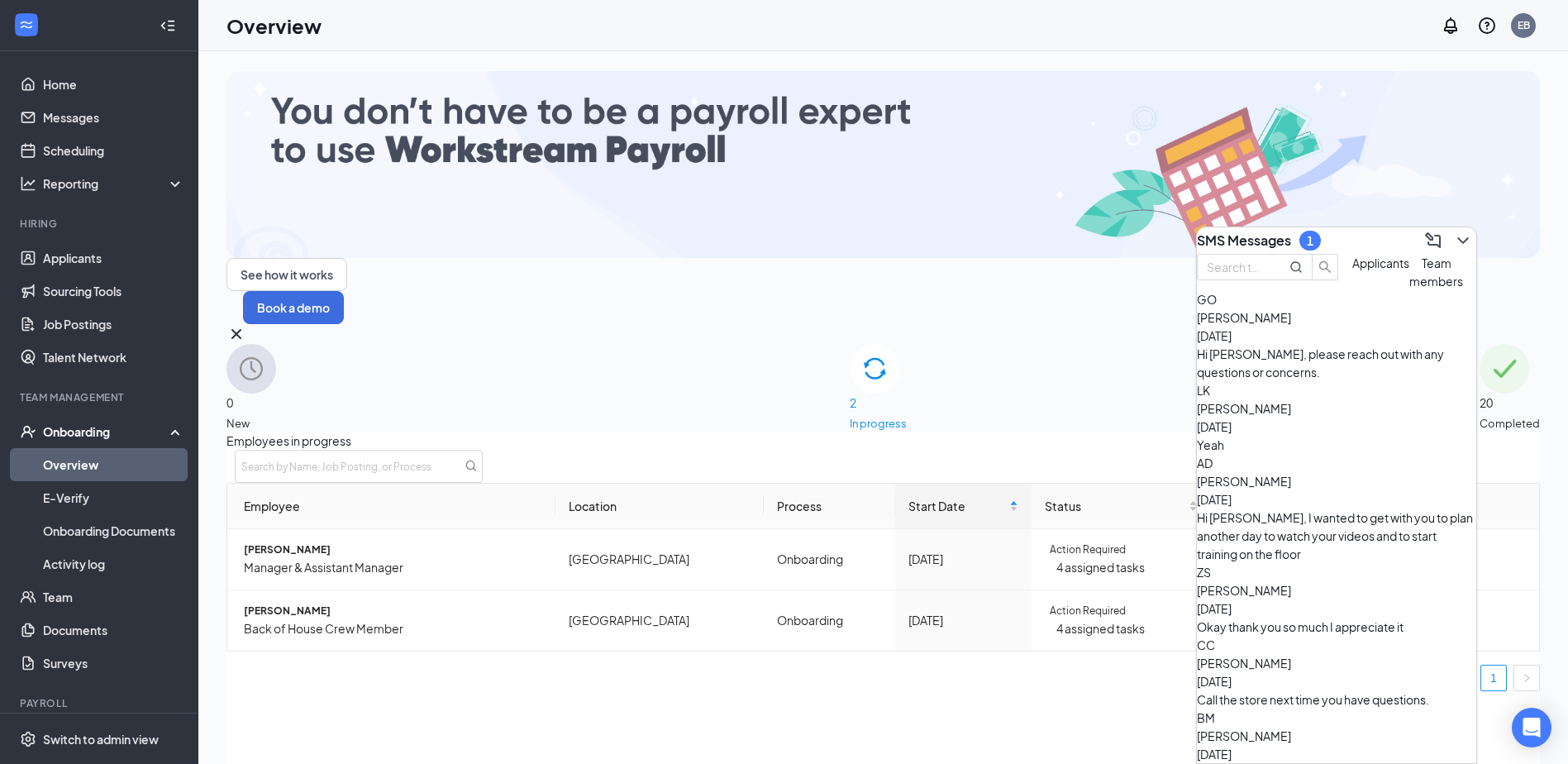
click at [1382, 454] on div "LK Landen Keever Sep 11 Yeah" at bounding box center [1335, 416] width 279 height 73
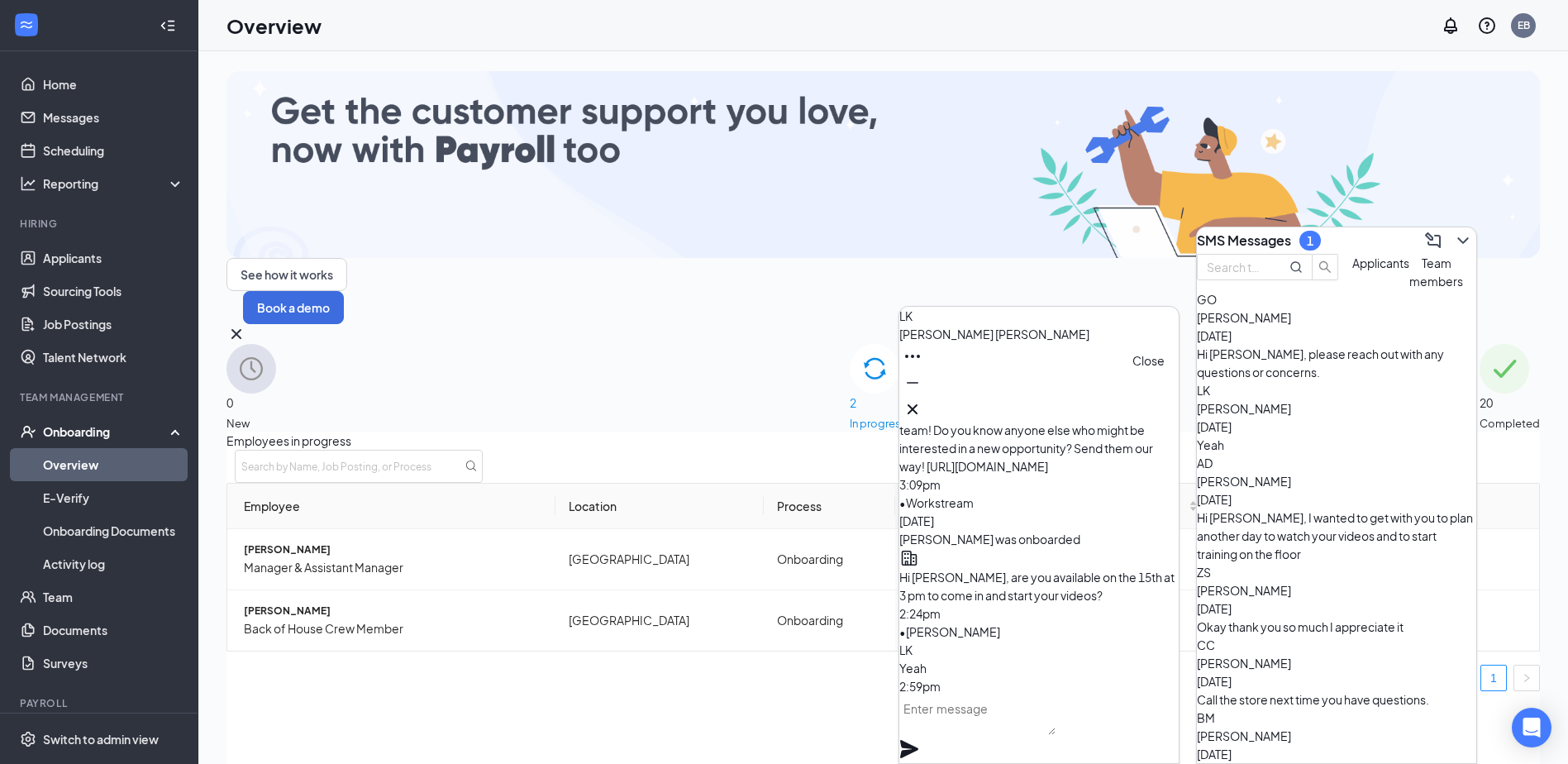
click at [922, 400] on icon "Cross" at bounding box center [912, 409] width 20 height 20
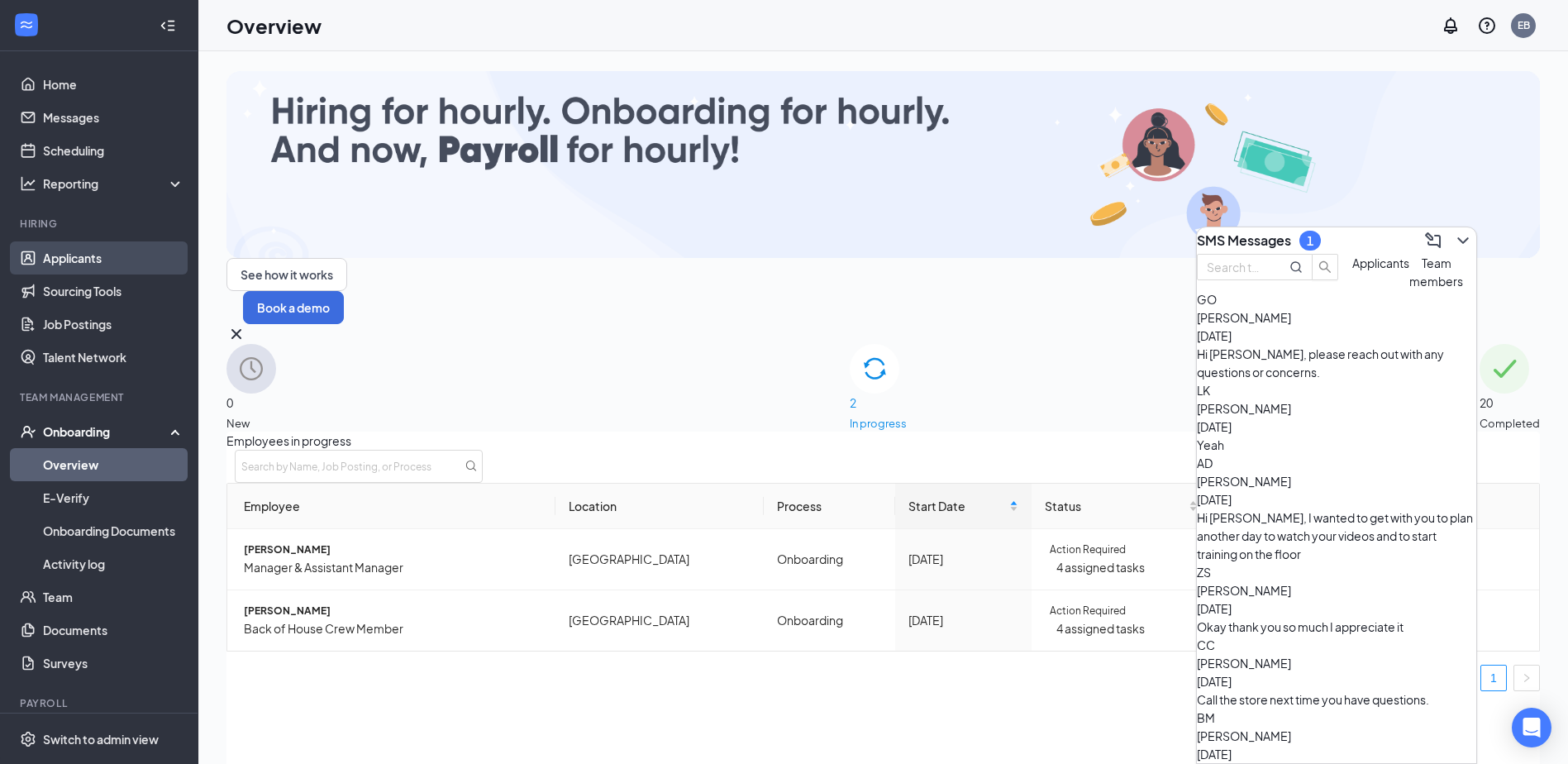
click at [136, 260] on link "Applicants" at bounding box center [113, 257] width 141 height 33
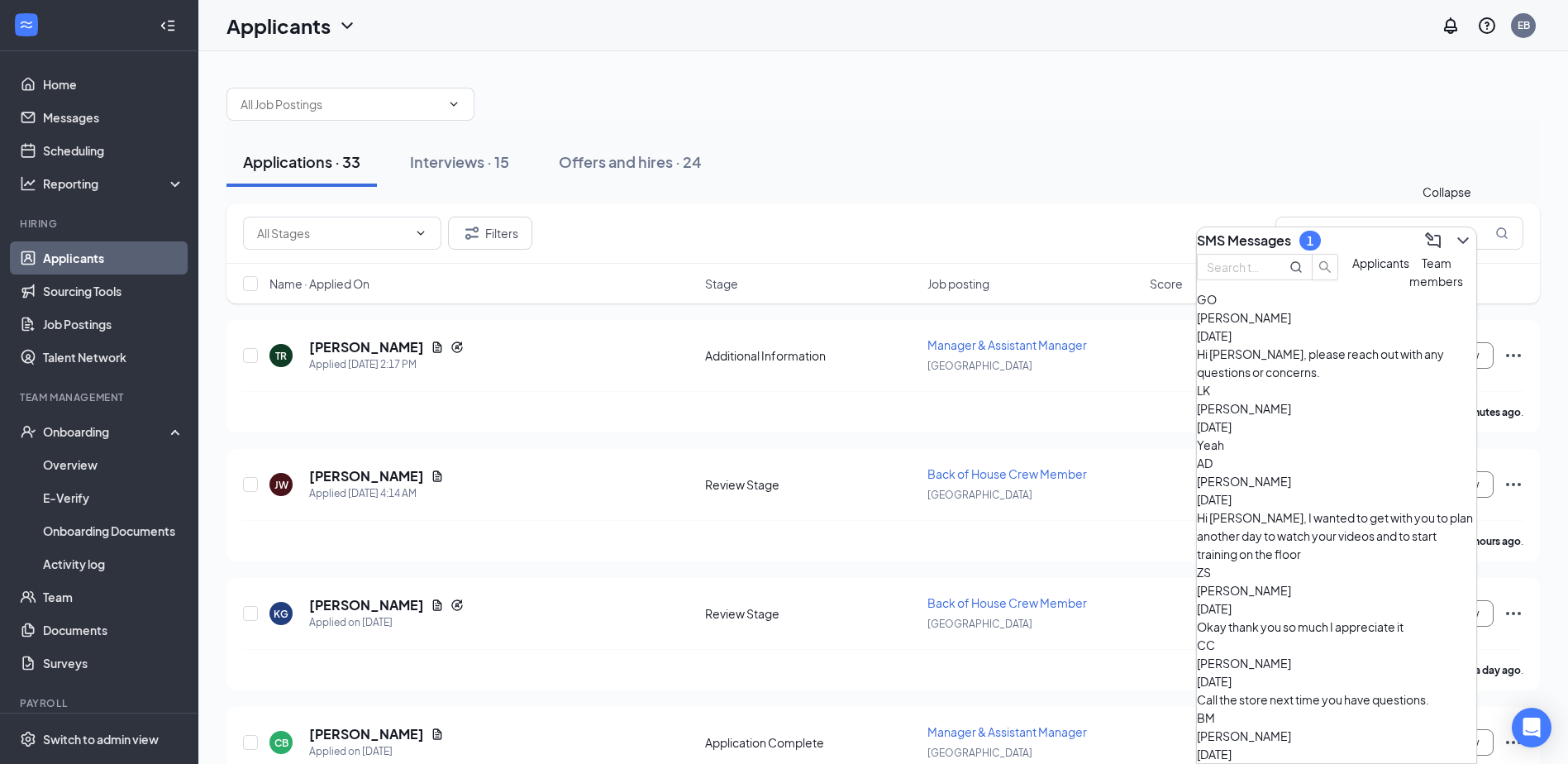
click at [1453, 236] on icon "ChevronDown" at bounding box center [1463, 240] width 20 height 20
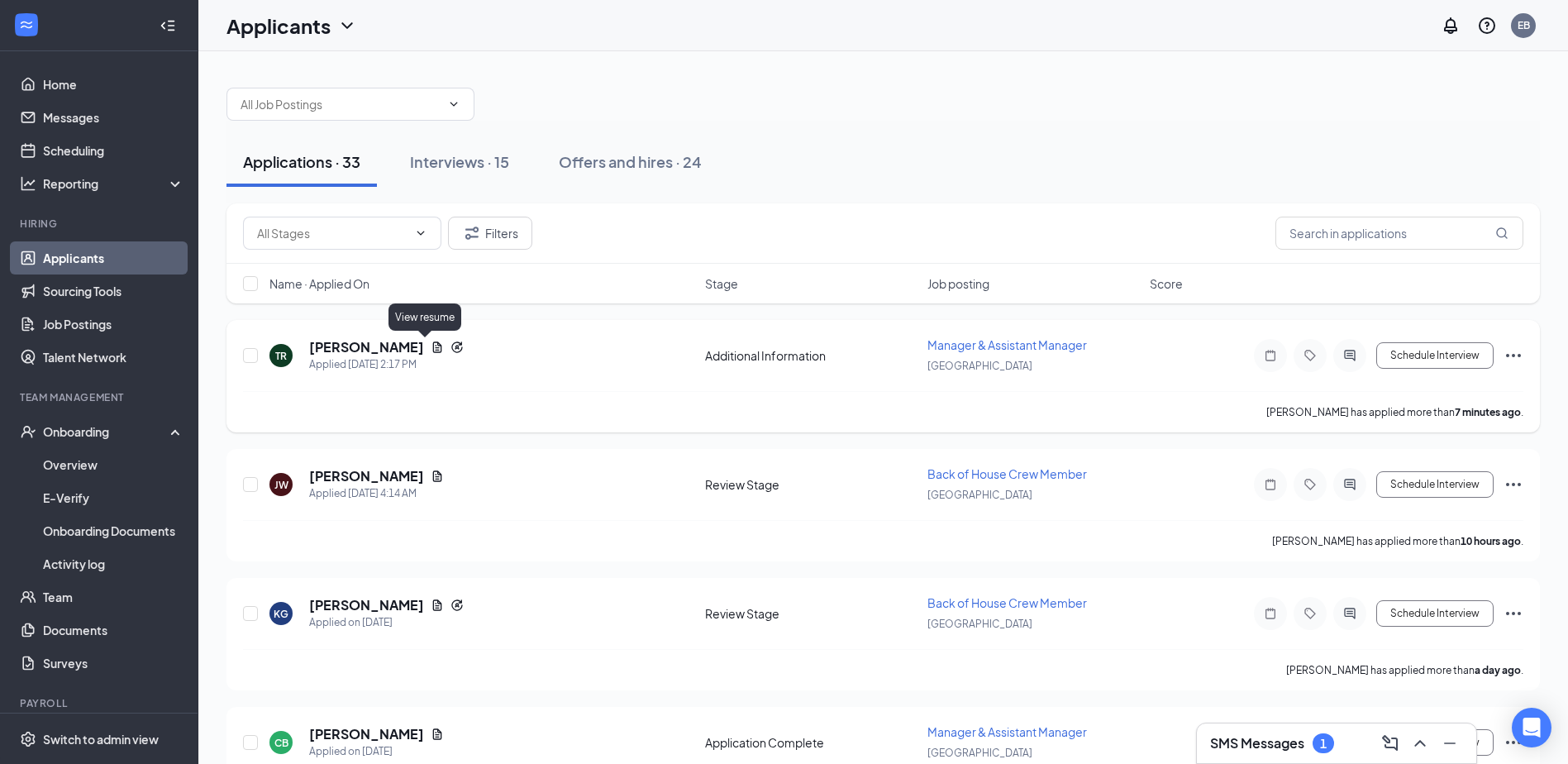
click at [430, 344] on icon "Document" at bounding box center [436, 347] width 13 height 13
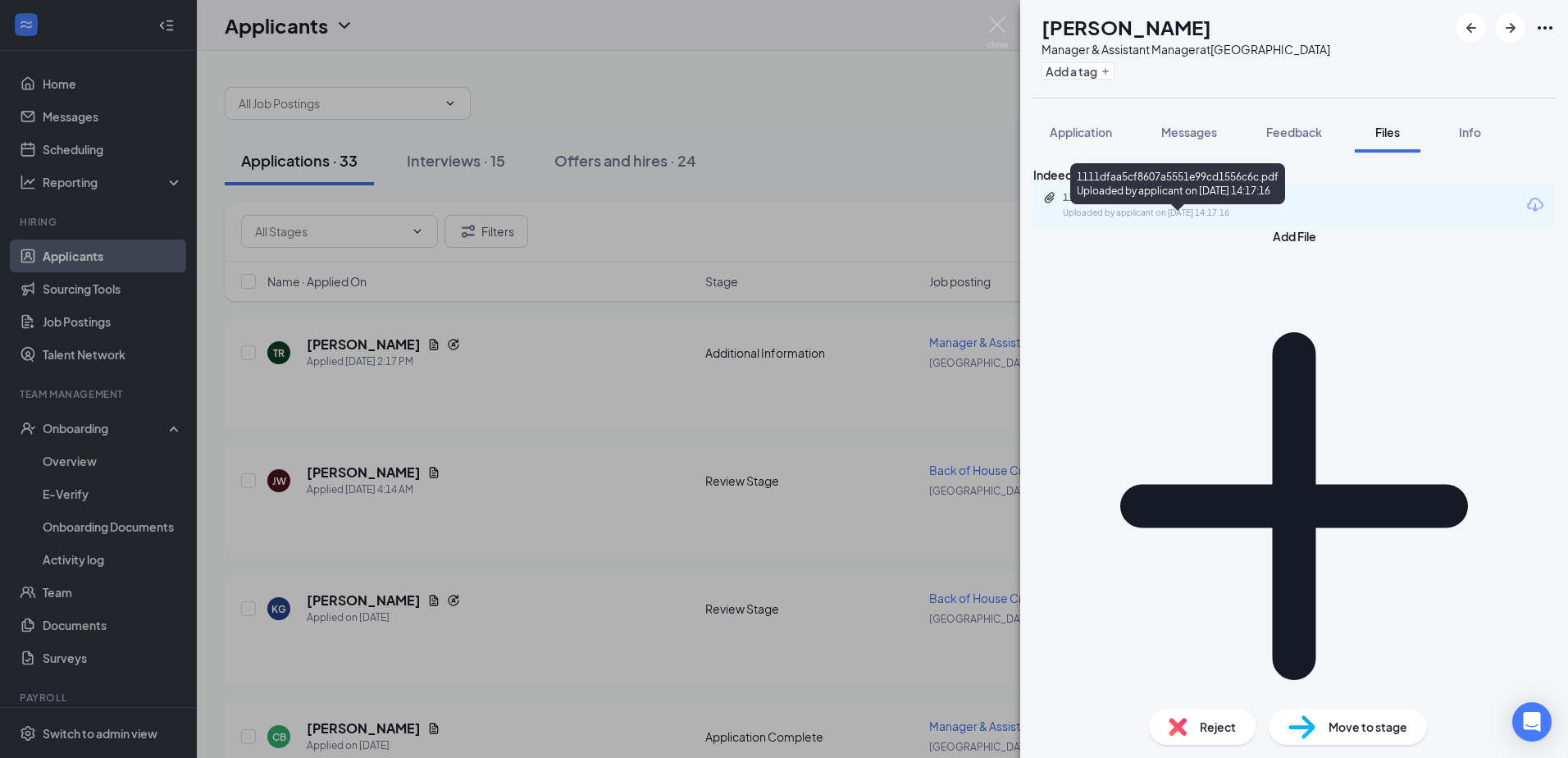
click at [1172, 220] on div "1111dfaa5cf8607a5551e99cd1556c6c.pdf Uploaded by applicant on Sep 16, 2025 at 1…" at bounding box center [1176, 205] width 265 height 29
